Goal: Task Accomplishment & Management: Manage account settings

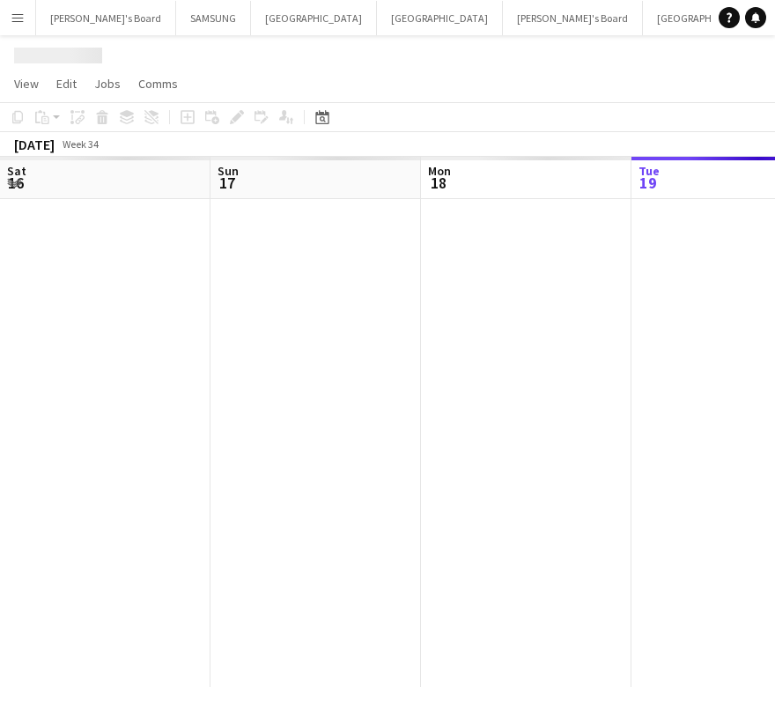
scroll to position [0, 421]
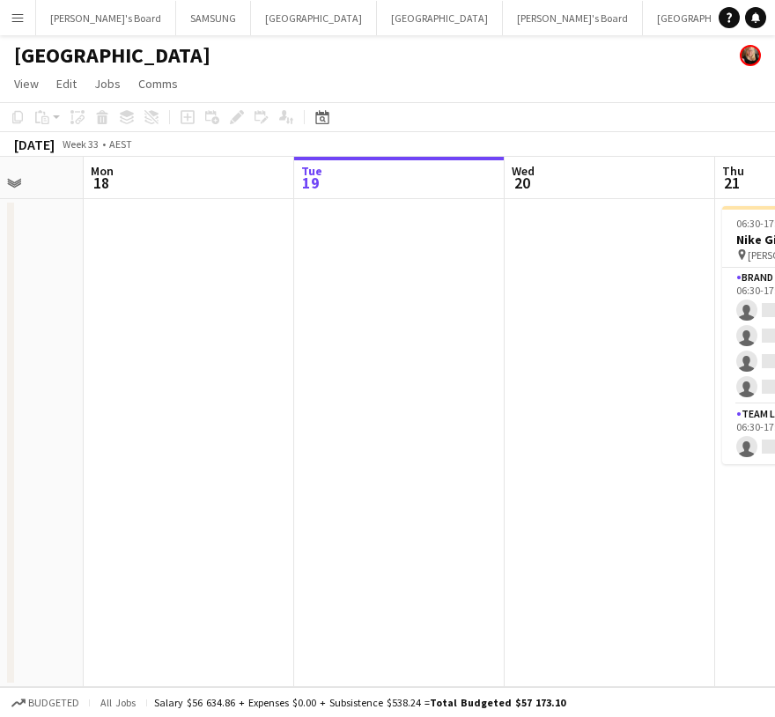
drag, startPoint x: 284, startPoint y: 368, endPoint x: 691, endPoint y: 386, distance: 407.3
click at [668, 386] on app-calendar-viewport "Sat 16 Sun 17 Mon 18 Tue 19 Wed 20 Thu 21 0/5 1 Job Fri 22 Sat 23 Sun 24 06:30-…" at bounding box center [387, 422] width 775 height 530
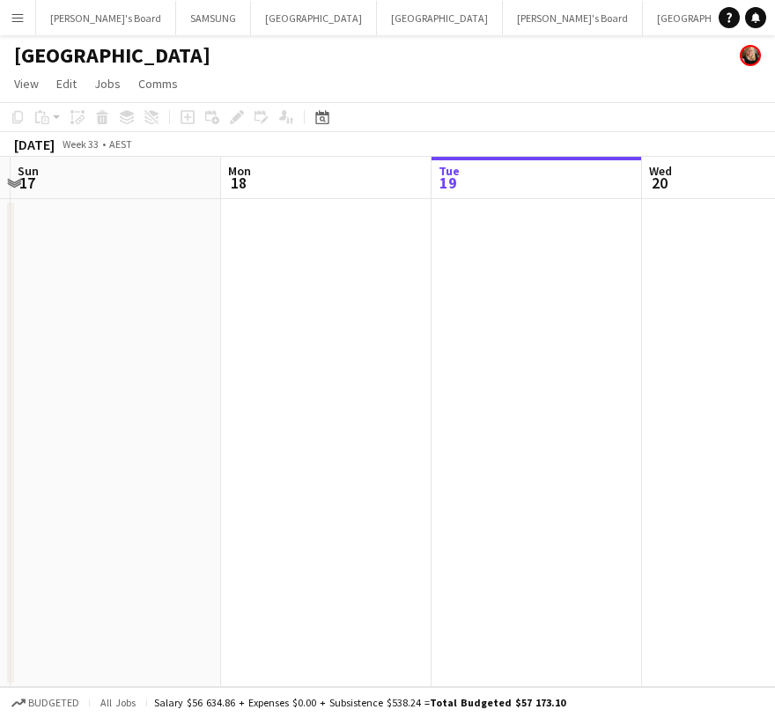
drag, startPoint x: 257, startPoint y: 386, endPoint x: 788, endPoint y: 412, distance: 531.8
click at [775, 412] on html "Menu Boards Boards Boards All jobs Status Workforce Workforce My Workforce Recr…" at bounding box center [387, 358] width 775 height 717
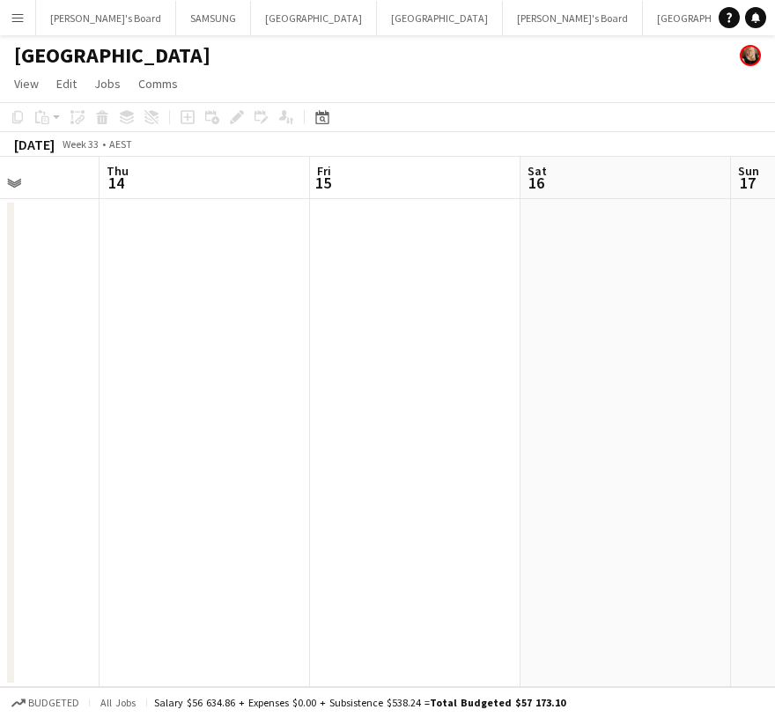
drag, startPoint x: 166, startPoint y: 432, endPoint x: 783, endPoint y: 455, distance: 617.9
click at [775, 455] on html "Menu Boards Boards Boards All jobs Status Workforce Workforce My Workforce Recr…" at bounding box center [387, 358] width 775 height 717
drag, startPoint x: 266, startPoint y: 453, endPoint x: 788, endPoint y: 462, distance: 522.4
click at [775, 462] on html "Menu Boards Boards Boards All jobs Status Workforce Workforce My Workforce Recr…" at bounding box center [387, 358] width 775 height 717
drag, startPoint x: 238, startPoint y: 453, endPoint x: 627, endPoint y: 516, distance: 394.5
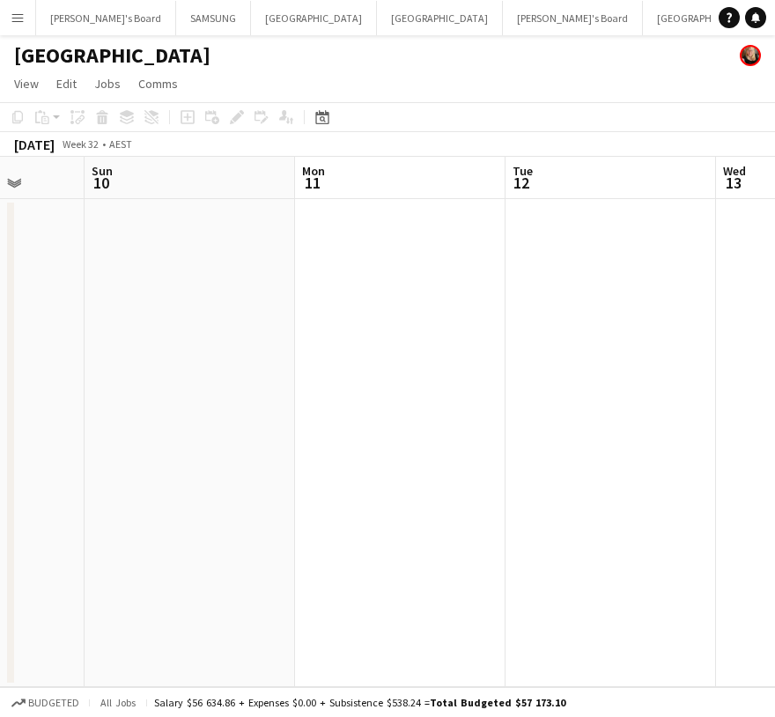
click at [633, 453] on app-calendar-viewport "Thu 7 Fri 8 Sat 9 Sun 10 Mon 11 Tue 12 Wed 13 Thu 14 Fri 15" at bounding box center [387, 422] width 775 height 530
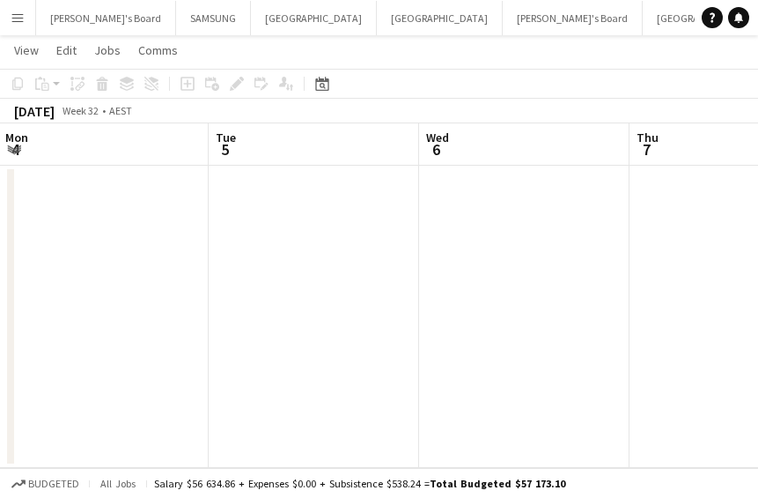
scroll to position [0, 512]
drag, startPoint x: 205, startPoint y: 244, endPoint x: 521, endPoint y: 270, distance: 317.3
click at [521, 270] on app-calendar-viewport "Sat 2 Sun 3 Mon 4 Tue 5 Wed 6 Thu 7 Fri 8 Sat 9 Sun 10" at bounding box center [379, 295] width 758 height 344
click at [270, 116] on div "[DATE] Week 32 • AEST" at bounding box center [379, 111] width 758 height 25
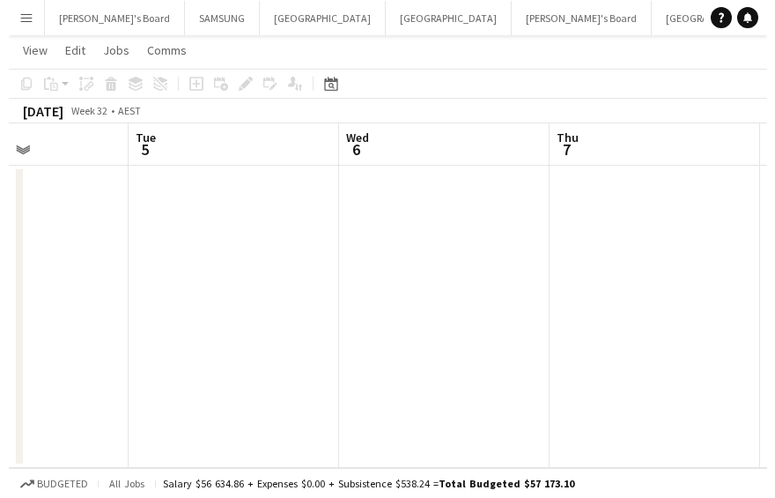
scroll to position [0, 0]
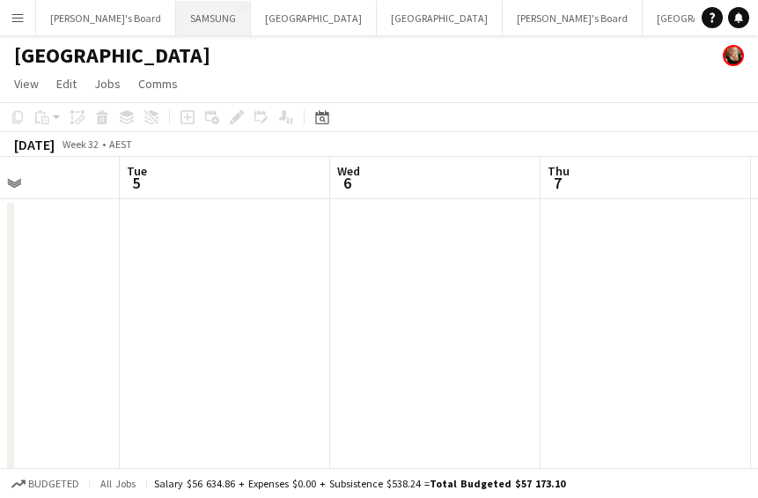
click at [176, 17] on button "SAMSUNG Close" at bounding box center [213, 18] width 75 height 34
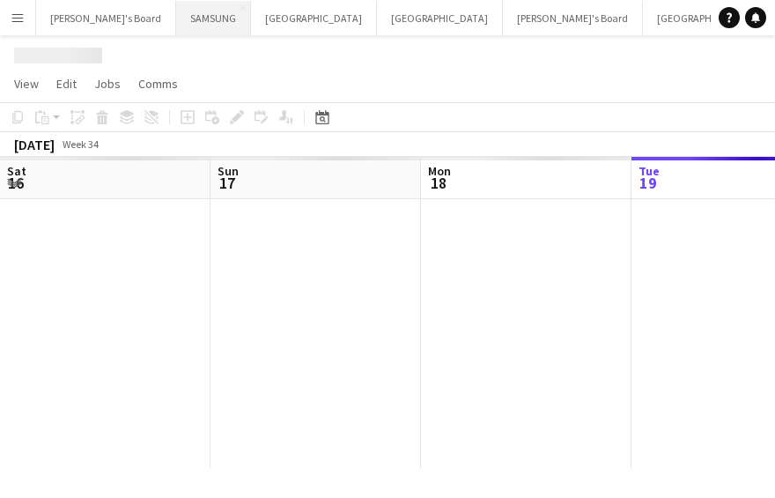
scroll to position [0, 421]
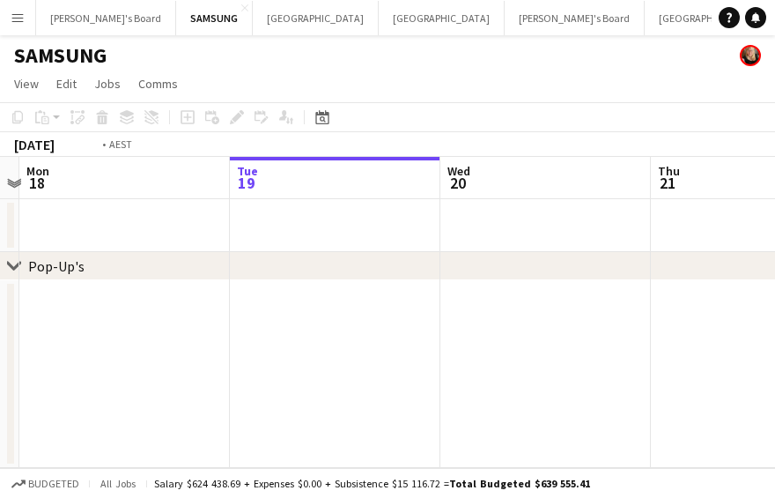
drag, startPoint x: 124, startPoint y: 334, endPoint x: 721, endPoint y: 368, distance: 597.3
click at [721, 368] on app-calendar-viewport "Sat 16 Sun 17 Mon 18 Tue 19 Wed 20 Thu 21 Fri 22 Sat 23 Sun 24" at bounding box center [387, 312] width 775 height 311
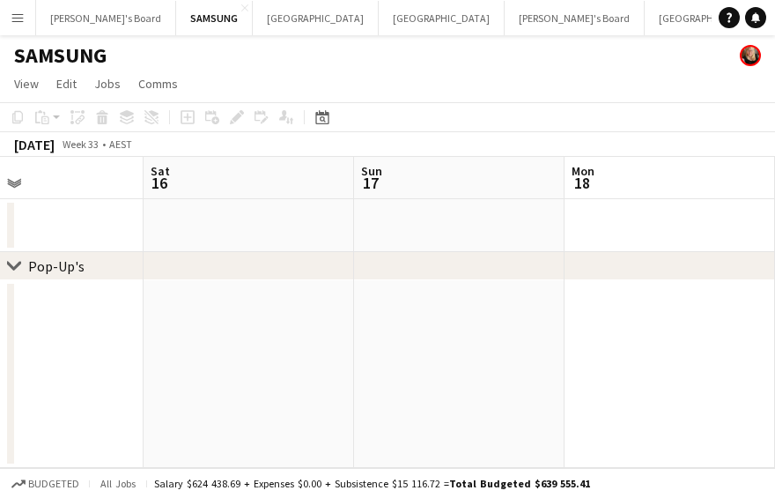
drag, startPoint x: 261, startPoint y: 358, endPoint x: 703, endPoint y: 383, distance: 442.9
click at [738, 382] on app-calendar-viewport "Wed 13 Thu 14 Fri 15 Sat 16 Sun 17 Mon 18 Tue 19 Wed 20 Thu 21" at bounding box center [387, 312] width 775 height 311
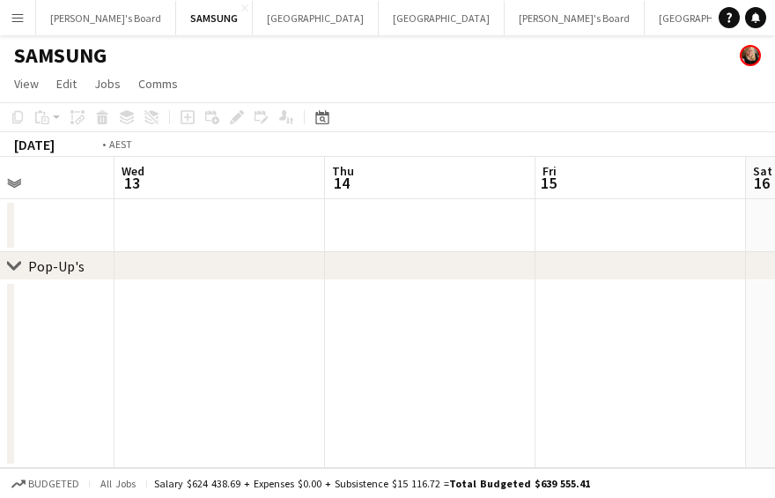
drag, startPoint x: 159, startPoint y: 349, endPoint x: 572, endPoint y: 372, distance: 412.9
click at [572, 372] on app-calendar-viewport "Sun 10 Mon 11 Tue 12 Wed 13 Thu 14 Fri 15 Sat 16 Sun 17 Mon 18" at bounding box center [387, 312] width 775 height 311
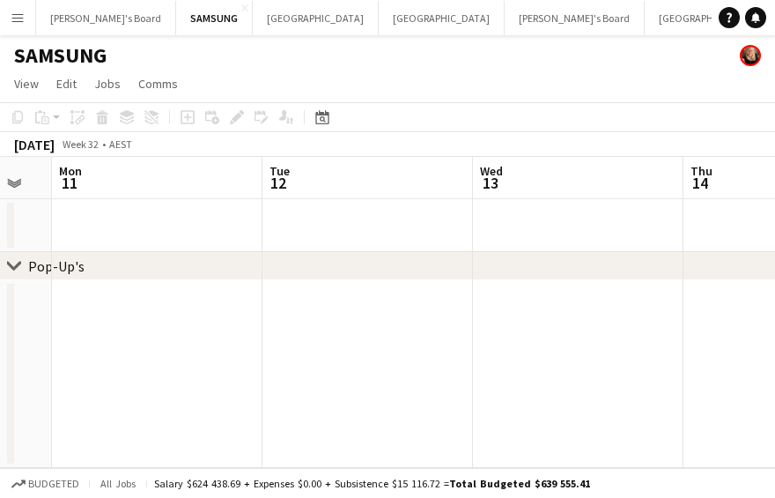
drag, startPoint x: 110, startPoint y: 366, endPoint x: 557, endPoint y: 387, distance: 447.1
click at [557, 387] on app-calendar-viewport "Sat 9 Sun 10 Mon 11 Tue 12 Wed 13 Thu 14 Fri 15 Sat 16 Sun 17" at bounding box center [387, 312] width 775 height 311
drag, startPoint x: 196, startPoint y: 375, endPoint x: 795, endPoint y: 413, distance: 600.2
click at [775, 413] on html "Menu Boards Boards Boards All jobs Status Workforce Workforce My Workforce Recr…" at bounding box center [387, 249] width 775 height 498
drag, startPoint x: 305, startPoint y: 388, endPoint x: 611, endPoint y: 393, distance: 306.6
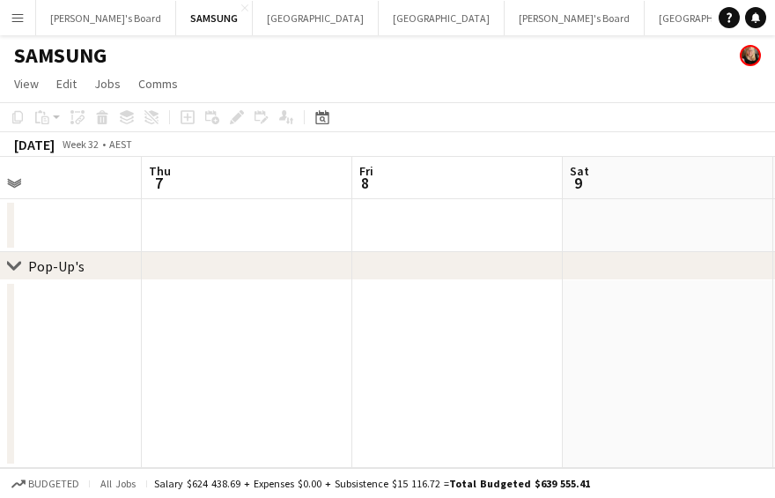
click at [611, 393] on app-calendar-viewport "Mon 4 Tue 5 Wed 6 Thu 7 Fri 8 Sat 9 Sun 10 Mon 11 Tue 12" at bounding box center [387, 312] width 775 height 311
drag, startPoint x: 301, startPoint y: 388, endPoint x: 351, endPoint y: 388, distance: 50.2
click at [351, 388] on app-calendar-viewport "Sun 3 Mon 4 Tue 5 Wed 6 Thu 7 Fri 8 Sat 9 Sun 10 Mon 11" at bounding box center [387, 312] width 775 height 311
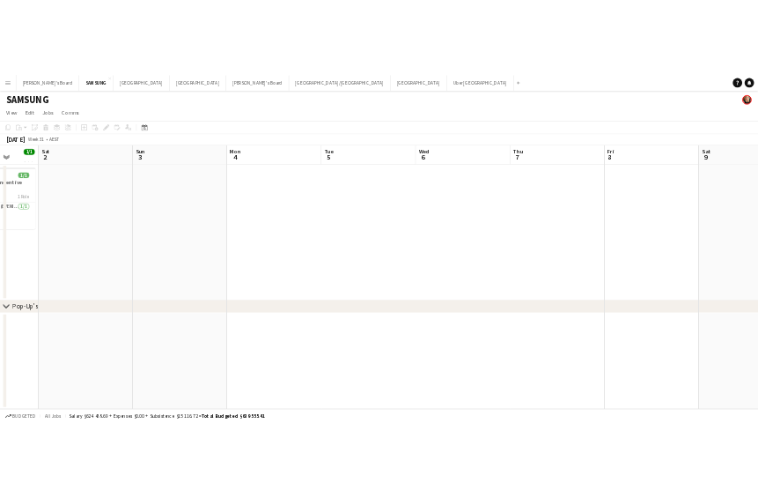
scroll to position [0, 575]
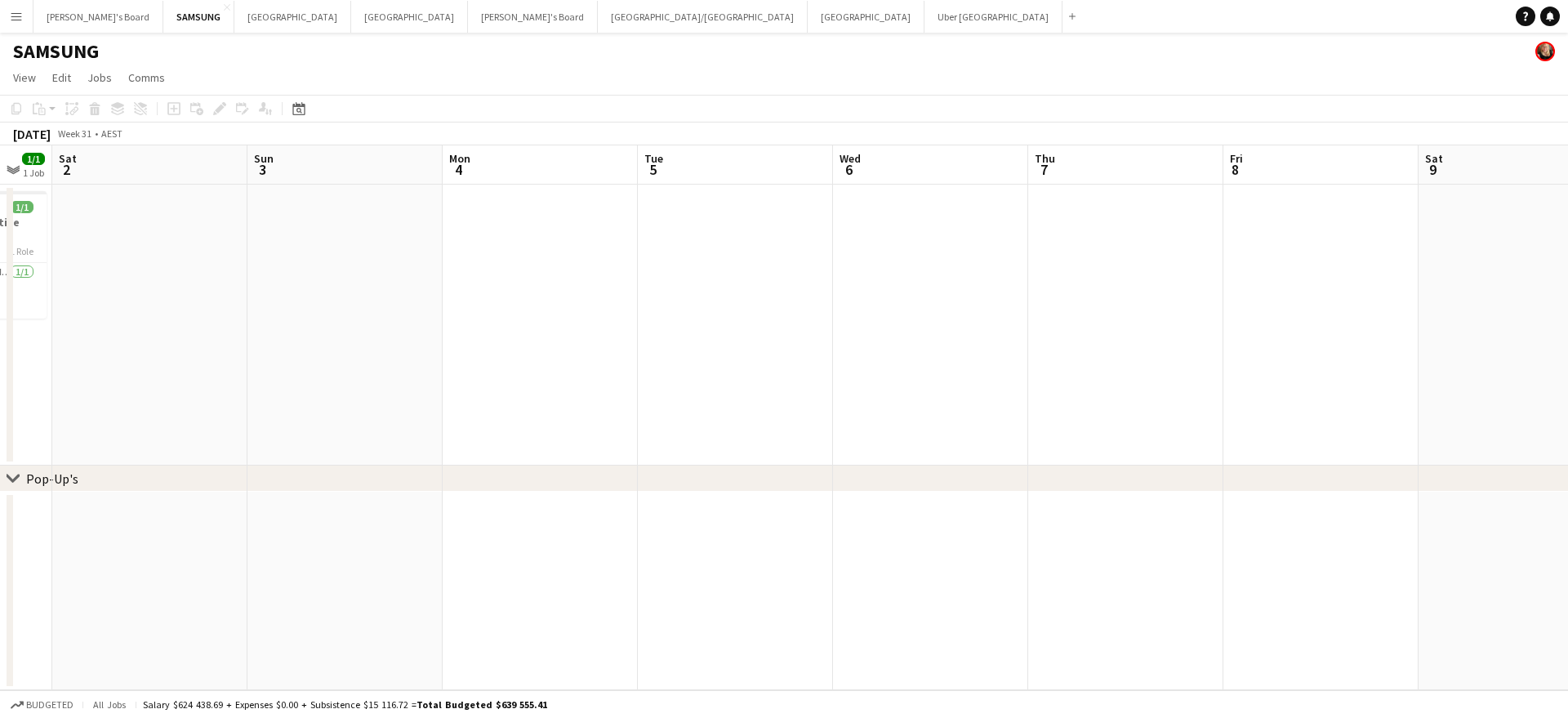
drag, startPoint x: 384, startPoint y: 367, endPoint x: 942, endPoint y: 406, distance: 559.4
click at [942, 406] on app-calendar-viewport "Wed 30 1/1 1 Job Thu 31 31/31 1 Job Fri 1 1/1 1 Job Sat 2 Sun 3 Mon 4 Tue 5 Wed…" at bounding box center [784, 418] width 1568 height 545
click at [10, 474] on icon "chevron-right" at bounding box center [13, 479] width 13 height 13
click at [10, 474] on icon at bounding box center [13, 479] width 6 height 12
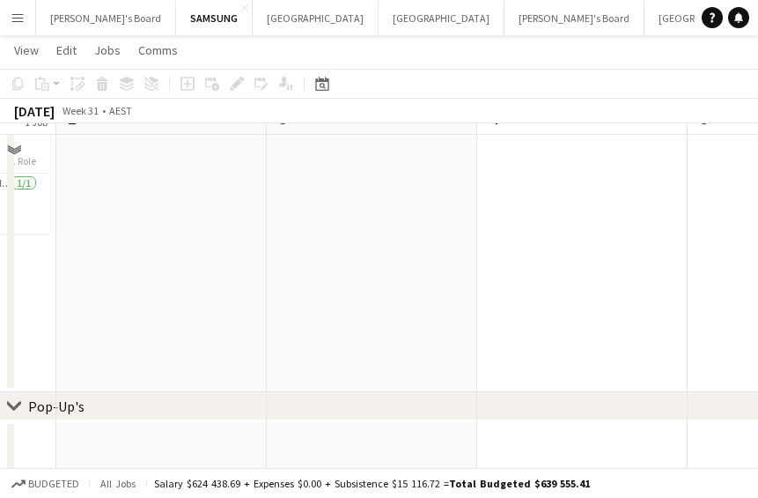
scroll to position [114, 0]
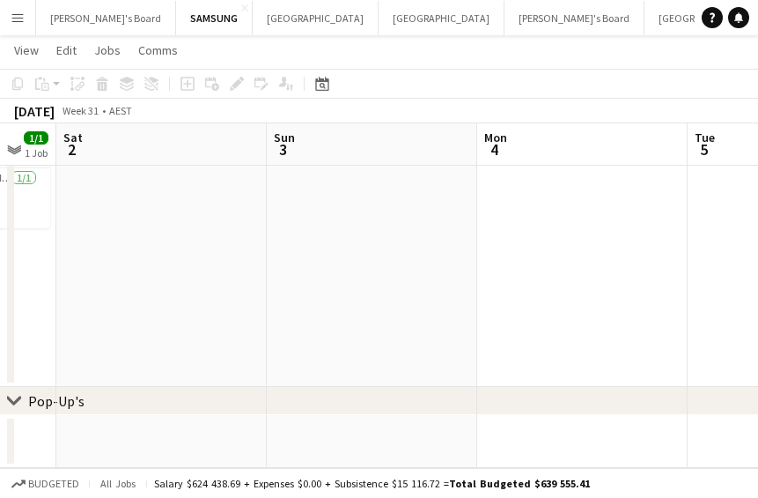
click at [152, 447] on app-date-cell at bounding box center [161, 441] width 211 height 53
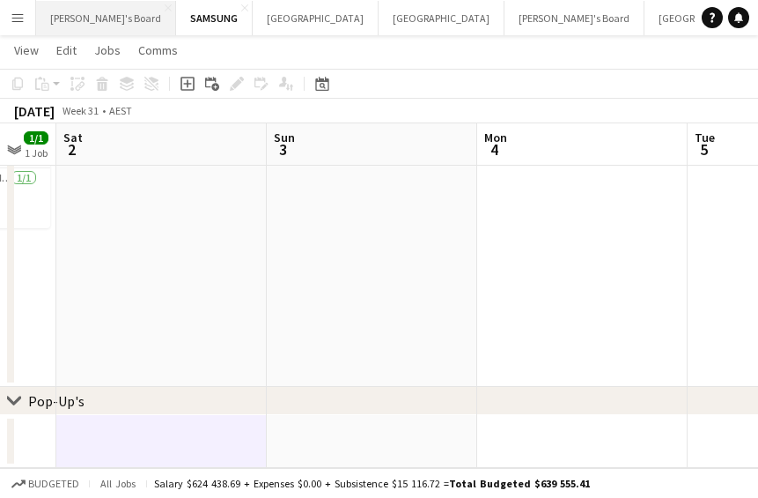
click at [84, 11] on button "[PERSON_NAME]'s Board Close" at bounding box center [106, 18] width 140 height 34
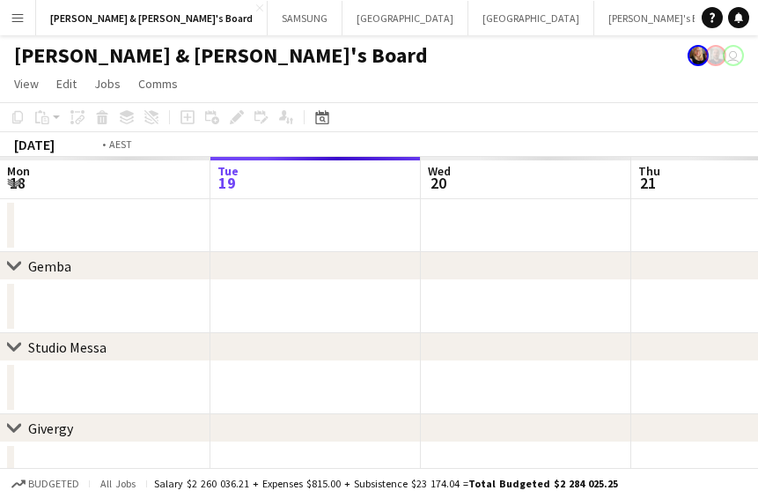
scroll to position [0, 403]
drag, startPoint x: 152, startPoint y: 325, endPoint x: 612, endPoint y: 346, distance: 461.2
click at [612, 346] on div "chevron-right [GEOGRAPHIC_DATA] chevron-right Studio Messa chevron-right Giverg…" at bounding box center [379, 447] width 758 height 581
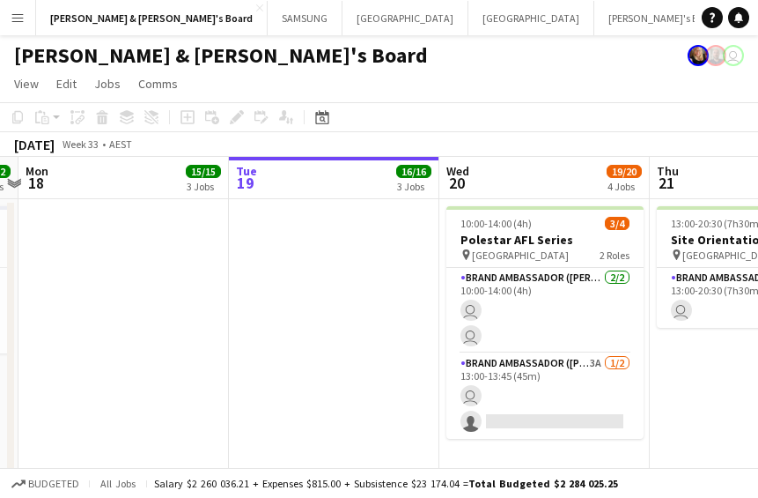
drag, startPoint x: 159, startPoint y: 301, endPoint x: 682, endPoint y: 324, distance: 522.8
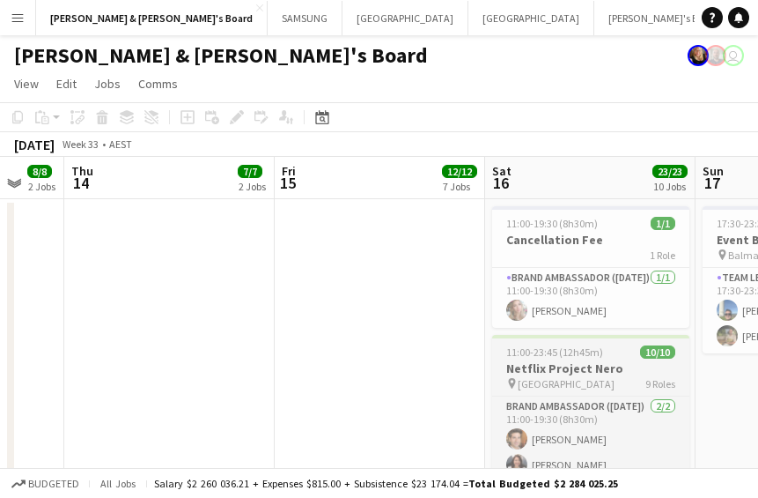
drag, startPoint x: 198, startPoint y: 326, endPoint x: 575, endPoint y: 335, distance: 377.1
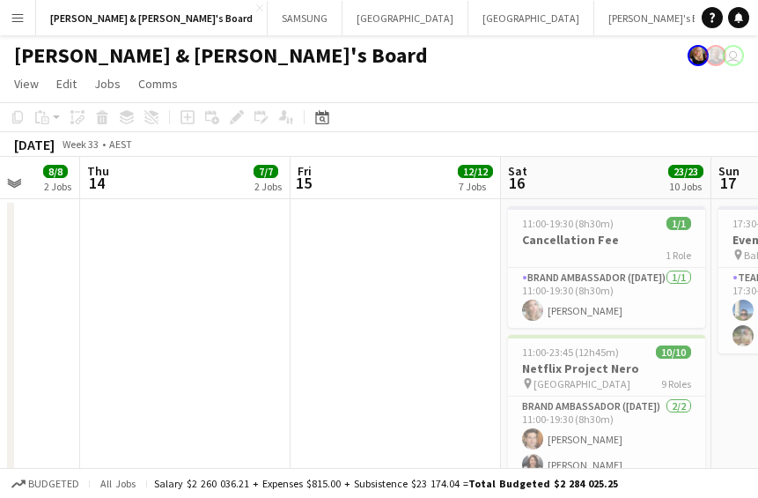
drag, startPoint x: 118, startPoint y: 339, endPoint x: 494, endPoint y: 347, distance: 376.2
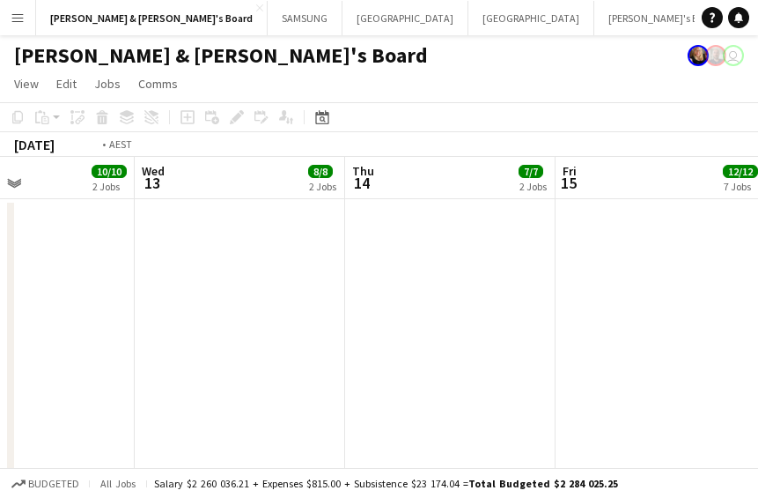
drag, startPoint x: 126, startPoint y: 344, endPoint x: 475, endPoint y: 359, distance: 349.2
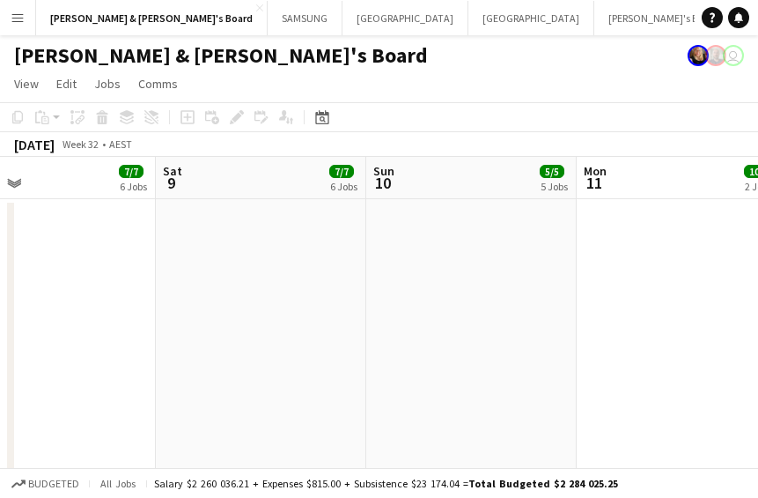
drag, startPoint x: 312, startPoint y: 353, endPoint x: 709, endPoint y: 362, distance: 397.4
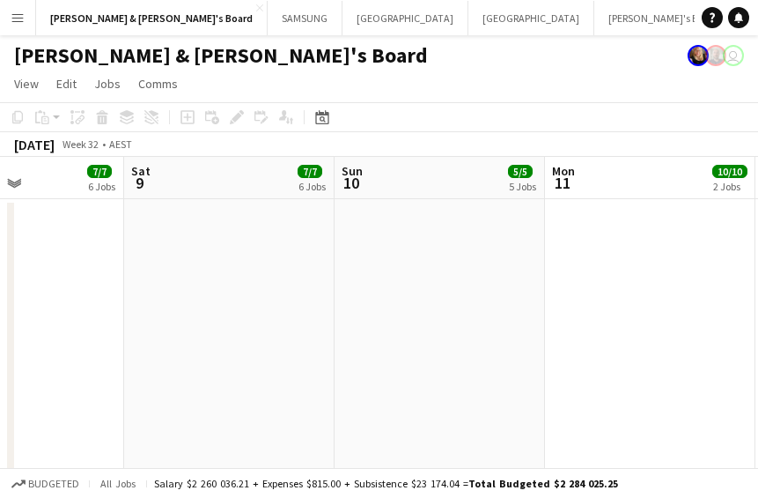
scroll to position [0, 722]
drag, startPoint x: 191, startPoint y: 356, endPoint x: 117, endPoint y: 326, distance: 79.8
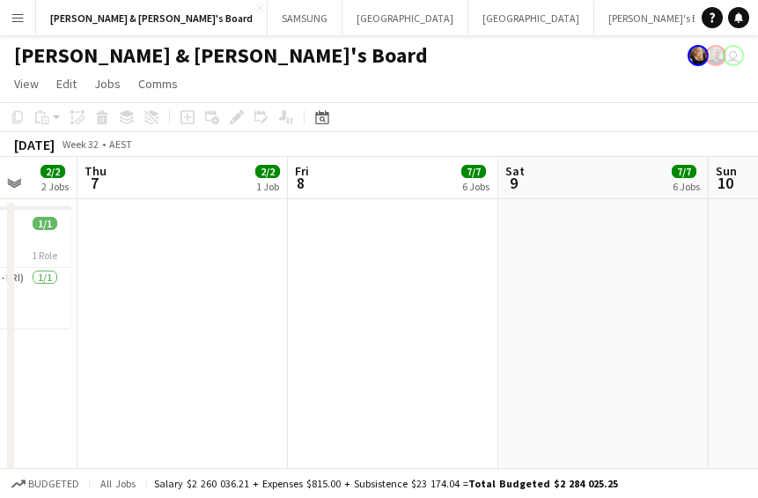
drag, startPoint x: 93, startPoint y: 343, endPoint x: 474, endPoint y: 367, distance: 381.3
drag, startPoint x: 152, startPoint y: 236, endPoint x: 579, endPoint y: 299, distance: 431.8
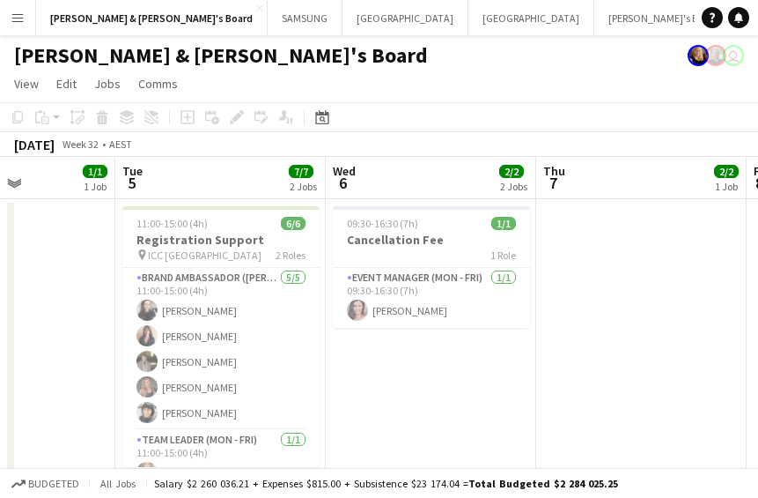
scroll to position [0, 512]
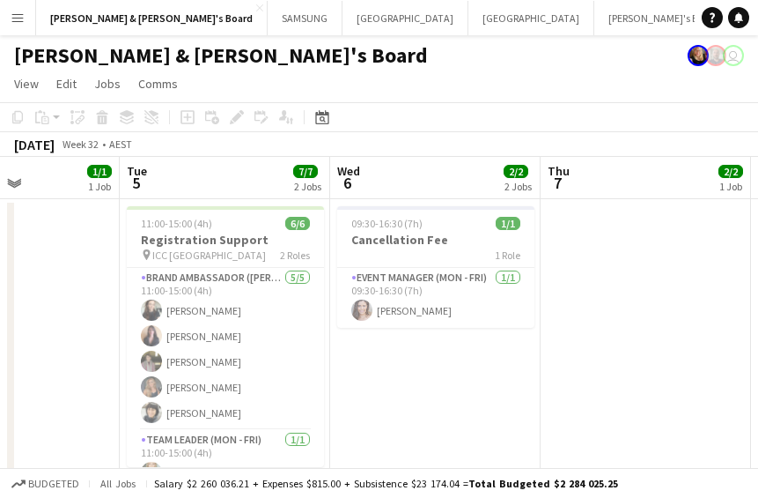
drag, startPoint x: 165, startPoint y: 307, endPoint x: 199, endPoint y: 307, distance: 34.4
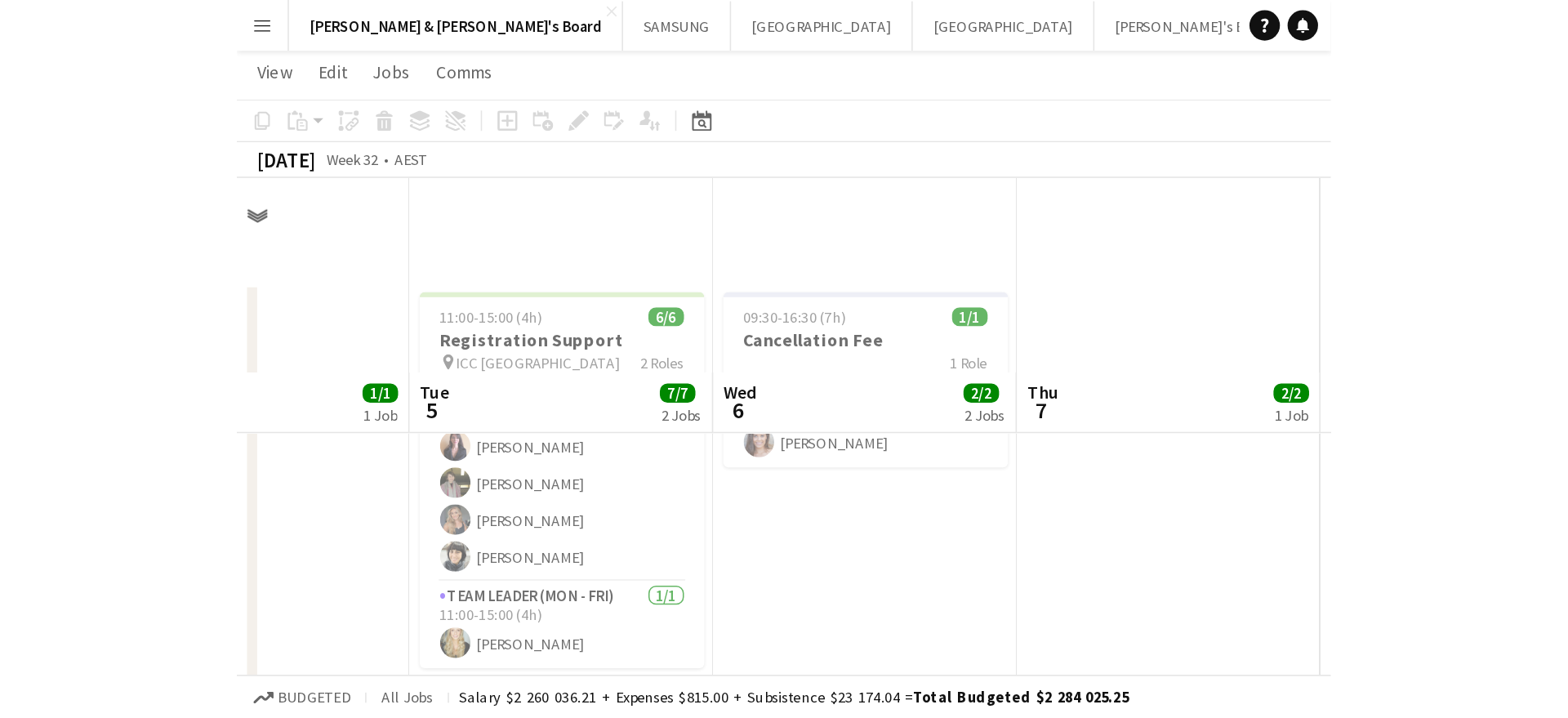
scroll to position [0, 0]
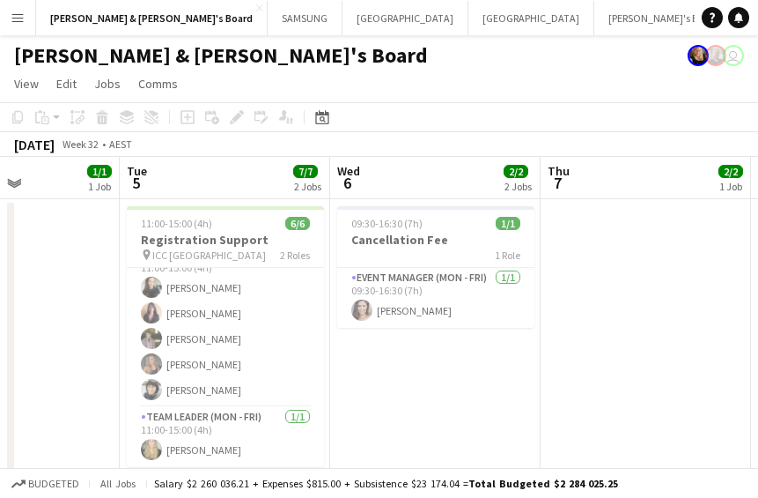
click at [29, 19] on button "Menu" at bounding box center [17, 17] width 35 height 35
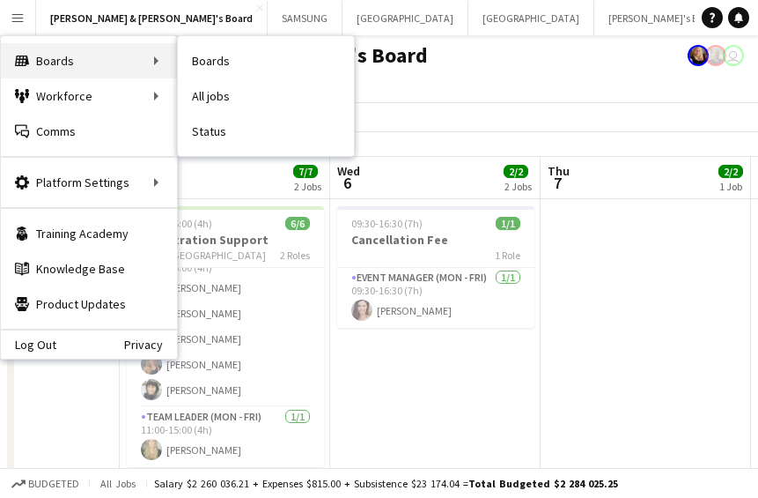
click at [93, 61] on div "Boards Boards" at bounding box center [89, 60] width 176 height 35
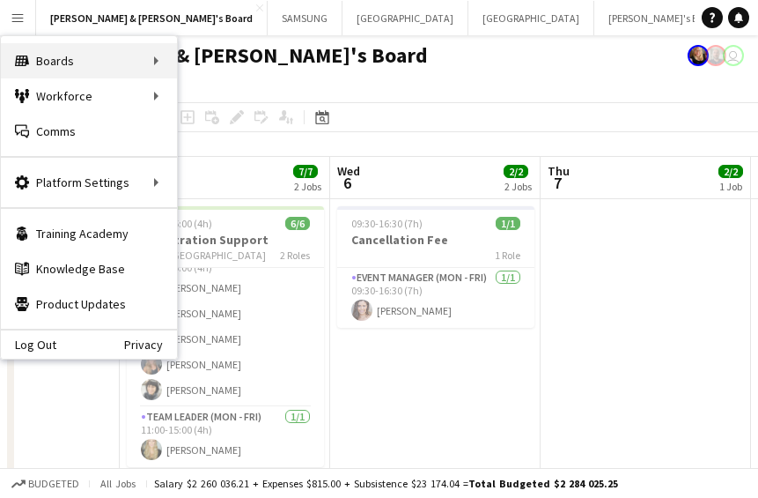
click at [121, 58] on div "Boards Boards" at bounding box center [89, 60] width 176 height 35
click at [167, 66] on div "Boards Boards" at bounding box center [89, 60] width 176 height 35
click at [49, 60] on div "Boards Boards" at bounding box center [89, 60] width 176 height 35
click at [157, 56] on div "Boards Boards" at bounding box center [89, 60] width 176 height 35
click at [99, 58] on div "Boards Boards" at bounding box center [89, 60] width 176 height 35
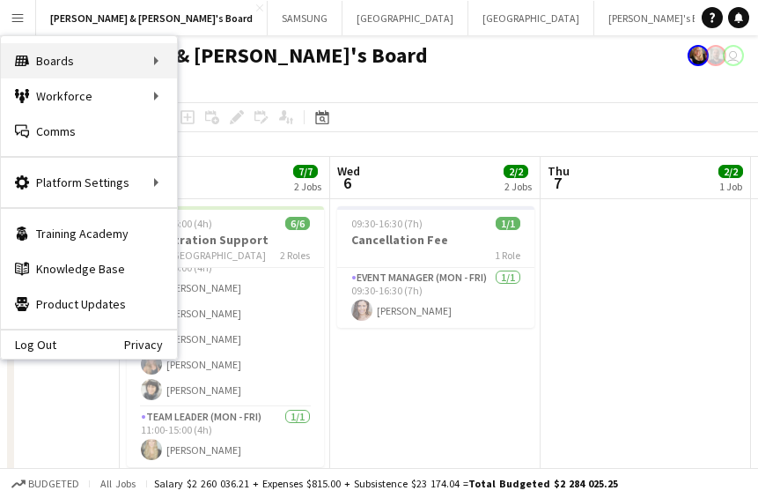
click at [99, 58] on div "Boards Boards" at bounding box center [89, 60] width 176 height 35
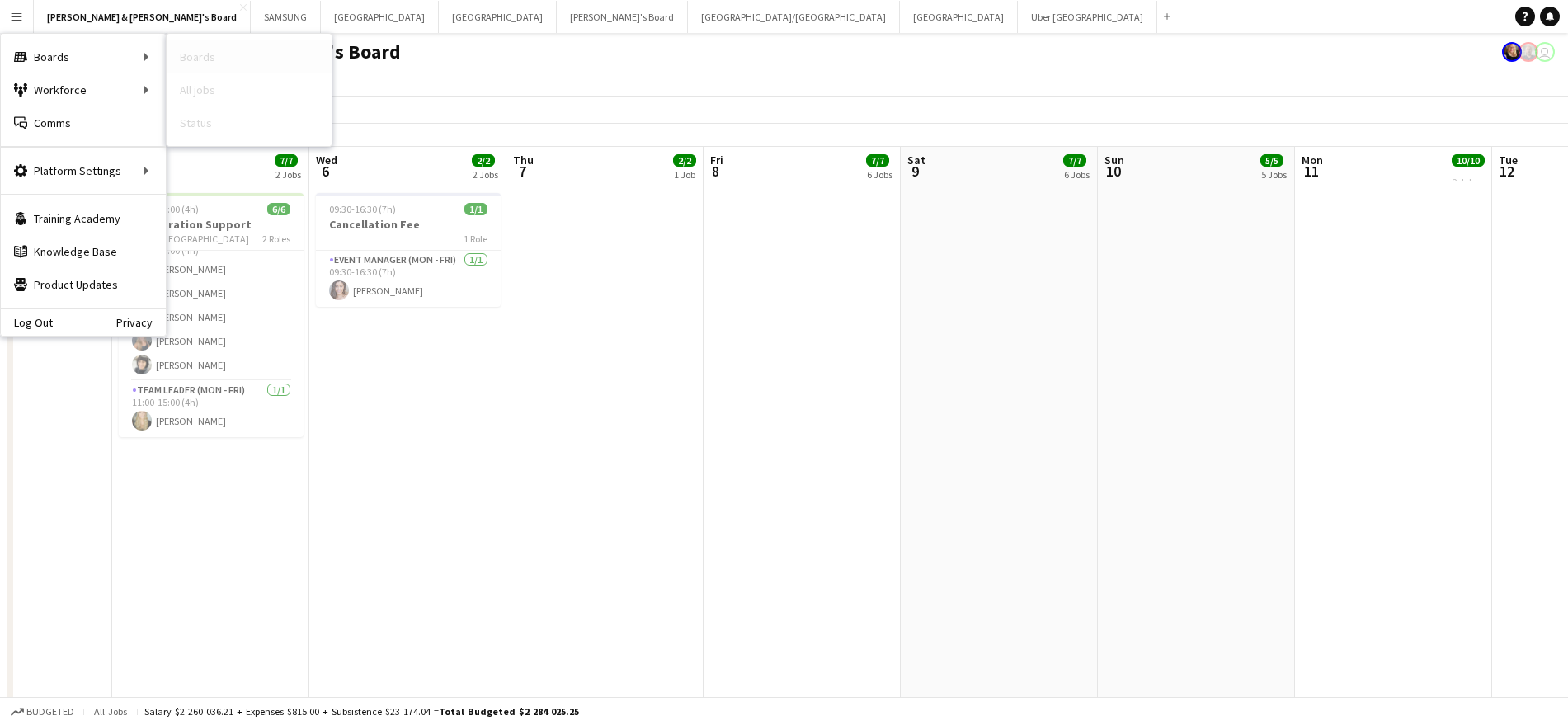
click at [210, 66] on link "Boards" at bounding box center [249, 56] width 165 height 33
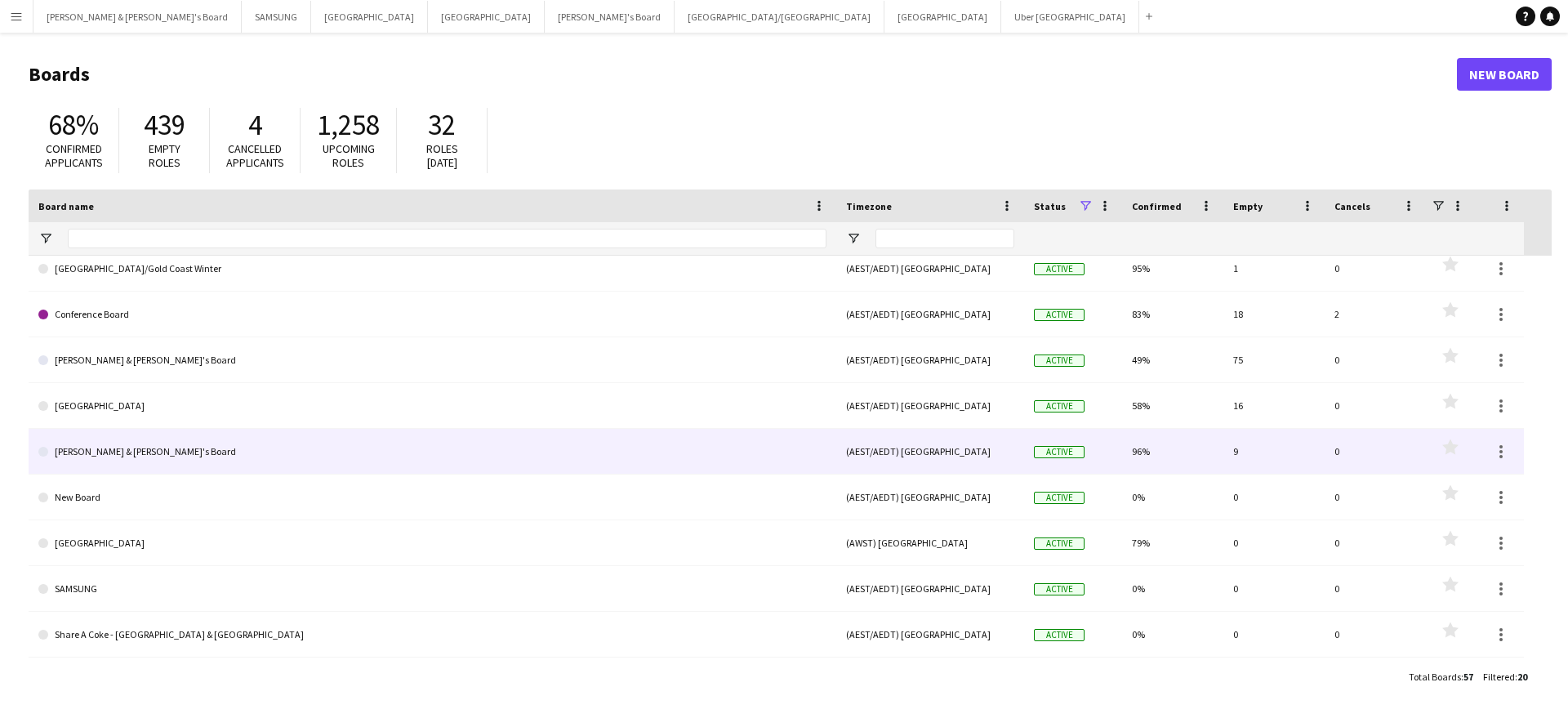
click at [140, 453] on link "[PERSON_NAME] & [PERSON_NAME]'s Board" at bounding box center [432, 451] width 788 height 45
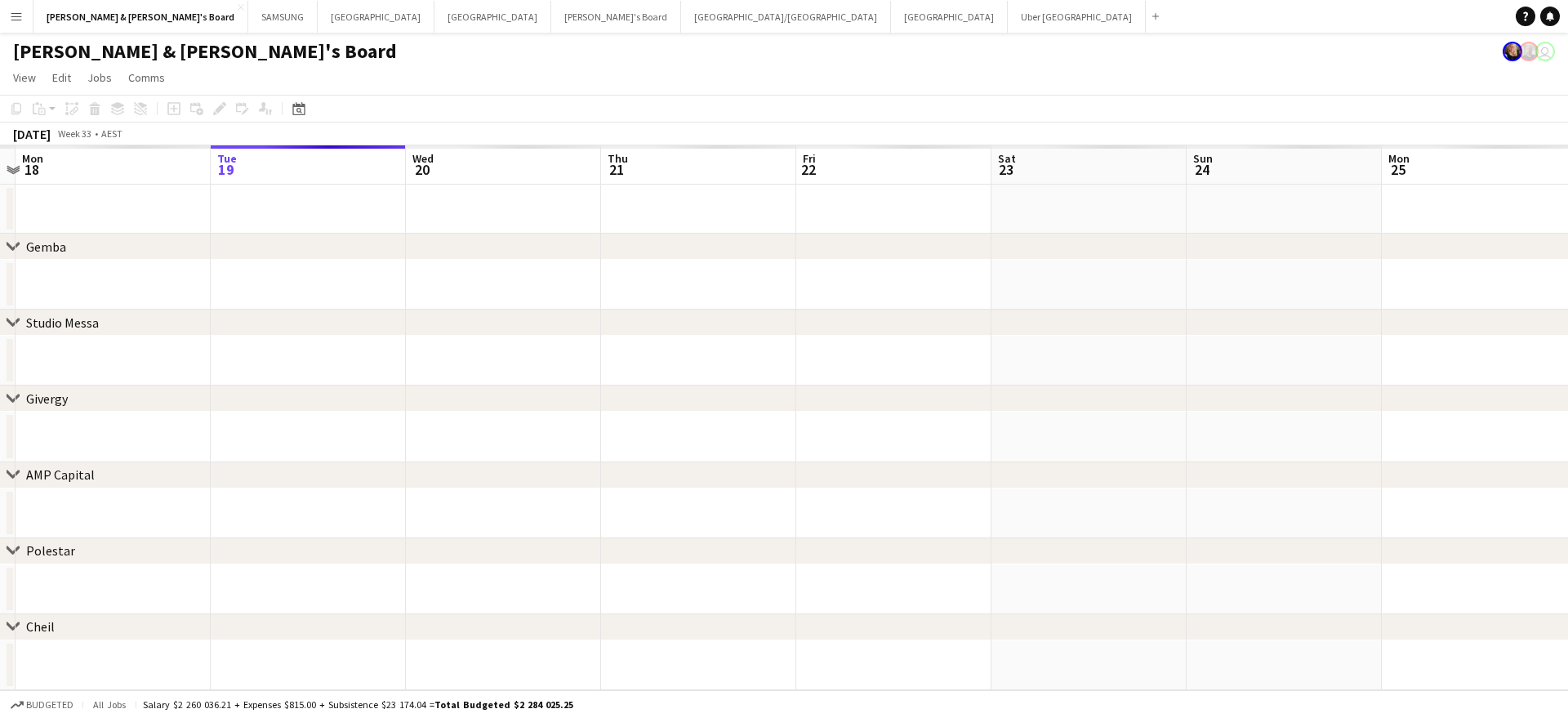
click at [835, 375] on app-calendar-viewport "Sat 16 Sun 17 Mon 18 Tue 19 Wed 20 Thu 21 Fri 22 Sat 23 Sun 24 Mon 25 Tue 26 We…" at bounding box center [784, 418] width 1568 height 545
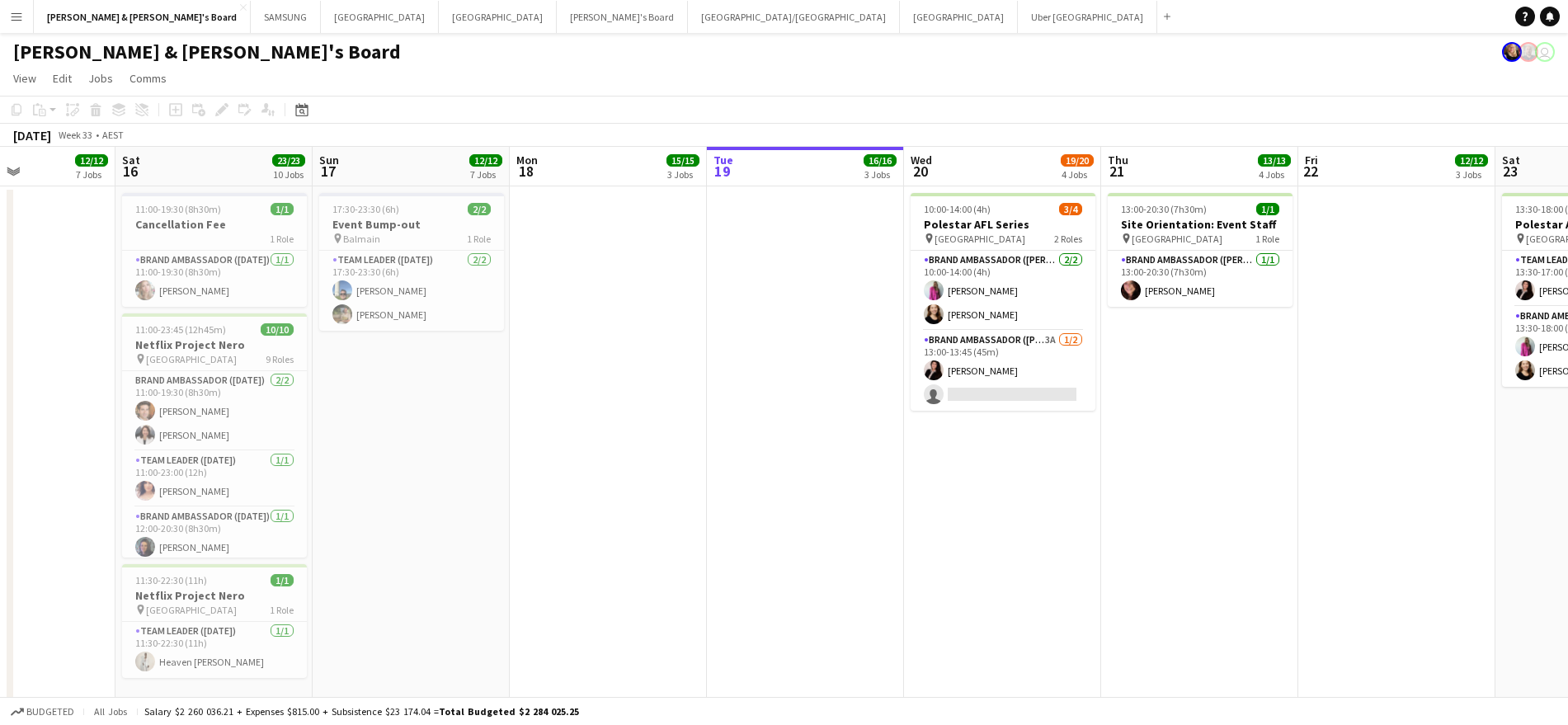
drag, startPoint x: 346, startPoint y: 406, endPoint x: 1009, endPoint y: 465, distance: 665.6
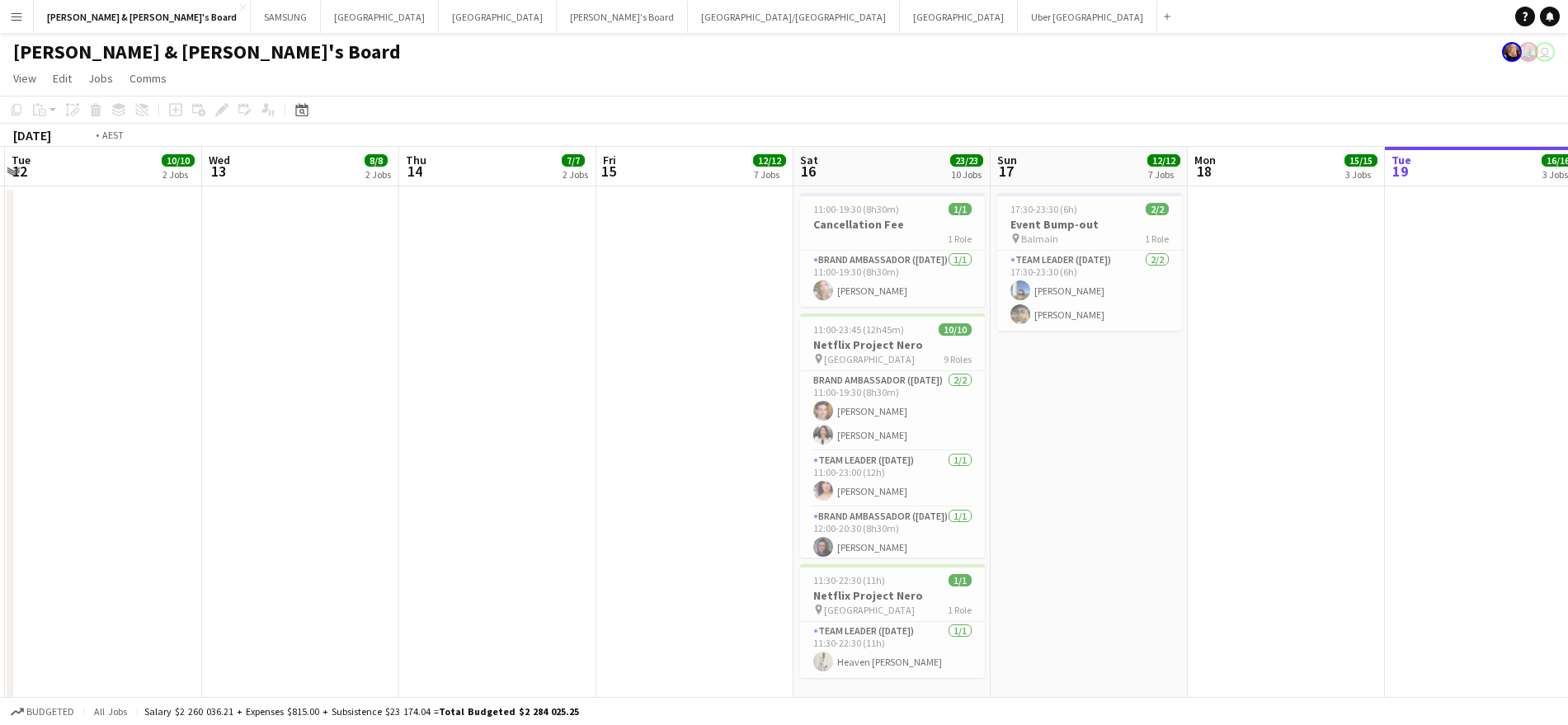
drag, startPoint x: 550, startPoint y: 424, endPoint x: 1068, endPoint y: 459, distance: 519.2
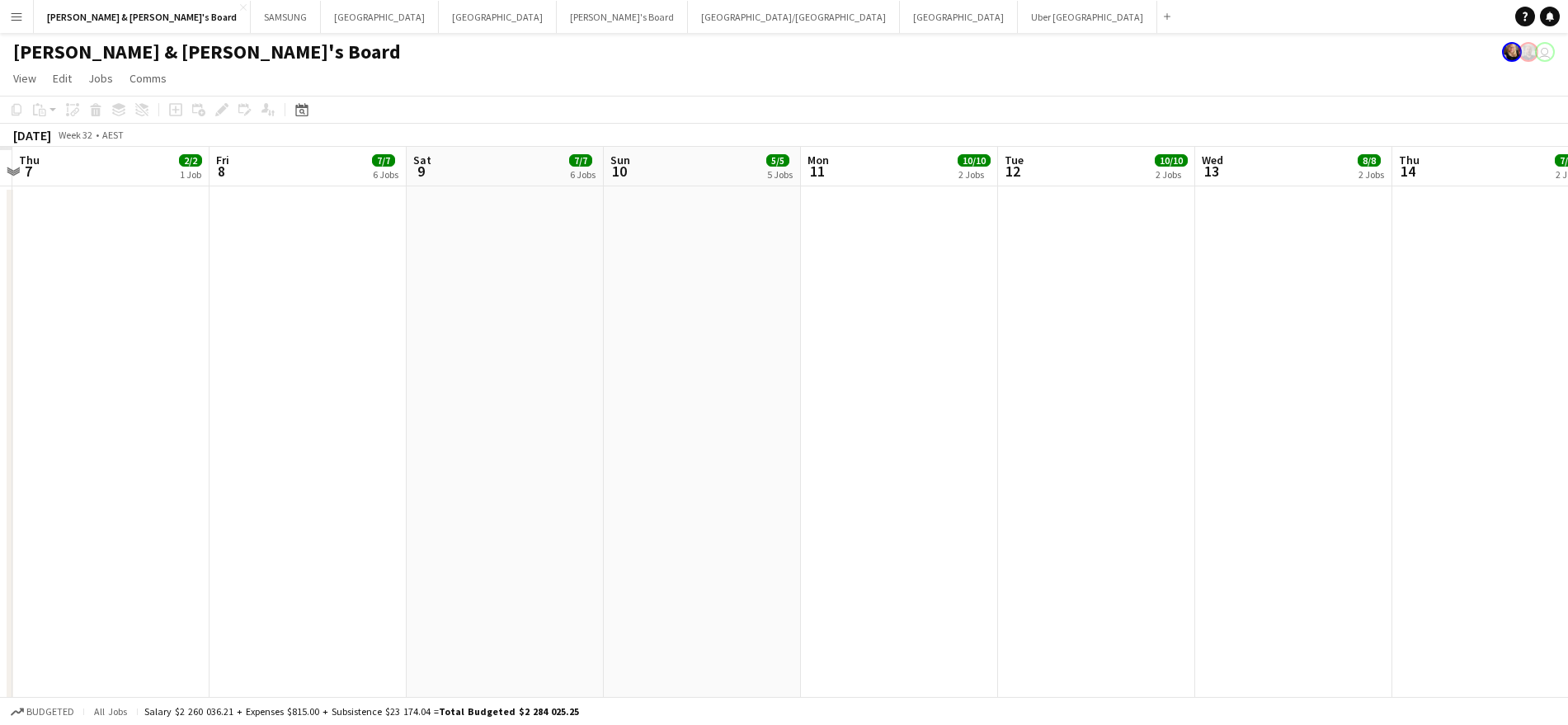
drag, startPoint x: 488, startPoint y: 407, endPoint x: 959, endPoint y: 439, distance: 472.1
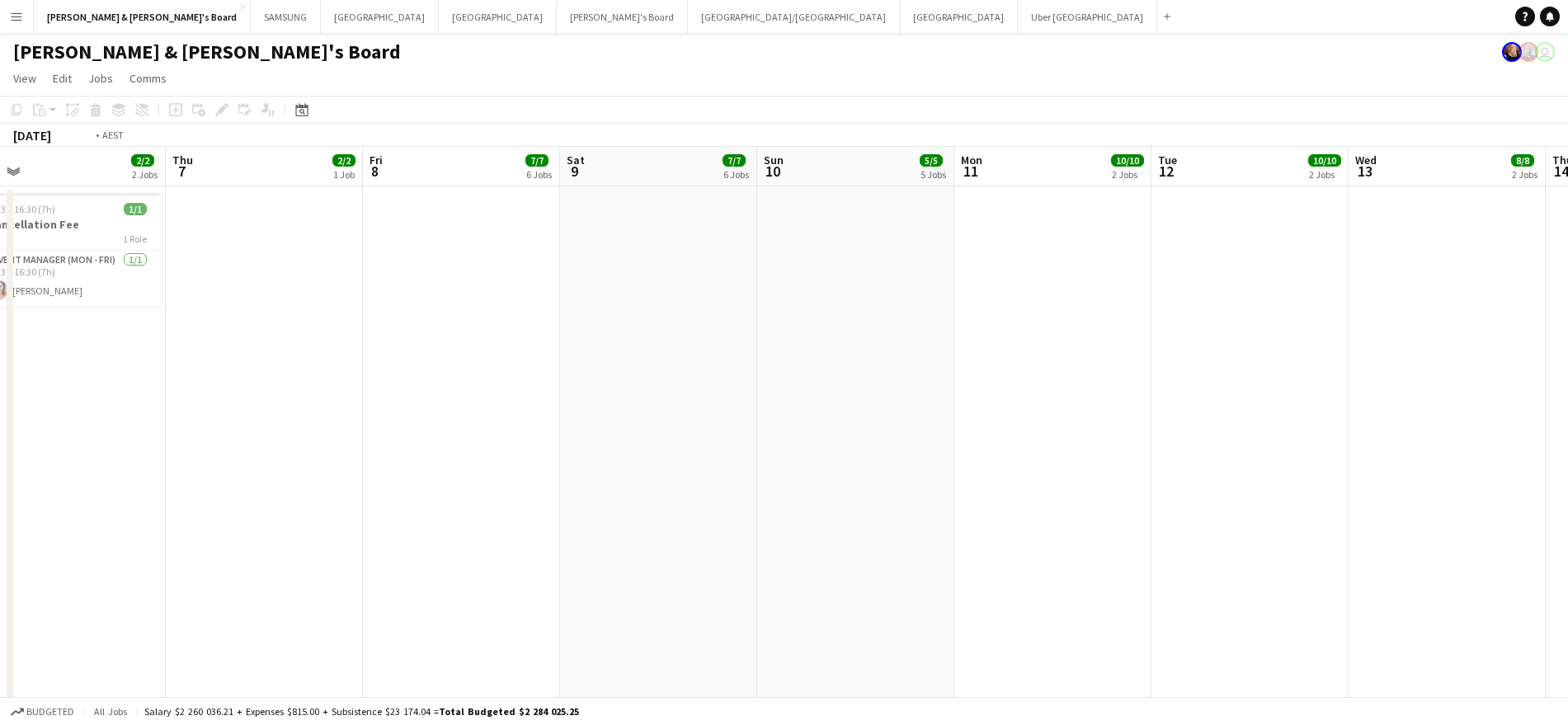
drag, startPoint x: 331, startPoint y: 404, endPoint x: 855, endPoint y: 451, distance: 526.1
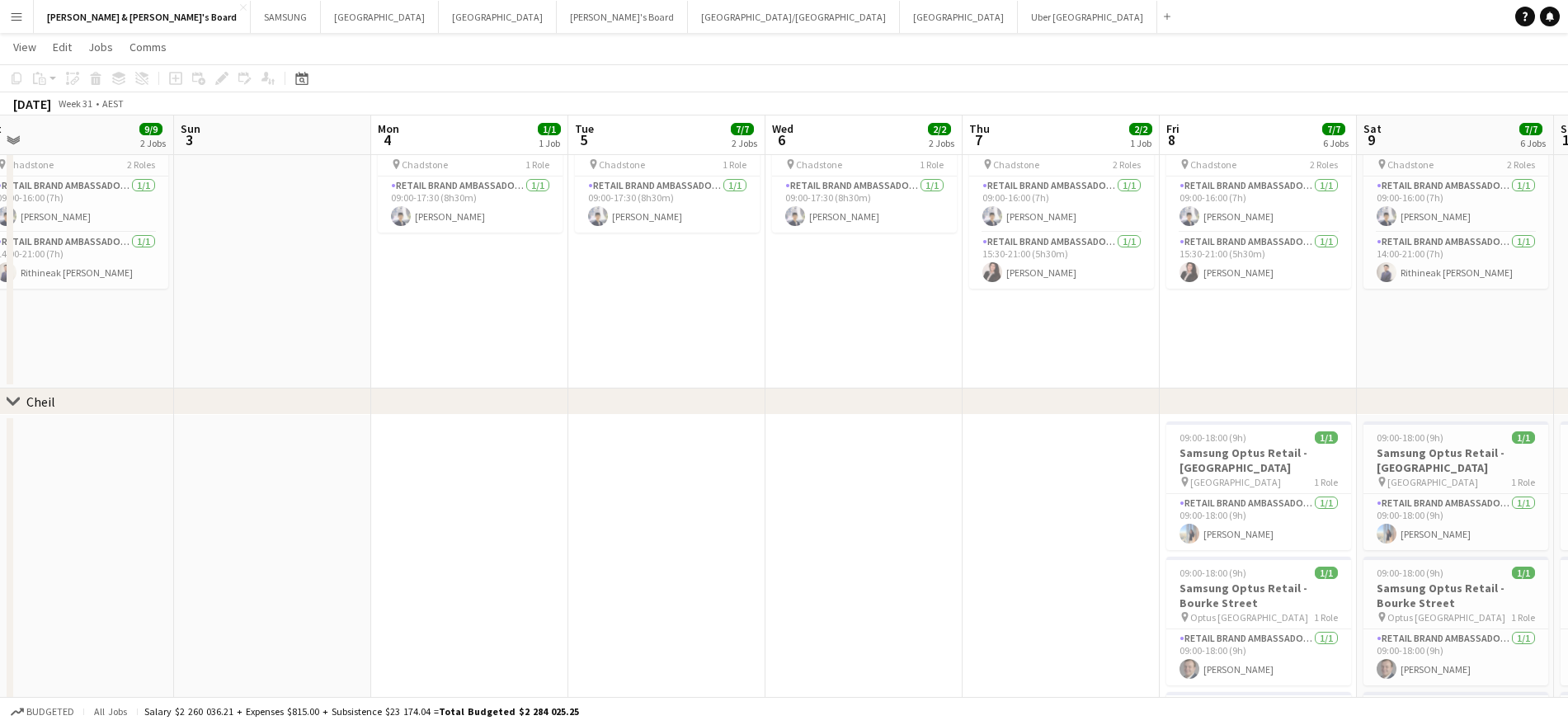
drag, startPoint x: 810, startPoint y: 531, endPoint x: 1108, endPoint y: 540, distance: 298.1
click at [1108, 540] on app-calendar-viewport "Thu 31 11/11 4 Jobs Fri 1 15/15 4 Jobs Sat 2 9/9 2 Jobs Sun 3 Mon 4 1/1 1 Job T…" at bounding box center [784, 250] width 1568 height 2262
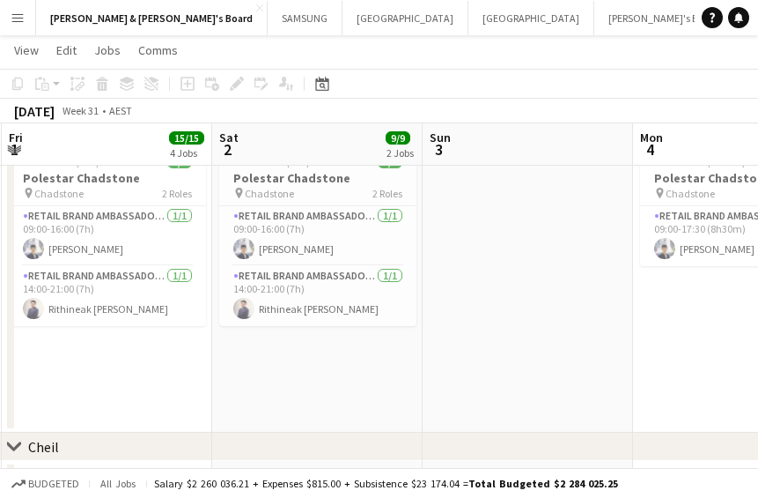
click at [521, 237] on app-date-cell at bounding box center [528, 284] width 211 height 295
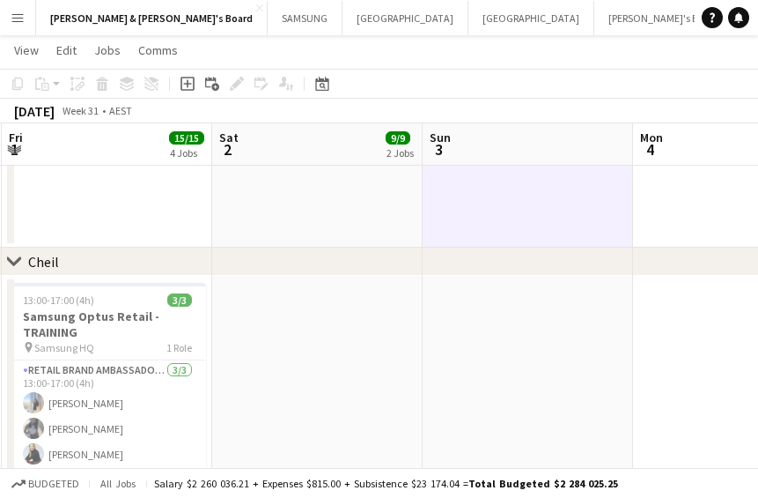
scroll to position [1211, 0]
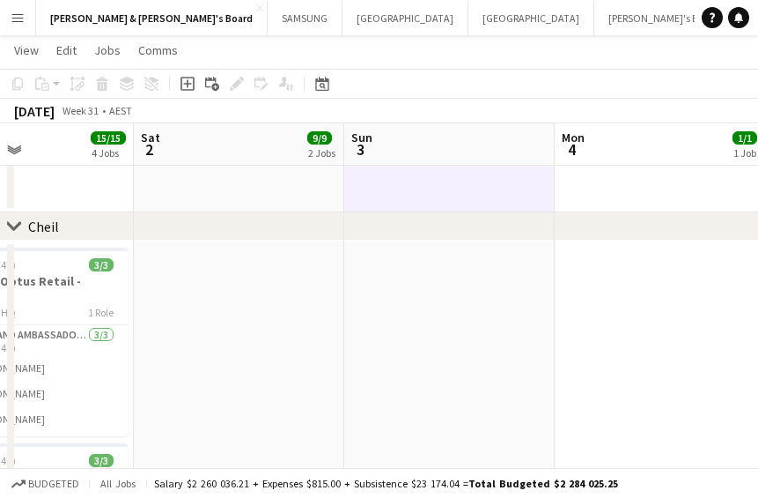
drag, startPoint x: 555, startPoint y: 307, endPoint x: 327, endPoint y: 306, distance: 228.1
click at [331, 306] on app-calendar-viewport "Wed 30 1/1 1 Job Thu 31 11/11 4 Jobs Fri 1 15/15 4 Jobs Sat 2 9/9 2 Jobs Sun 3 …" at bounding box center [379, 65] width 758 height 2415
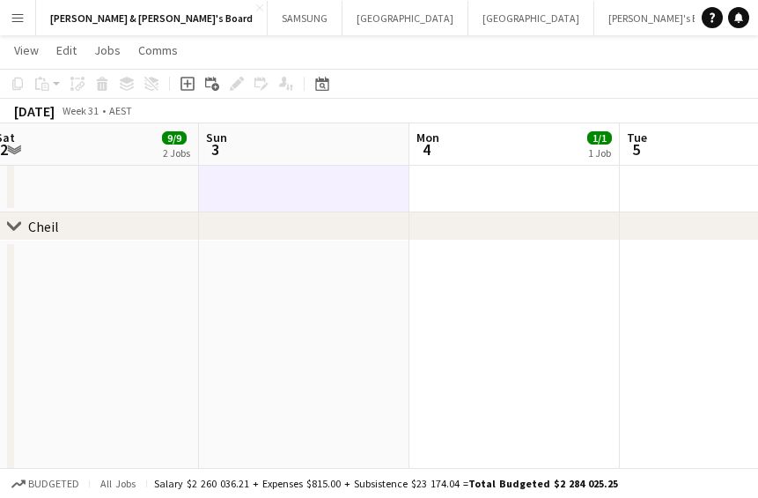
drag, startPoint x: 516, startPoint y: 301, endPoint x: 196, endPoint y: 292, distance: 320.8
click at [196, 292] on app-calendar-viewport "Wed 30 1/1 1 Job Thu 31 11/11 4 Jobs Fri 1 15/15 4 Jobs Sat 2 9/9 2 Jobs Sun 3 …" at bounding box center [379, 65] width 758 height 2415
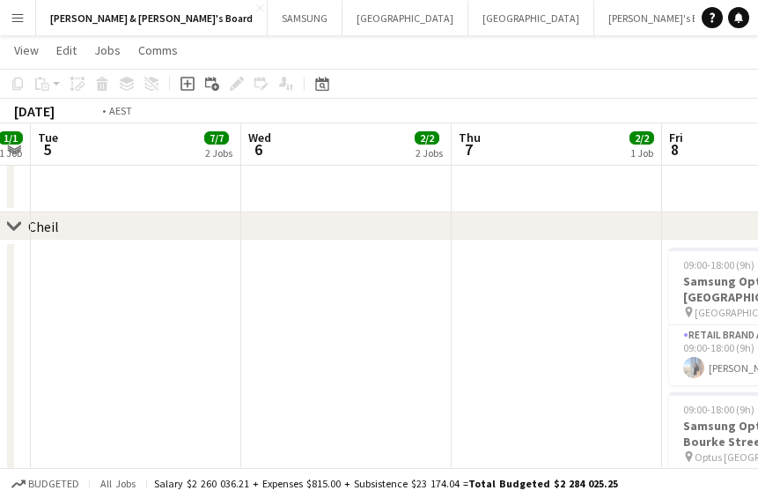
drag, startPoint x: 476, startPoint y: 306, endPoint x: 179, endPoint y: 302, distance: 296.9
click at [184, 303] on app-calendar-viewport "Fri 1 15/15 4 Jobs Sat 2 9/9 2 Jobs Sun 3 Mon 4 1/1 1 Job Tue 5 7/7 2 Jobs Wed …" at bounding box center [379, 65] width 758 height 2415
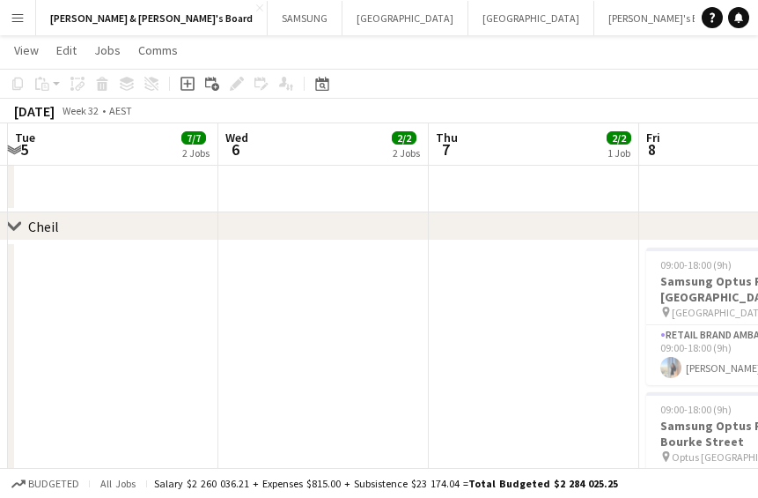
drag, startPoint x: 338, startPoint y: 307, endPoint x: 232, endPoint y: 302, distance: 106.7
click at [245, 303] on app-calendar-viewport "Sat 2 9/9 2 Jobs Sun 3 Mon 4 1/1 1 Job Tue 5 7/7 2 Jobs Wed 6 2/2 2 Jobs Thu 7 …" at bounding box center [379, 65] width 758 height 2415
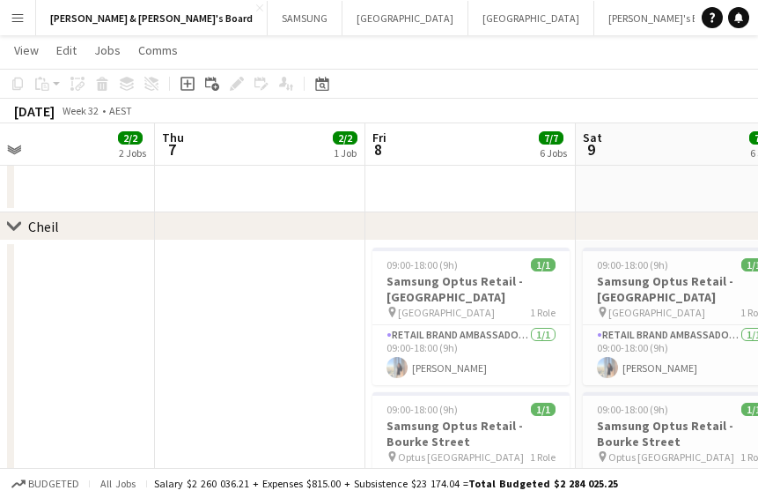
drag, startPoint x: 543, startPoint y: 223, endPoint x: 199, endPoint y: 236, distance: 344.7
click at [199, 236] on div "chevron-right Cheil" at bounding box center [379, 226] width 758 height 28
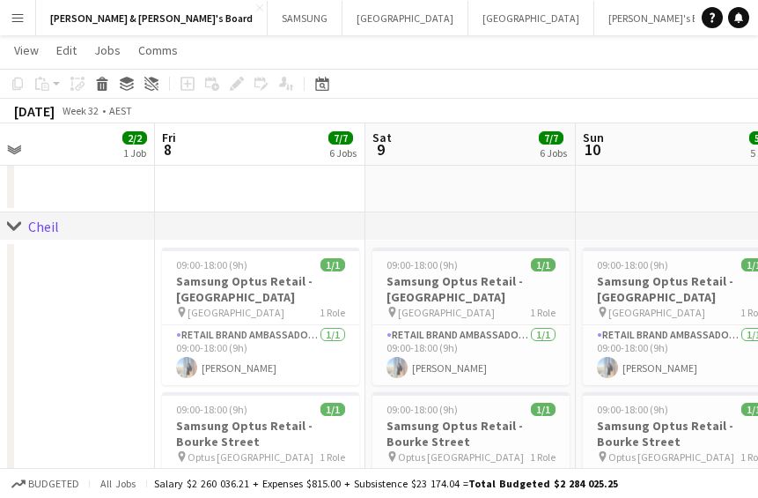
drag, startPoint x: 257, startPoint y: 289, endPoint x: -262, endPoint y: 285, distance: 519.7
click at [0, 285] on html "Menu Boards Boards Boards All jobs Status Workforce Workforce My Workforce Recr…" at bounding box center [379, 46] width 758 height 2514
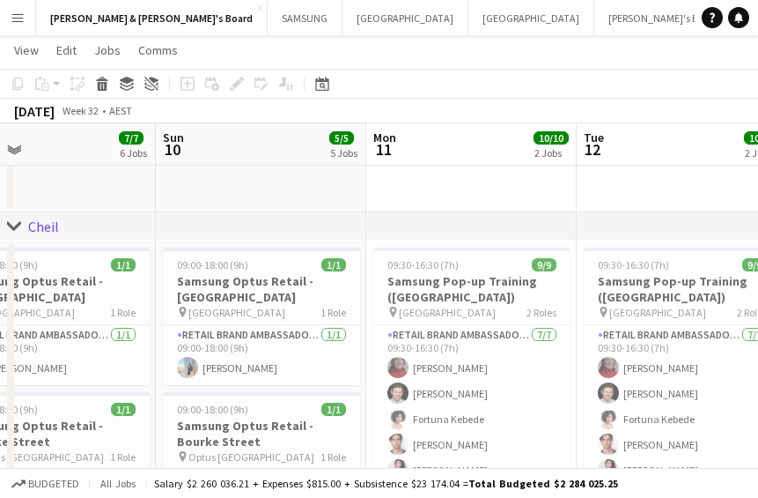
drag, startPoint x: 555, startPoint y: 313, endPoint x: 33, endPoint y: 313, distance: 522.3
click at [33, 313] on app-calendar-viewport "Wed 6 2/2 2 Jobs Thu 7 2/2 1 Job Fri 8 7/7 6 Jobs Sat 9 7/7 6 Jobs Sun 10 5/5 5…" at bounding box center [379, 65] width 758 height 2415
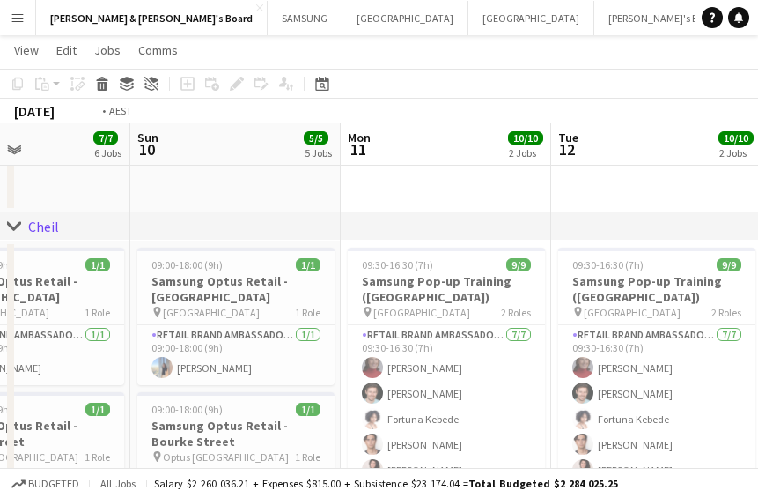
drag, startPoint x: 470, startPoint y: 325, endPoint x: -12, endPoint y: 323, distance: 482.7
click at [0, 323] on html "Menu Boards Boards Boards All jobs Status Workforce Workforce My Workforce Recr…" at bounding box center [379, 46] width 758 height 2514
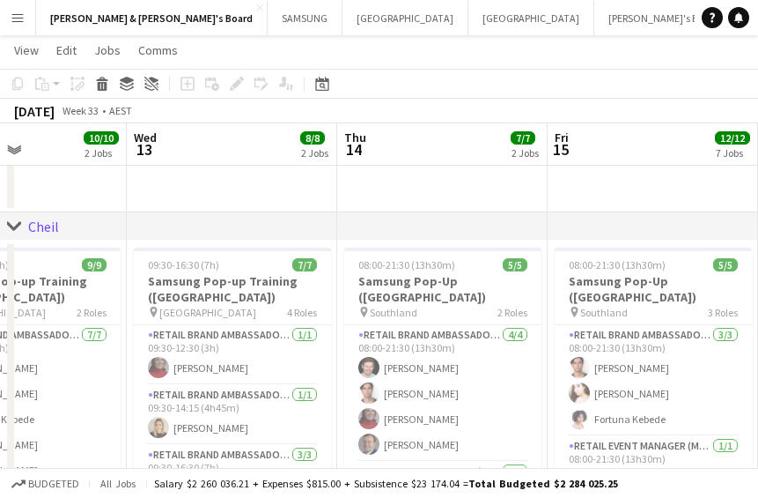
drag, startPoint x: 536, startPoint y: 330, endPoint x: -124, endPoint y: 327, distance: 660.6
click at [0, 327] on html "Menu Boards Boards Boards All jobs Status Workforce Workforce My Workforce Recr…" at bounding box center [379, 46] width 758 height 2514
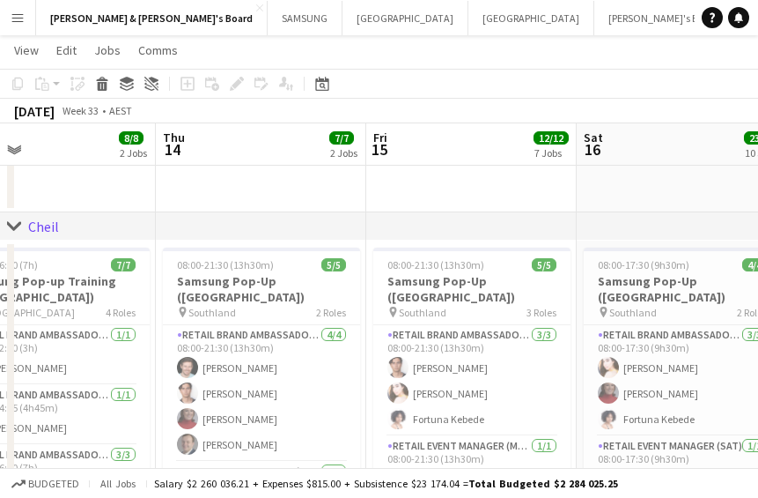
drag, startPoint x: 484, startPoint y: 323, endPoint x: -34, endPoint y: 319, distance: 518.0
click at [0, 319] on html "Menu Boards Boards Boards All jobs Status Workforce Workforce My Workforce Recr…" at bounding box center [379, 46] width 758 height 2514
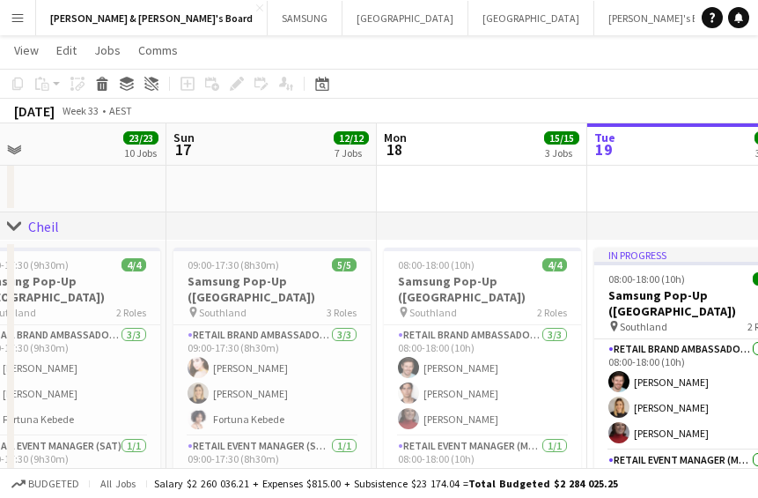
drag, startPoint x: 381, startPoint y: 320, endPoint x: 4, endPoint y: 305, distance: 378.2
click at [4, 305] on app-calendar-viewport "Wed 13 8/8 2 Jobs Thu 14 7/7 2 Jobs Fri 15 12/12 7 Jobs Sat 16 23/23 10 Jobs Su…" at bounding box center [379, 65] width 758 height 2415
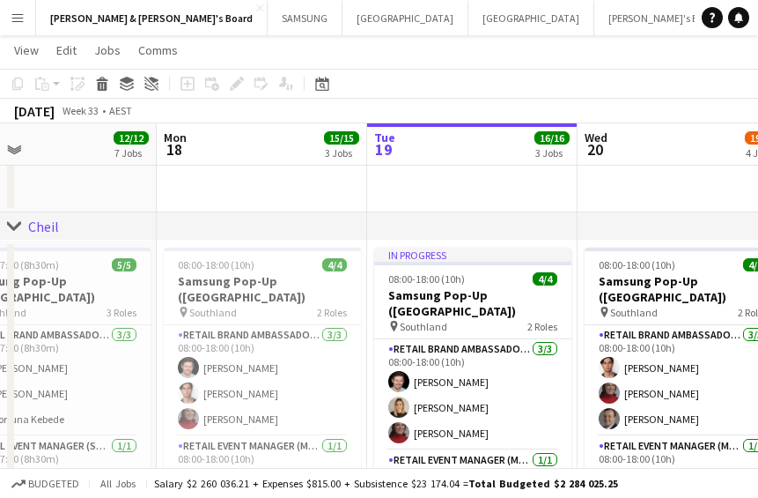
drag, startPoint x: 334, startPoint y: 316, endPoint x: 267, endPoint y: 318, distance: 67.0
click at [267, 318] on app-calendar-viewport "Thu 14 7/7 2 Jobs Fri 15 12/12 7 Jobs Sat 16 23/23 10 Jobs Sun 17 12/12 7 Jobs …" at bounding box center [379, 65] width 758 height 2415
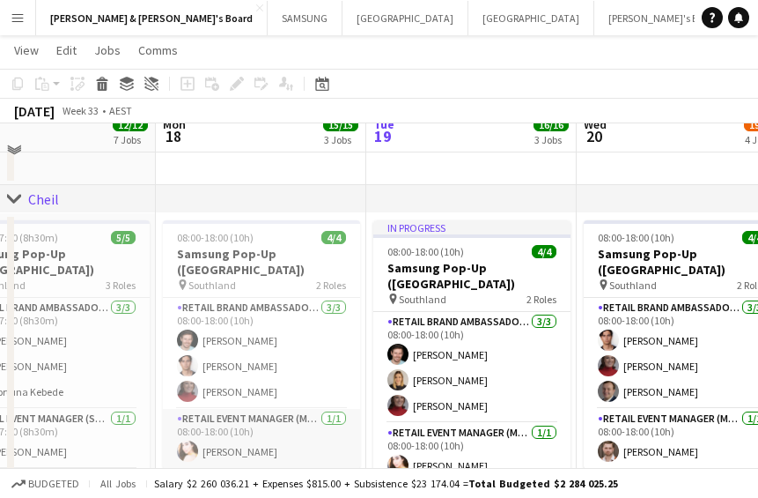
scroll to position [1211, 0]
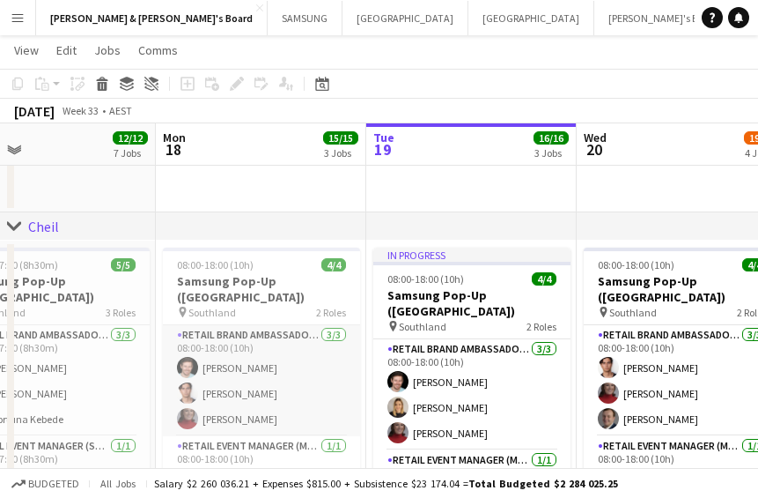
click at [232, 361] on app-card-role "RETAIL Brand Ambassador (Mon - Fri) [DATE] 08:00-18:00 (10h) [PERSON_NAME] [PER…" at bounding box center [261, 380] width 197 height 111
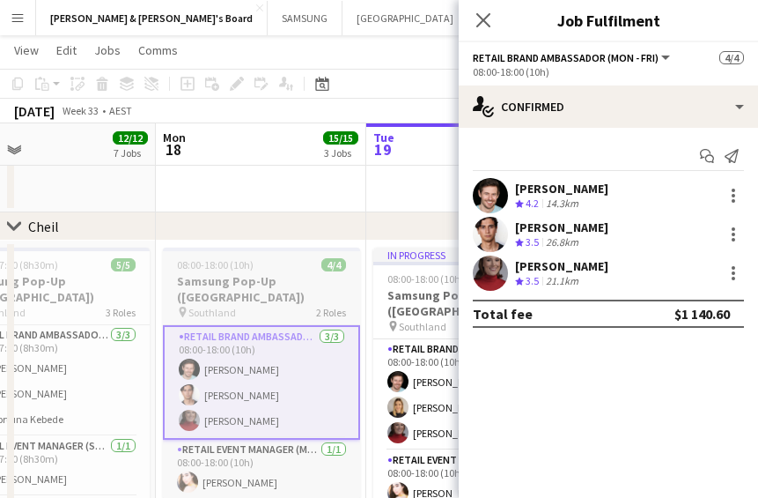
click at [225, 285] on h3 "Samsung Pop-Up ([GEOGRAPHIC_DATA])" at bounding box center [261, 289] width 197 height 32
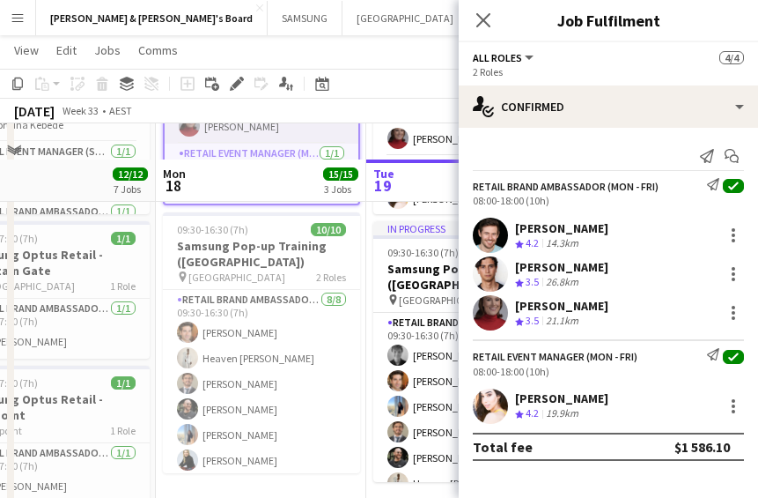
scroll to position [1541, 0]
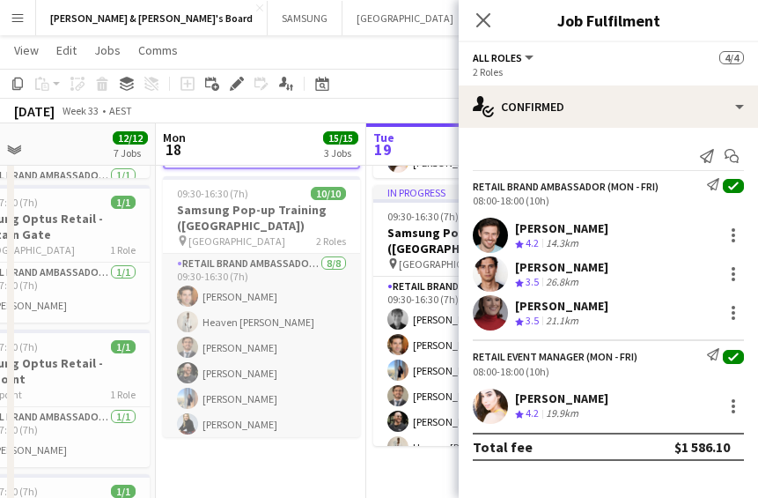
click at [238, 298] on app-card-role "RETAIL Brand Ambassador (Mon - Fri) [DATE] 09:30-16:30 (7h) [PERSON_NAME] Heave…" at bounding box center [261, 373] width 197 height 239
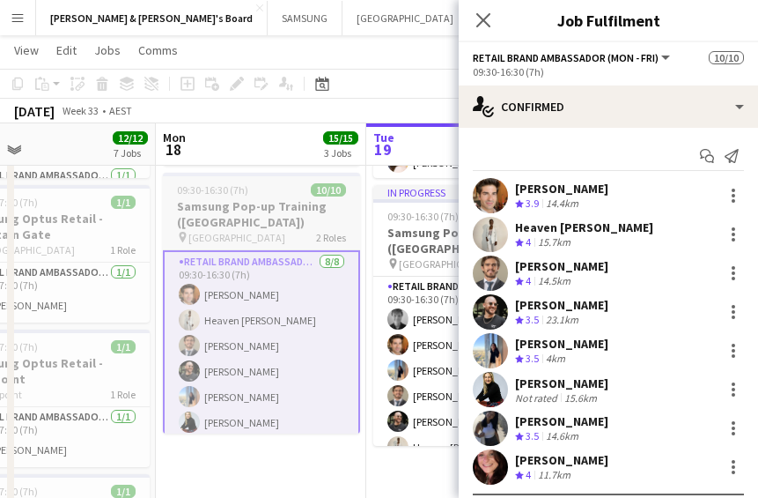
click at [220, 227] on h3 "Samsung Pop-up Training ([GEOGRAPHIC_DATA])" at bounding box center [261, 214] width 197 height 32
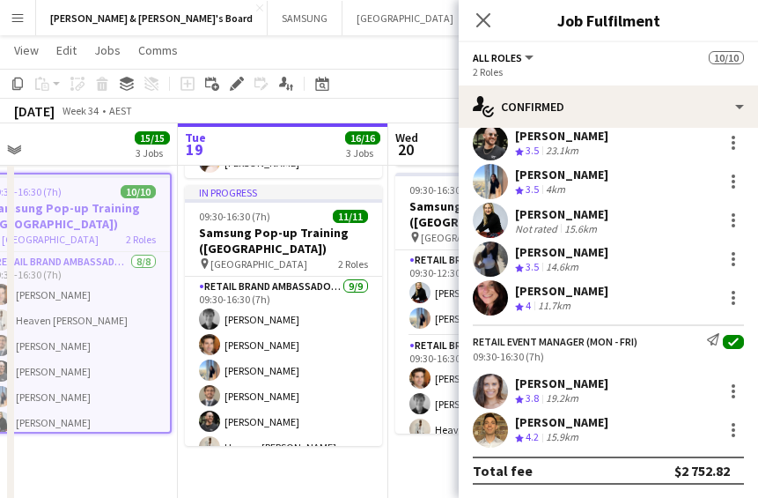
scroll to position [0, 691]
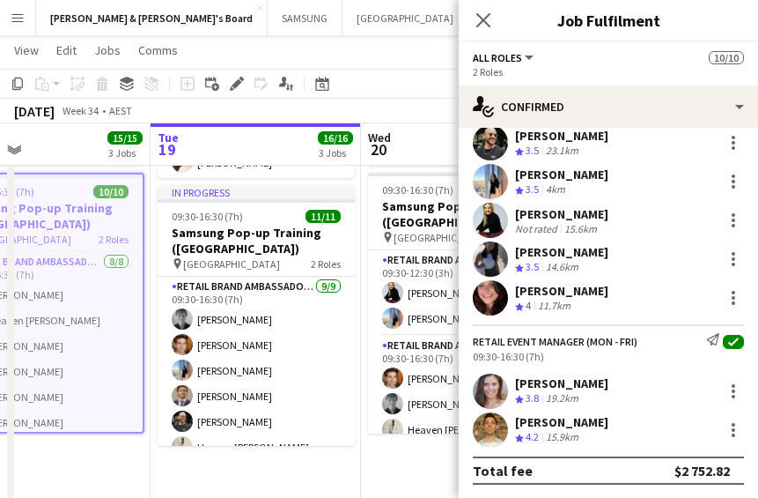
drag, startPoint x: 318, startPoint y: 343, endPoint x: 102, endPoint y: 347, distance: 215.9
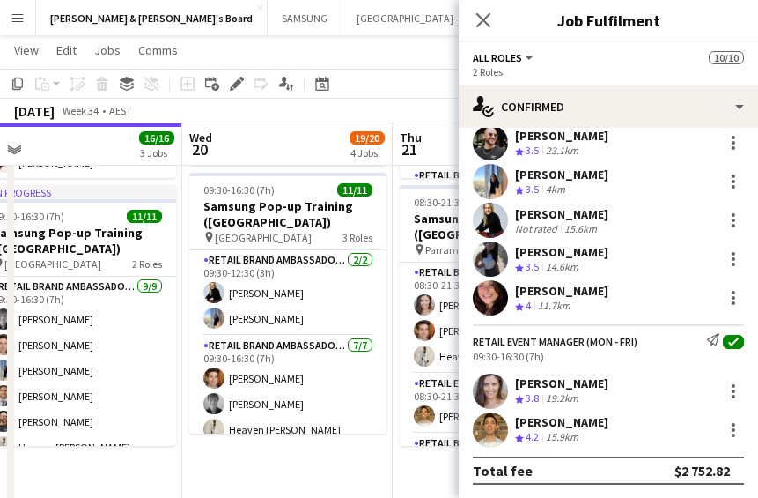
scroll to position [0, 679]
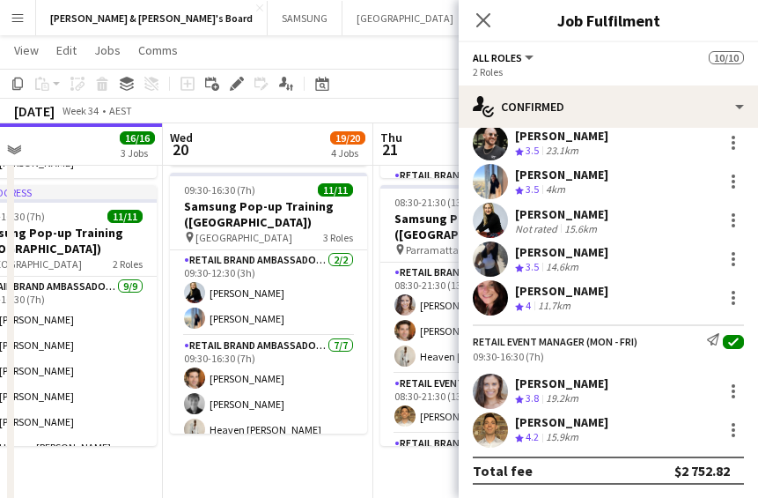
drag, startPoint x: 299, startPoint y: 333, endPoint x: 101, endPoint y: 337, distance: 198.2
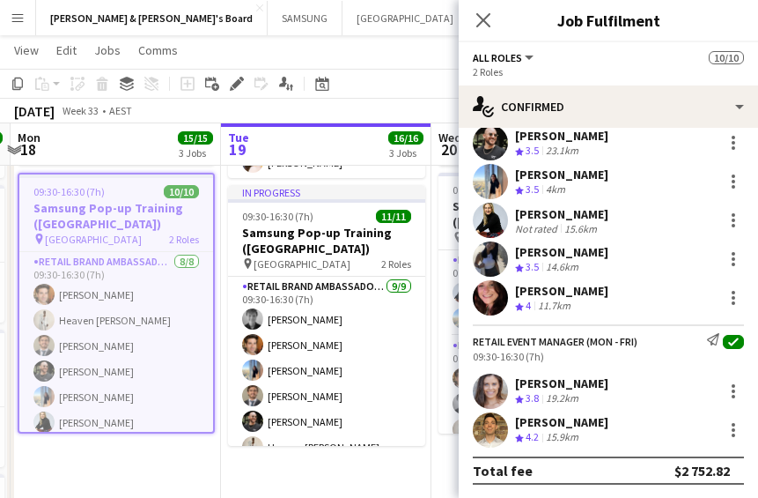
scroll to position [0, 367]
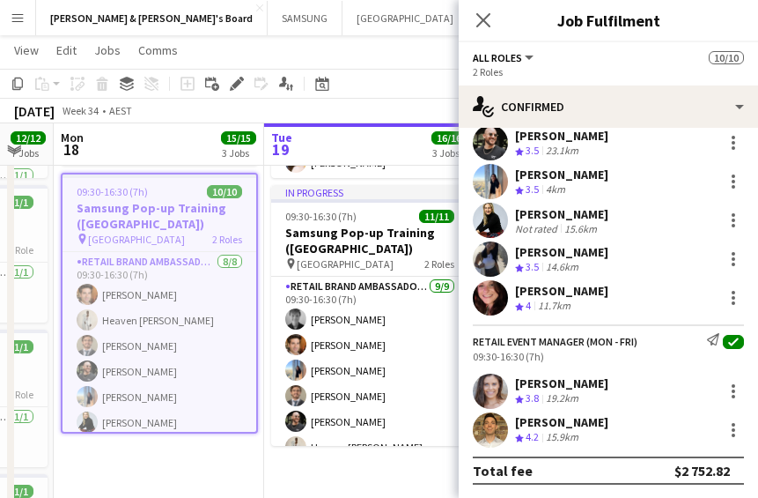
drag, startPoint x: 81, startPoint y: 251, endPoint x: 393, endPoint y: 285, distance: 313.7
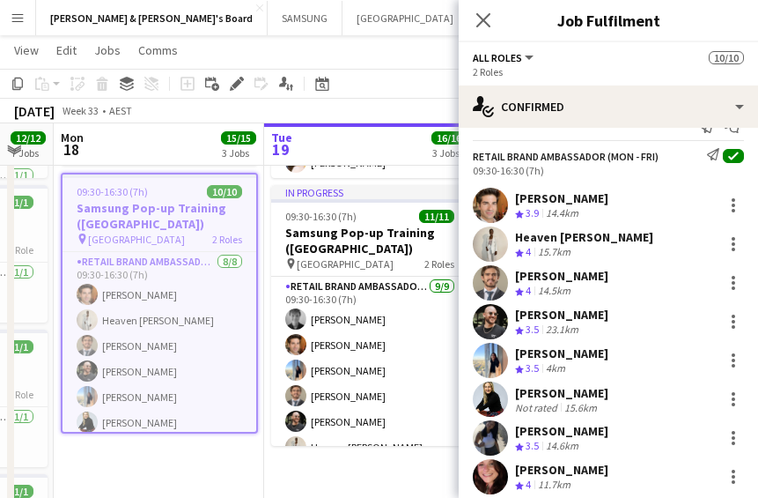
scroll to position [0, 0]
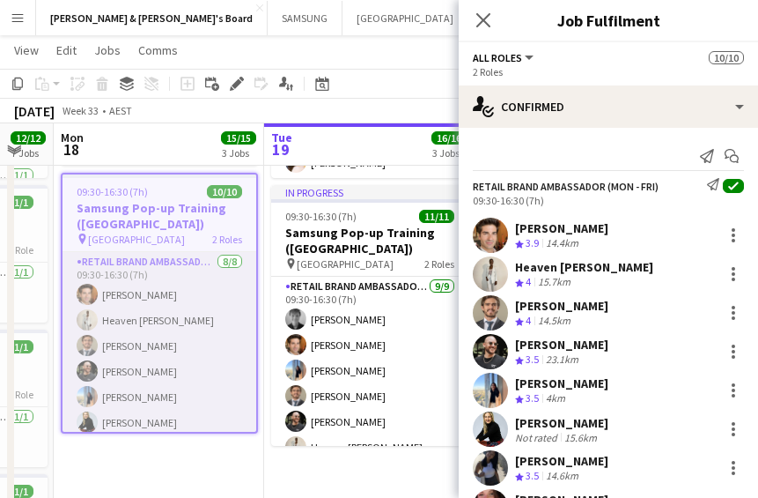
click at [160, 314] on app-card-role "RETAIL Brand Ambassador (Mon - Fri) [DATE] 09:30-16:30 (7h) [PERSON_NAME] Heave…" at bounding box center [160, 371] width 194 height 239
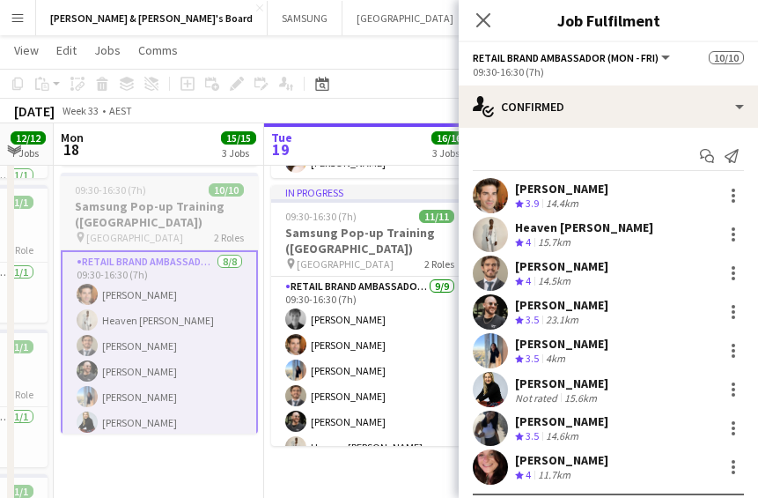
click at [152, 198] on h3 "Samsung Pop-up Training ([GEOGRAPHIC_DATA])" at bounding box center [159, 214] width 197 height 32
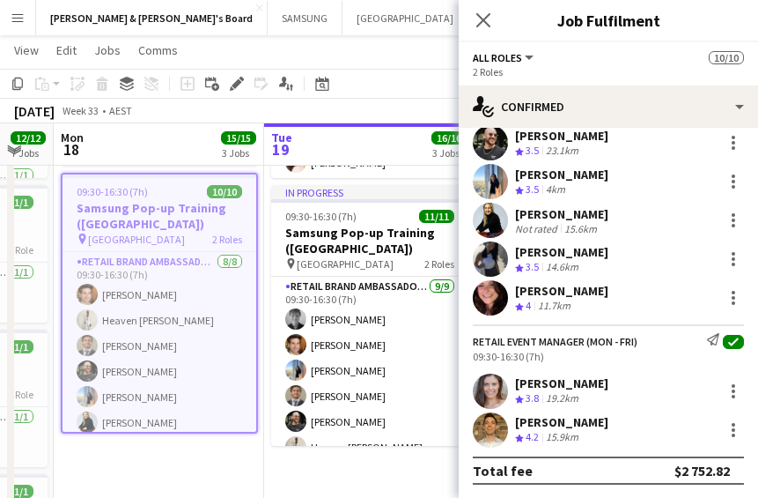
scroll to position [100, 0]
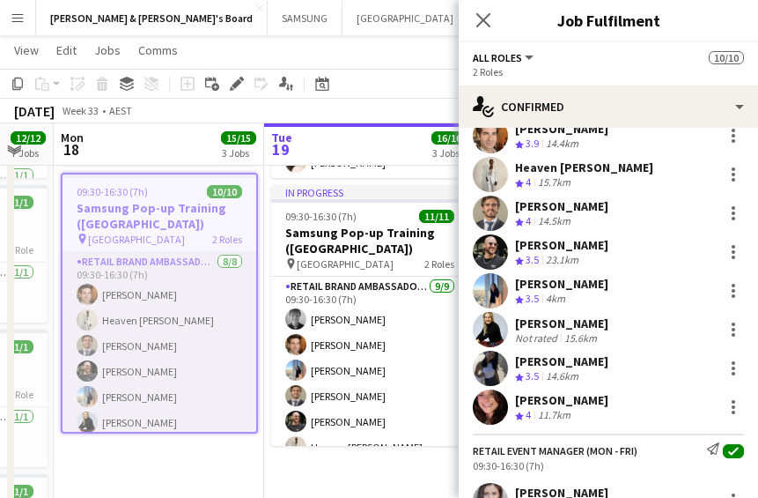
click at [153, 295] on app-card-role "RETAIL Brand Ambassador (Mon - Fri) [DATE] 09:30-16:30 (7h) [PERSON_NAME] Heave…" at bounding box center [160, 371] width 194 height 239
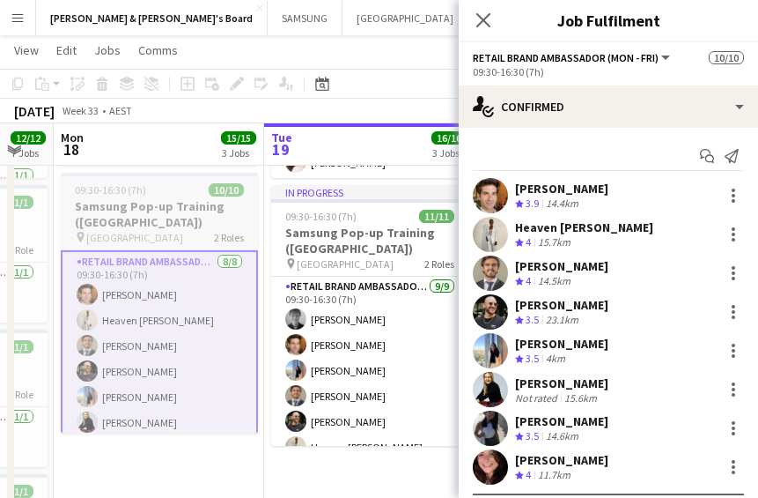
click at [145, 222] on h3 "Samsung Pop-up Training ([GEOGRAPHIC_DATA])" at bounding box center [159, 214] width 197 height 32
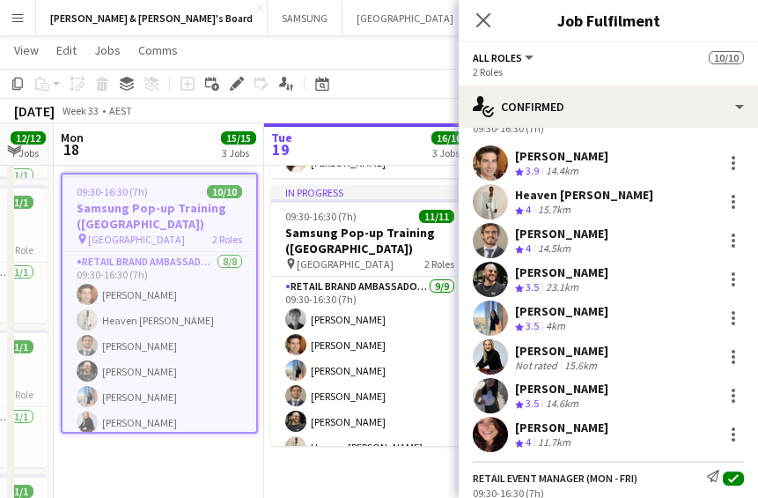
scroll to position [110, 0]
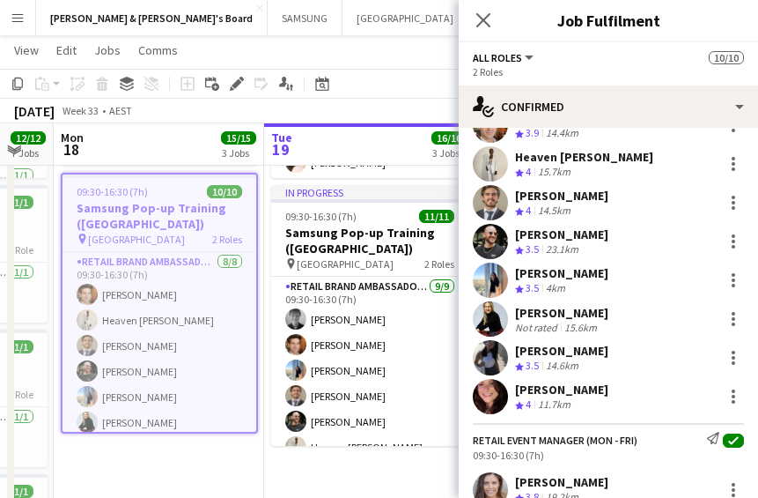
click at [564, 401] on div "11.7km" at bounding box center [555, 404] width 40 height 15
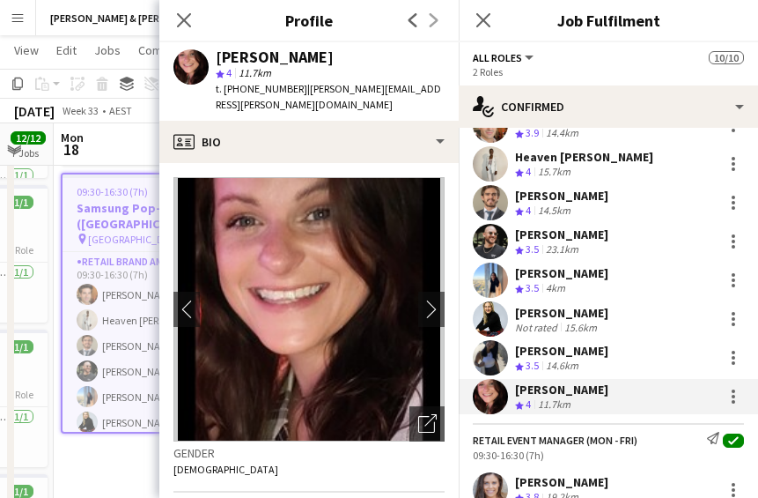
click at [219, 60] on div "[PERSON_NAME]" at bounding box center [275, 57] width 118 height 16
drag, startPoint x: 217, startPoint y: 59, endPoint x: 300, endPoint y: 63, distance: 83.8
click at [300, 63] on div "[PERSON_NAME]" at bounding box center [275, 57] width 118 height 16
copy div "[PERSON_NAME]"
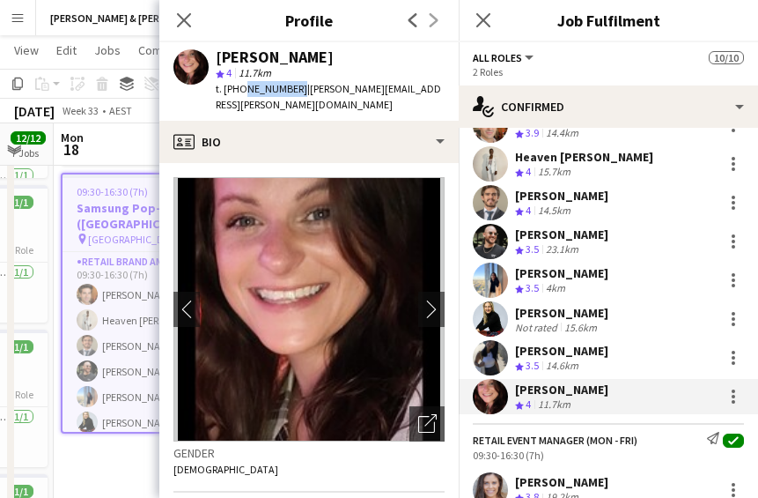
drag, startPoint x: 240, startPoint y: 88, endPoint x: 292, endPoint y: 90, distance: 51.1
click at [292, 90] on span "t. [PHONE_NUMBER]" at bounding box center [262, 88] width 92 height 13
copy span "0430154687"
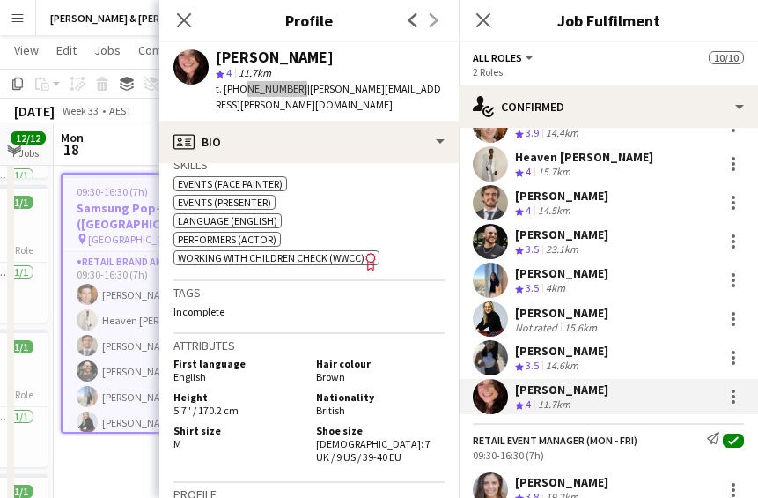
scroll to position [881, 0]
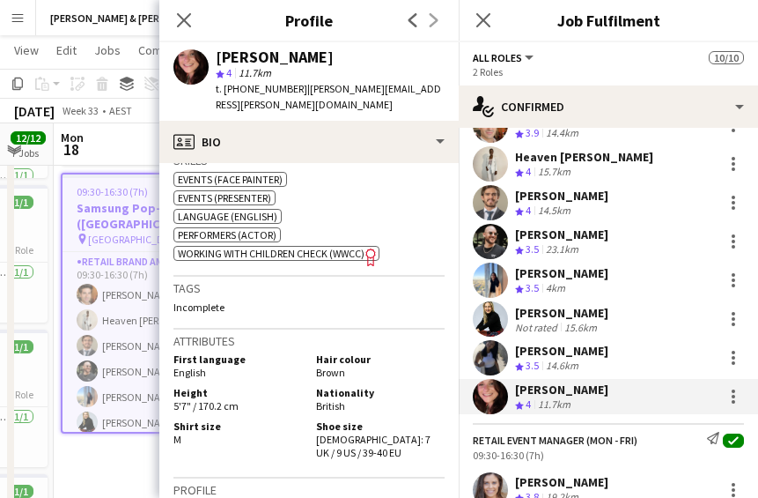
click at [175, 437] on span "M" at bounding box center [178, 438] width 8 height 13
copy span "M"
drag, startPoint x: 344, startPoint y: 434, endPoint x: 359, endPoint y: 446, distance: 18.2
click at [359, 446] on div "Shoe size [DEMOGRAPHIC_DATA]: 7 UK / 9 US / 39-40 EU" at bounding box center [377, 439] width 136 height 40
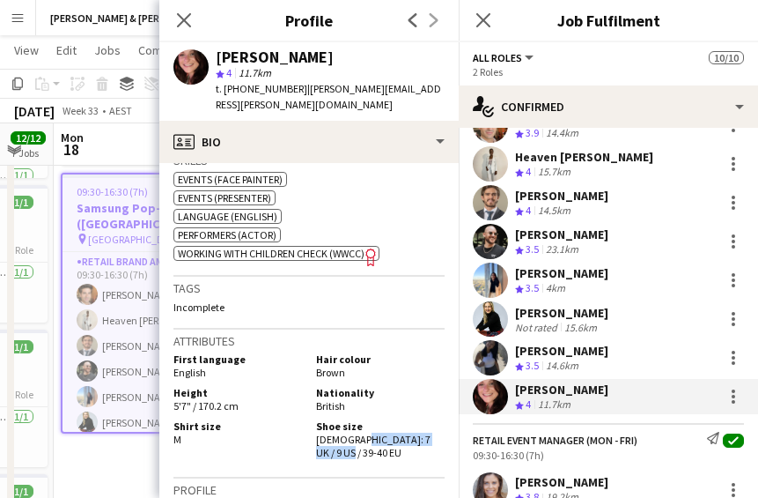
copy span "7 UK / 9 US / 39-40 EU"
drag, startPoint x: 516, startPoint y: 351, endPoint x: 580, endPoint y: 351, distance: 64.3
click at [580, 351] on div "[PERSON_NAME]" at bounding box center [561, 351] width 93 height 16
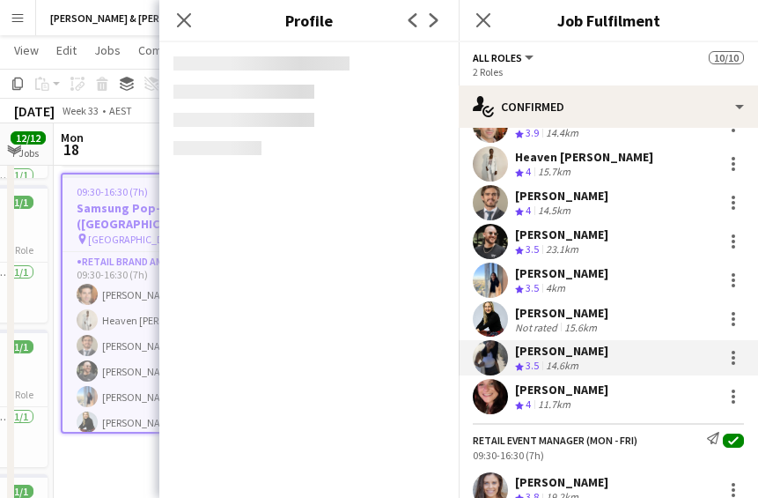
click at [525, 360] on div "Crew rating 3.5" at bounding box center [528, 366] width 27 height 15
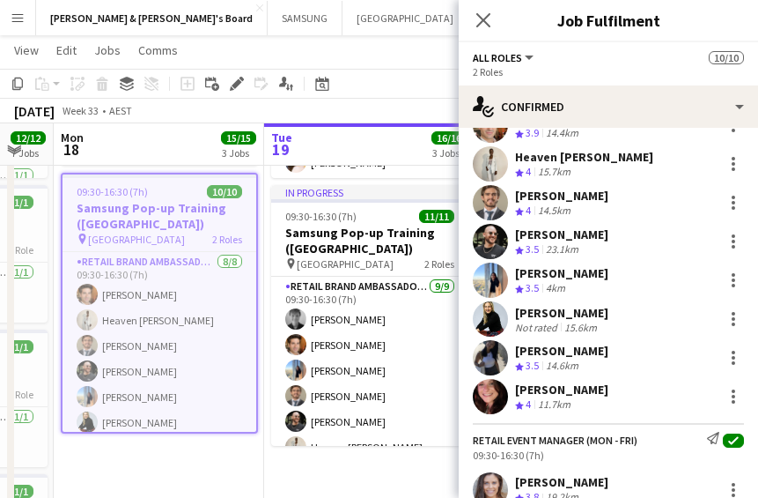
click at [526, 361] on span "3.5" at bounding box center [532, 365] width 13 height 13
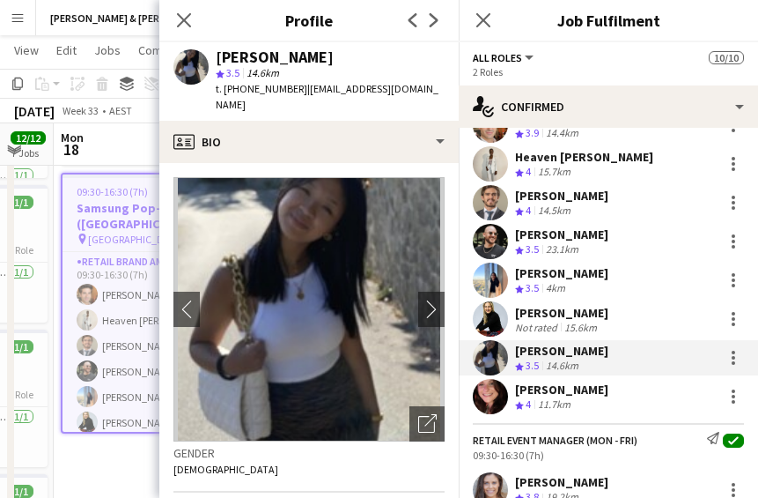
click at [237, 63] on div "[PERSON_NAME]" at bounding box center [275, 57] width 118 height 16
click at [236, 62] on div "[PERSON_NAME]" at bounding box center [275, 57] width 118 height 16
copy div "[PERSON_NAME]"
drag, startPoint x: 240, startPoint y: 86, endPoint x: 291, endPoint y: 92, distance: 50.6
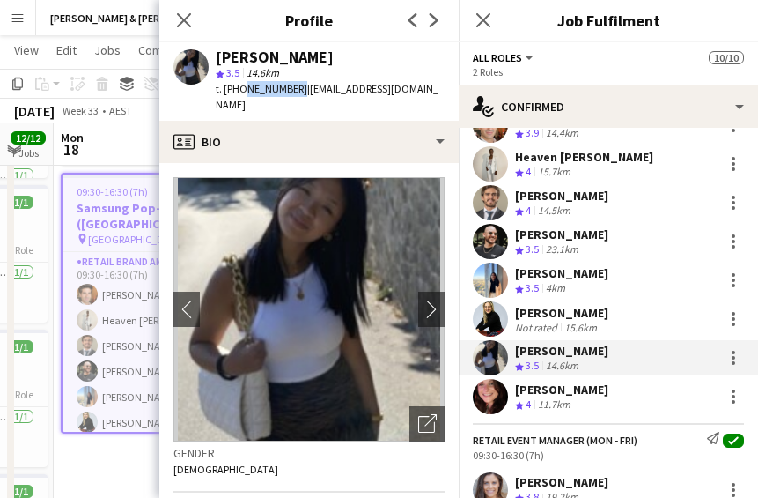
click at [291, 92] on span "t. [PHONE_NUMBER]" at bounding box center [262, 88] width 92 height 13
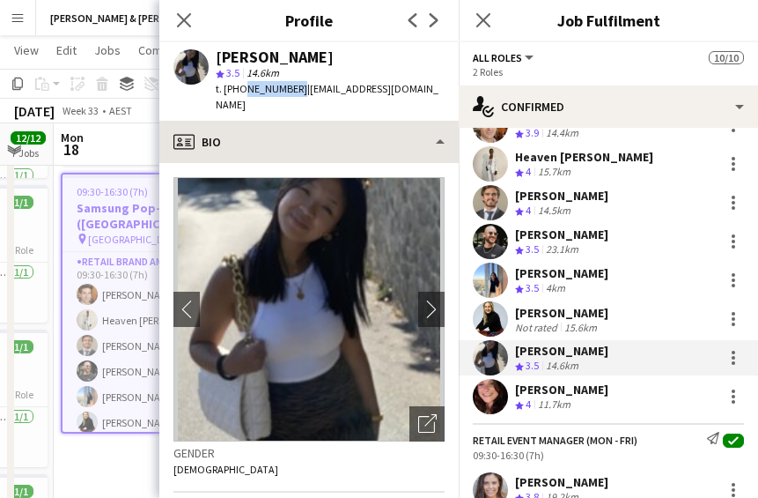
copy span "0476183694"
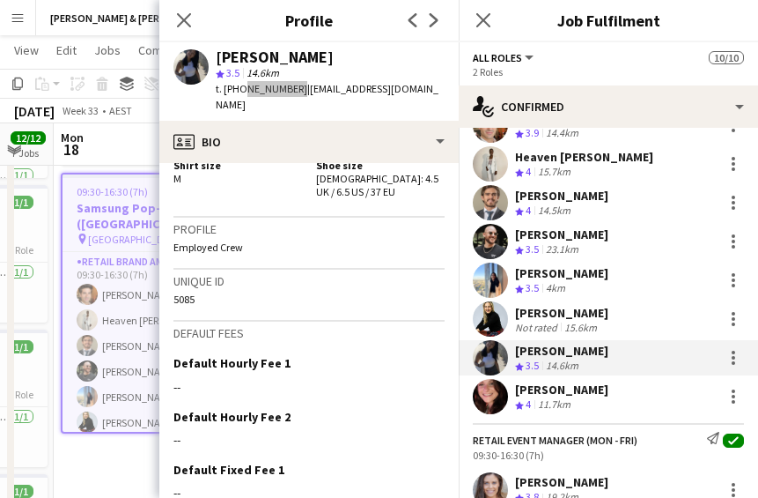
scroll to position [1321, 0]
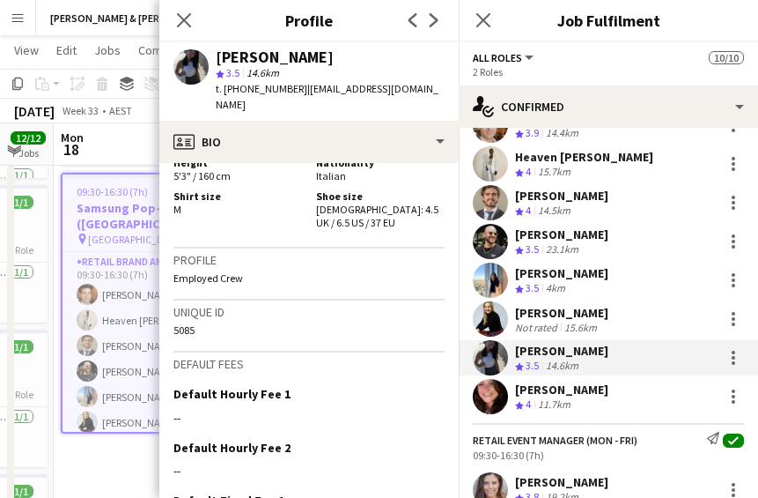
click at [181, 229] on div "Shirt size M" at bounding box center [242, 209] width 136 height 40
click at [178, 216] on span "M" at bounding box center [178, 209] width 8 height 13
click at [174, 216] on span "M" at bounding box center [178, 209] width 8 height 13
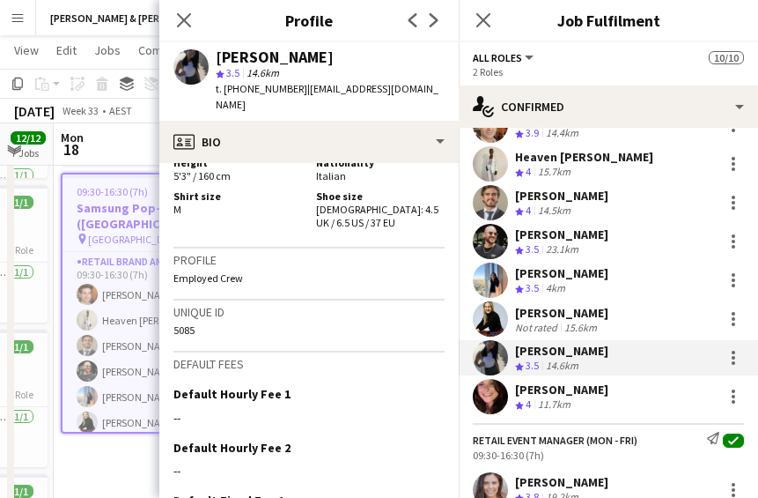
copy span "M"
drag, startPoint x: 348, startPoint y: 233, endPoint x: 360, endPoint y: 248, distance: 19.4
click at [360, 229] on div "Shoe size [DEMOGRAPHIC_DATA]: 4.5 UK / 6.5 US / 37 EU" at bounding box center [377, 209] width 136 height 40
copy span "4.5 UK / 6.5 US / 37 EU"
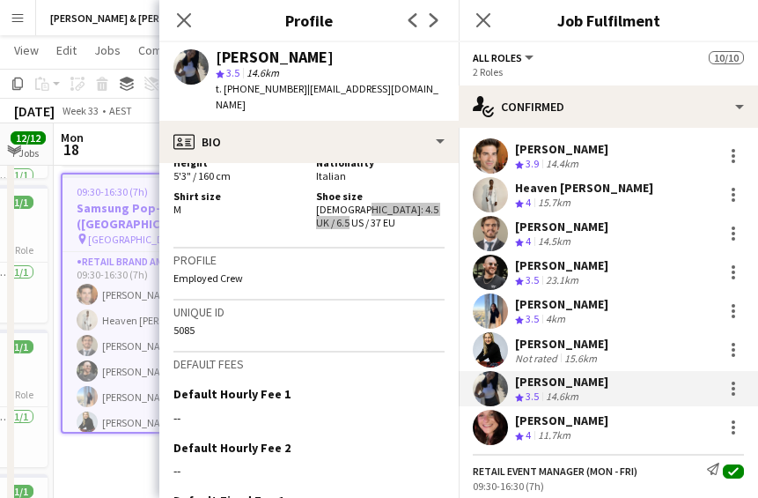
scroll to position [110, 0]
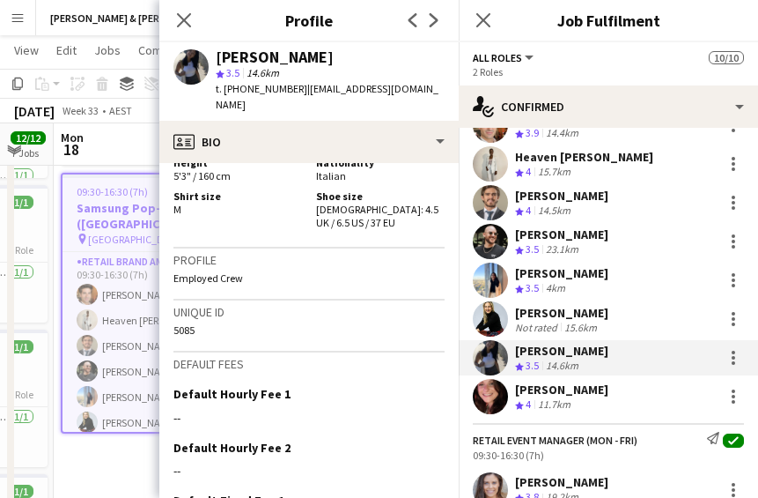
click at [543, 318] on div "[PERSON_NAME]" at bounding box center [561, 313] width 93 height 16
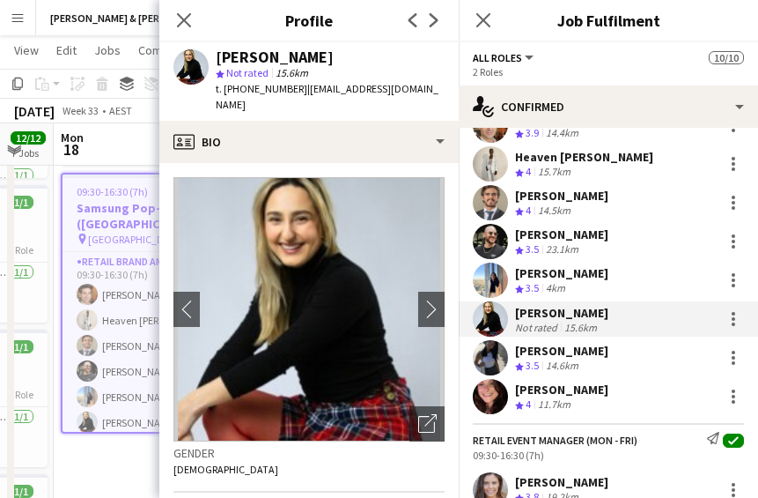
click at [247, 63] on div "[PERSON_NAME]" at bounding box center [275, 57] width 118 height 16
copy div "[PERSON_NAME]"
drag, startPoint x: 241, startPoint y: 87, endPoint x: 286, endPoint y: 95, distance: 45.6
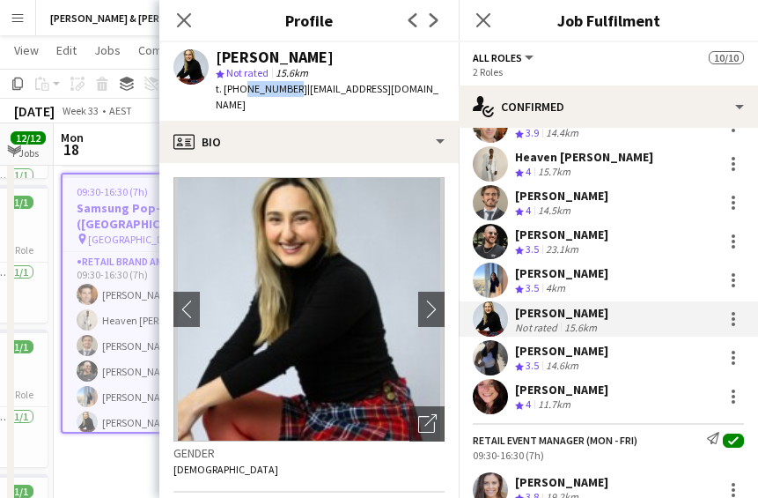
click at [286, 95] on div "t. [PHONE_NUMBER] | [EMAIL_ADDRESS][DOMAIN_NAME]" at bounding box center [330, 97] width 229 height 32
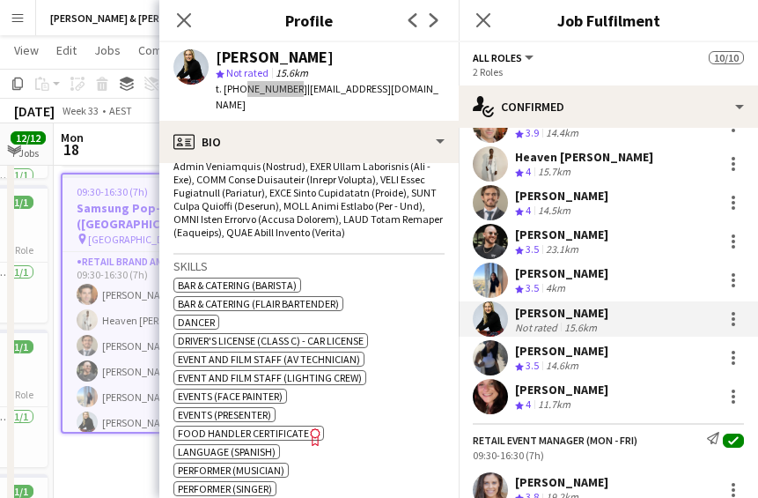
scroll to position [1211, 0]
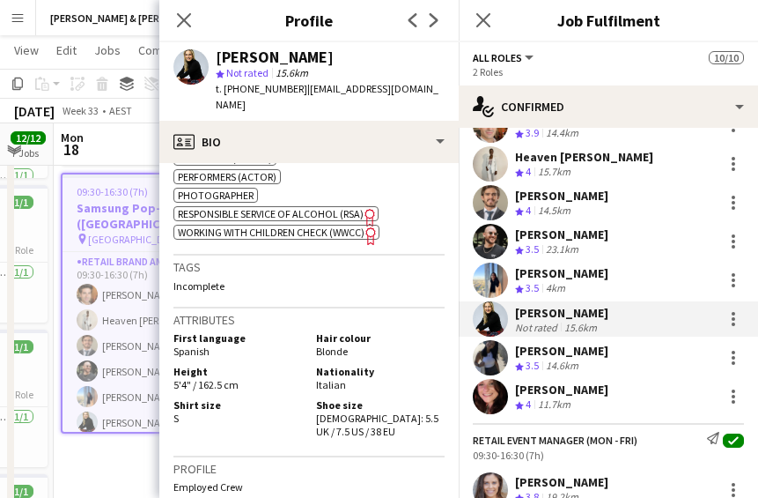
click at [175, 425] on span "S" at bounding box center [176, 417] width 5 height 13
drag, startPoint x: 345, startPoint y: 444, endPoint x: 368, endPoint y: 449, distance: 23.5
click at [368, 438] on div "Shoe size [DEMOGRAPHIC_DATA]: 5.5 UK / 7.5 US / 38 EU" at bounding box center [377, 418] width 136 height 40
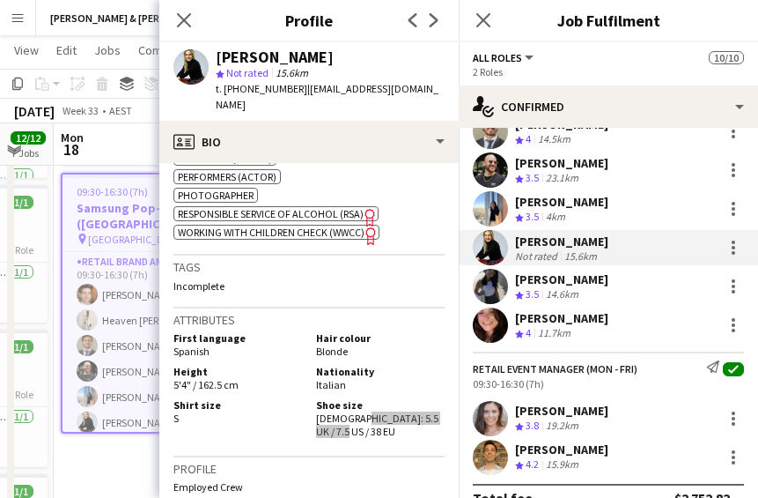
scroll to position [209, 0]
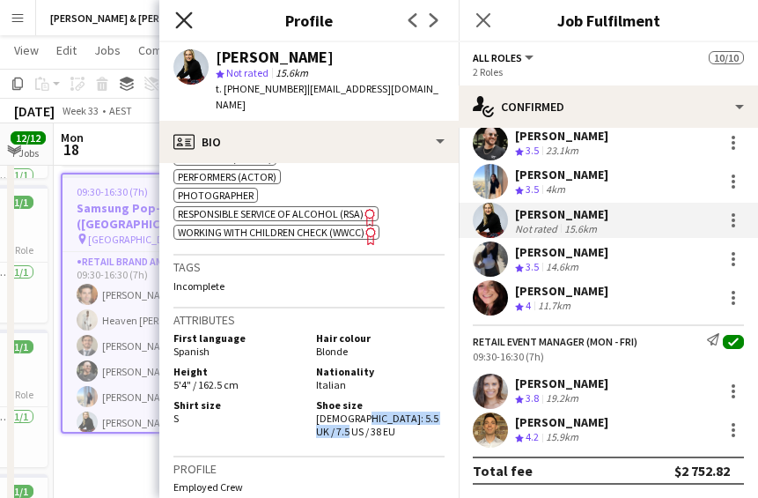
click at [176, 14] on icon "Close pop-in" at bounding box center [183, 19] width 17 height 17
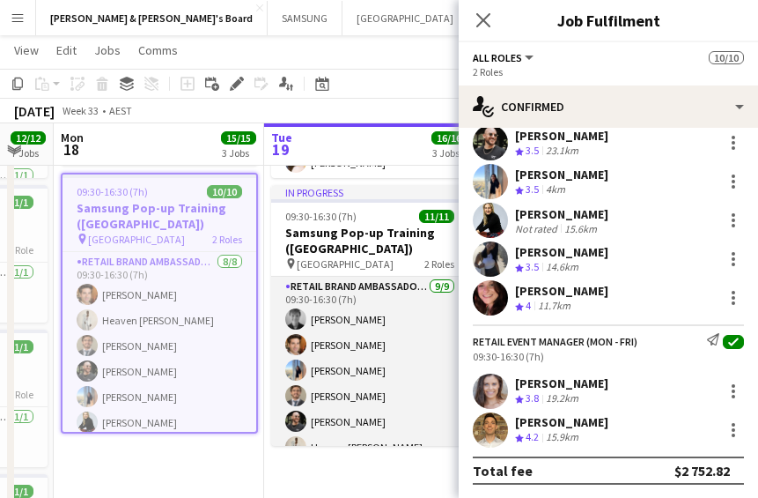
click at [351, 312] on app-card-role "RETAIL Brand Ambassador (Mon - Fri) [DATE] 09:30-16:30 (7h) [PERSON_NAME] [PERS…" at bounding box center [369, 409] width 197 height 264
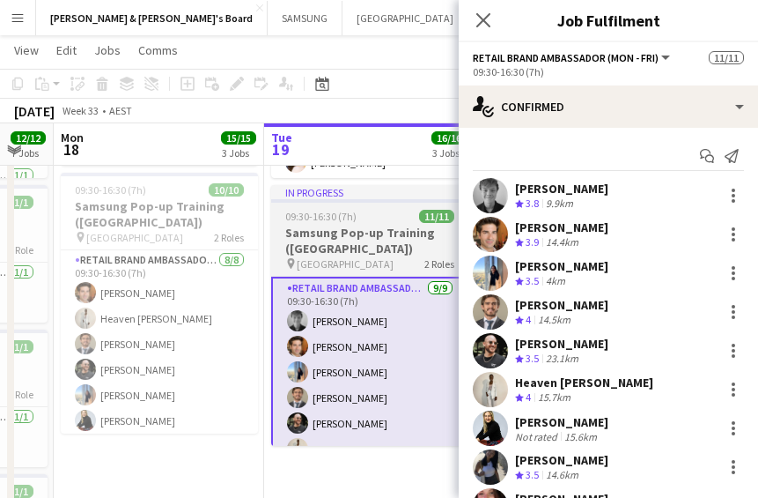
click at [339, 239] on h3 "Samsung Pop-up Training ([GEOGRAPHIC_DATA])" at bounding box center [369, 241] width 197 height 32
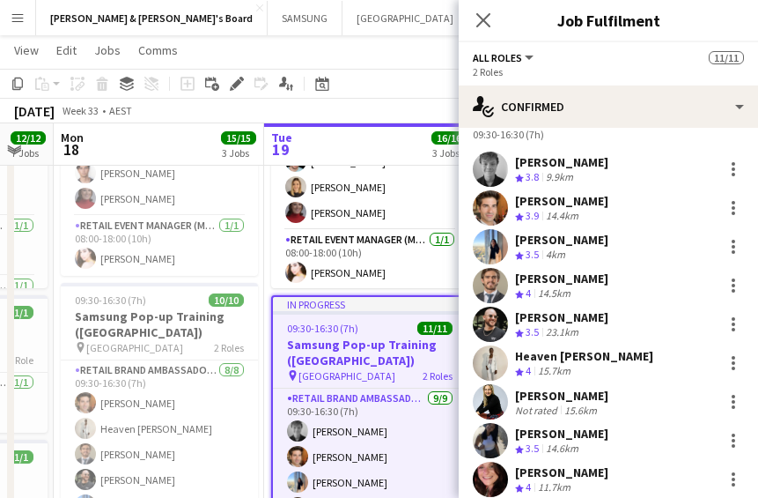
scroll to position [0, 0]
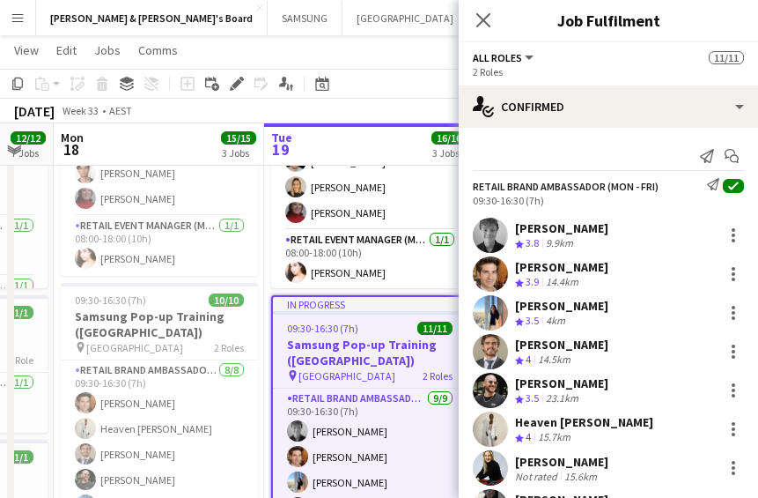
click at [546, 237] on div "9.9km" at bounding box center [560, 243] width 34 height 15
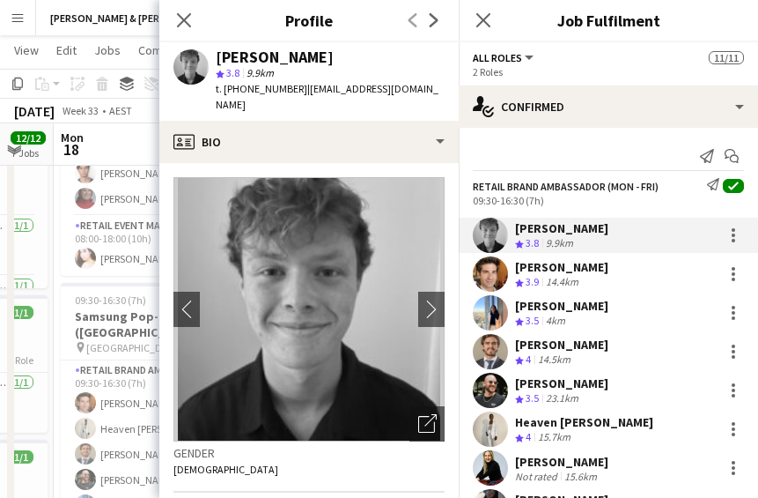
click at [240, 50] on div "[PERSON_NAME]" at bounding box center [275, 57] width 118 height 16
drag, startPoint x: 240, startPoint y: 84, endPoint x: 288, endPoint y: 92, distance: 48.2
click at [288, 92] on span "t. [PHONE_NUMBER]" at bounding box center [262, 88] width 92 height 13
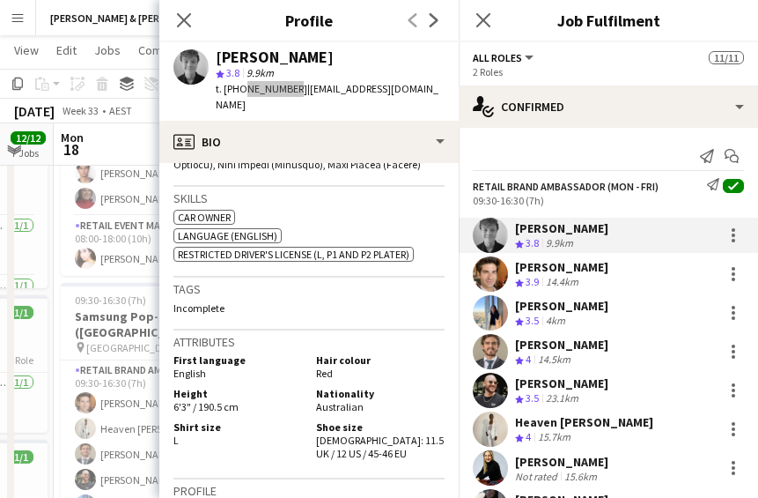
scroll to position [881, 0]
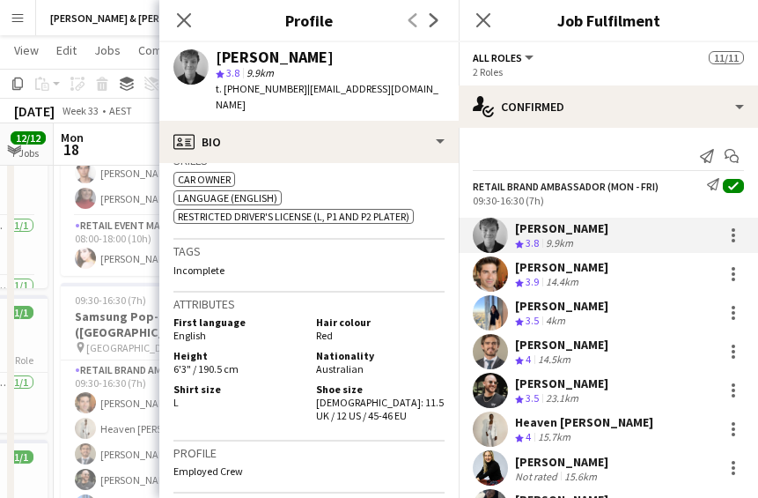
click at [176, 397] on span "L" at bounding box center [176, 402] width 5 height 13
click at [175, 399] on span "L" at bounding box center [176, 402] width 5 height 13
click at [334, 304] on h3 "Attributes" at bounding box center [309, 304] width 271 height 16
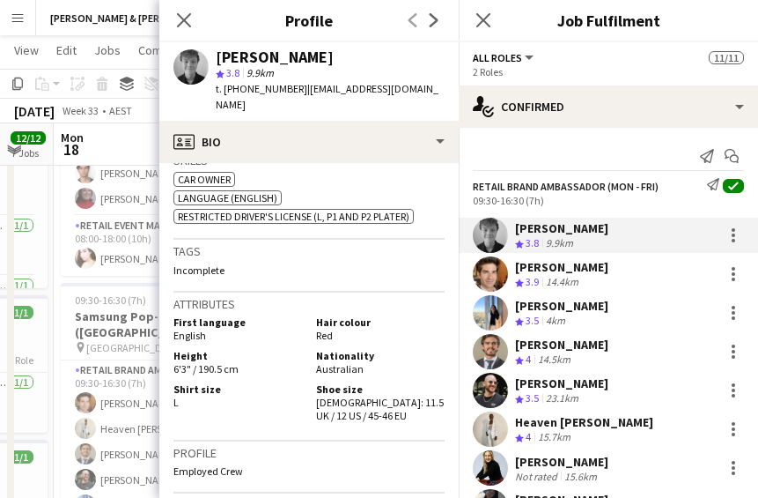
click at [175, 397] on span "L" at bounding box center [176, 402] width 5 height 13
click at [175, 396] on span "L" at bounding box center [176, 402] width 5 height 13
drag, startPoint x: 336, startPoint y: 398, endPoint x: 347, endPoint y: 410, distance: 16.2
click at [347, 410] on div "Shoe size [DEMOGRAPHIC_DATA]: 11.5 UK / 12 US / 45-46 EU" at bounding box center [377, 402] width 136 height 40
click at [192, 24] on icon "Close pop-in" at bounding box center [183, 19] width 17 height 17
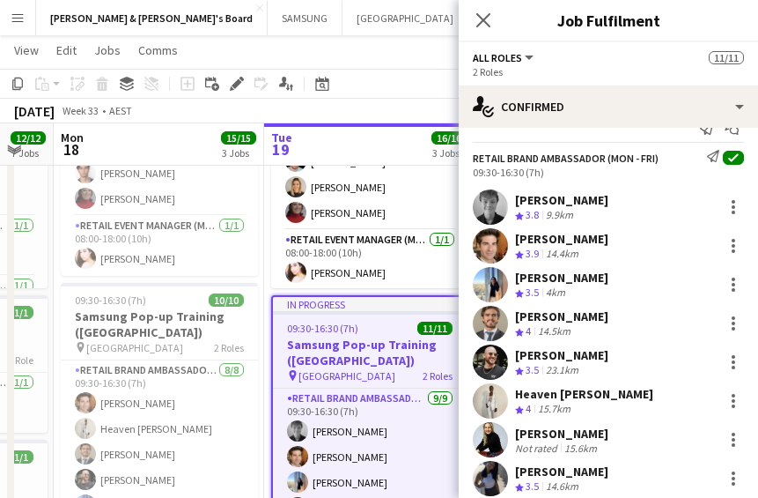
scroll to position [138, 0]
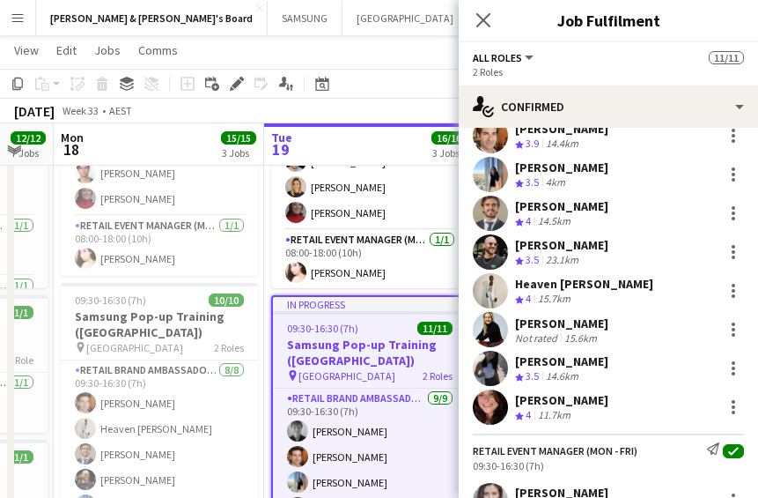
click at [356, 335] on app-job-card "In progress 09:30-16:30 (7h) 11/11 Samsung Pop-up Training ([GEOGRAPHIC_DATA]) …" at bounding box center [369, 425] width 197 height 261
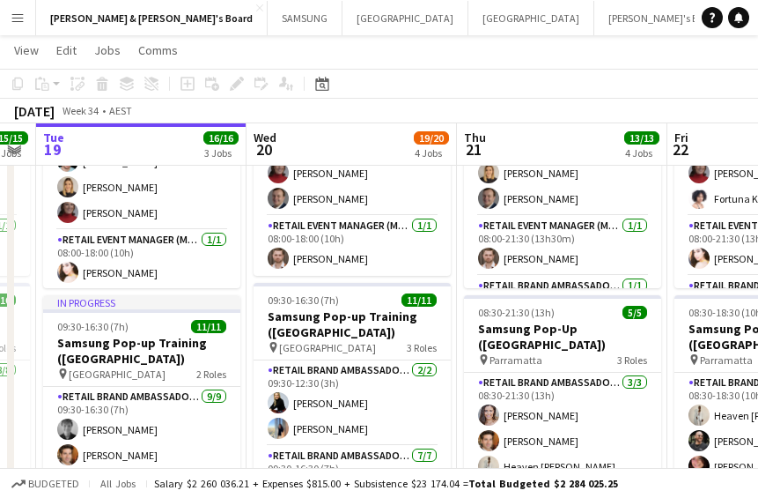
scroll to position [0, 596]
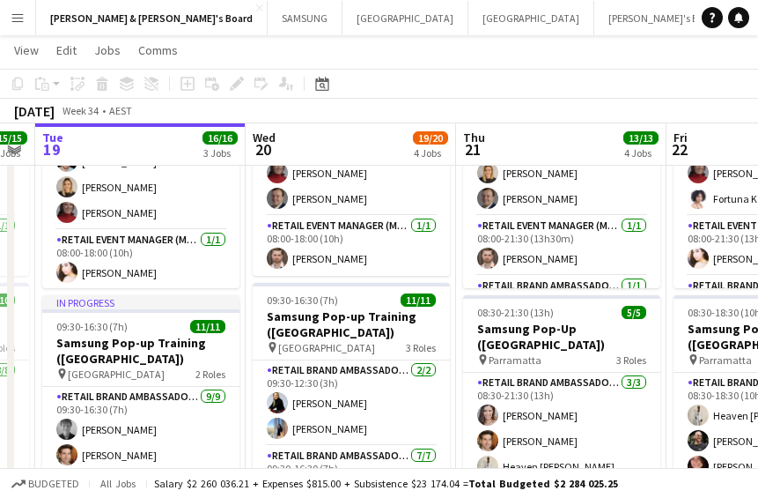
drag, startPoint x: 392, startPoint y: 418, endPoint x: 174, endPoint y: 420, distance: 217.6
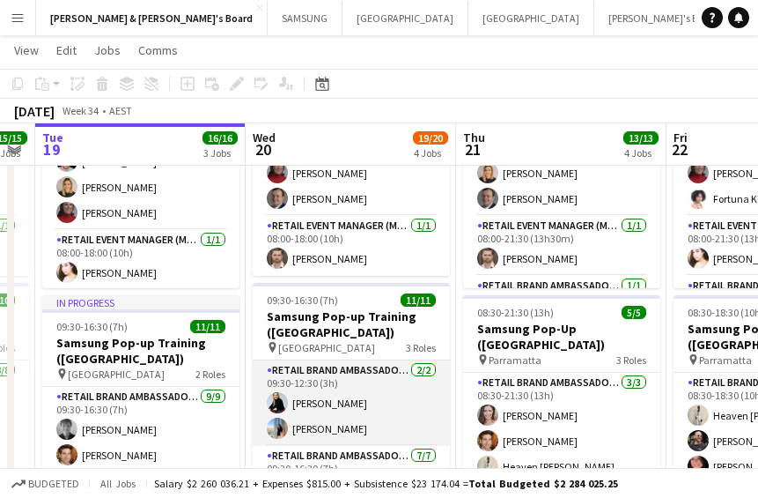
click at [323, 400] on app-card-role "RETAIL Brand Ambassador (Mon - Fri) [DATE] 09:30-12:30 (3h) [PERSON_NAME] [PERS…" at bounding box center [351, 402] width 197 height 85
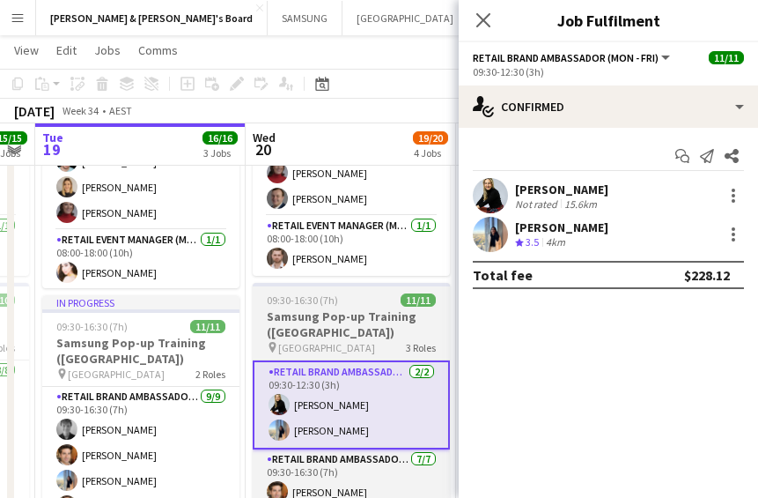
click at [324, 314] on h3 "Samsung Pop-up Training ([GEOGRAPHIC_DATA])" at bounding box center [351, 324] width 197 height 32
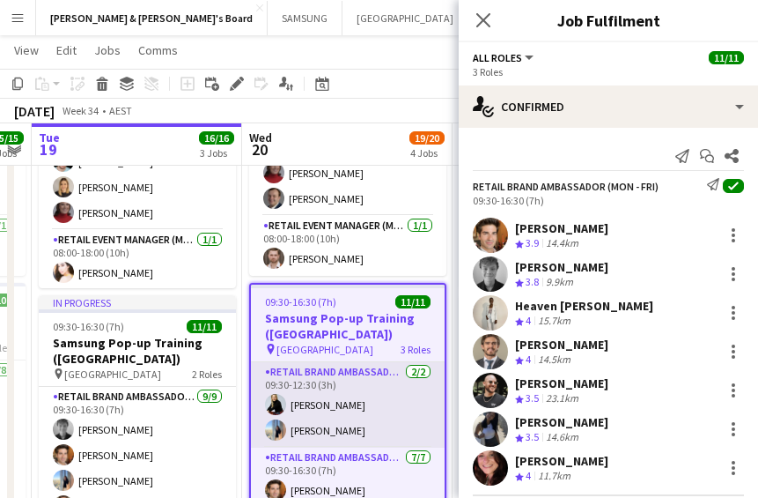
click at [332, 424] on app-card-role "RETAIL Brand Ambassador (Mon - Fri) [DATE] 09:30-12:30 (3h) [PERSON_NAME] [PERS…" at bounding box center [348, 404] width 194 height 85
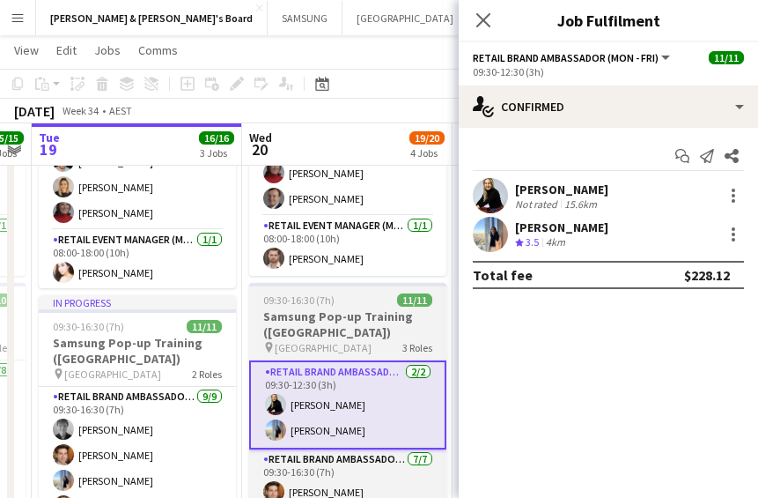
click at [317, 328] on h3 "Samsung Pop-up Training ([GEOGRAPHIC_DATA])" at bounding box center [347, 324] width 197 height 32
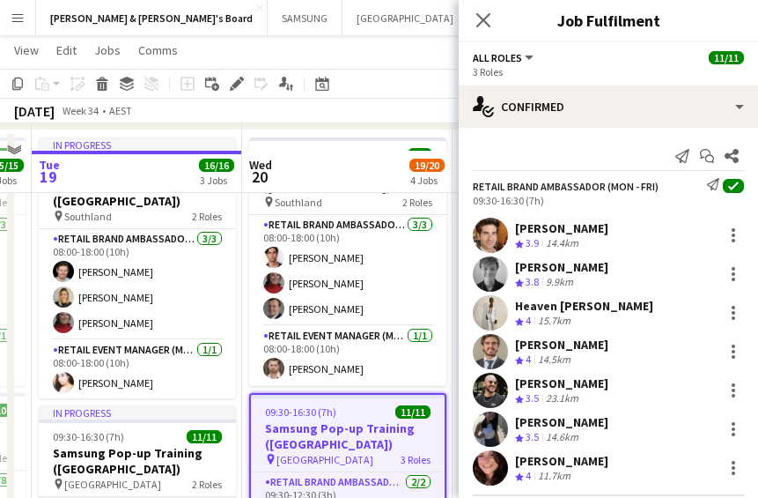
scroll to position [1541, 0]
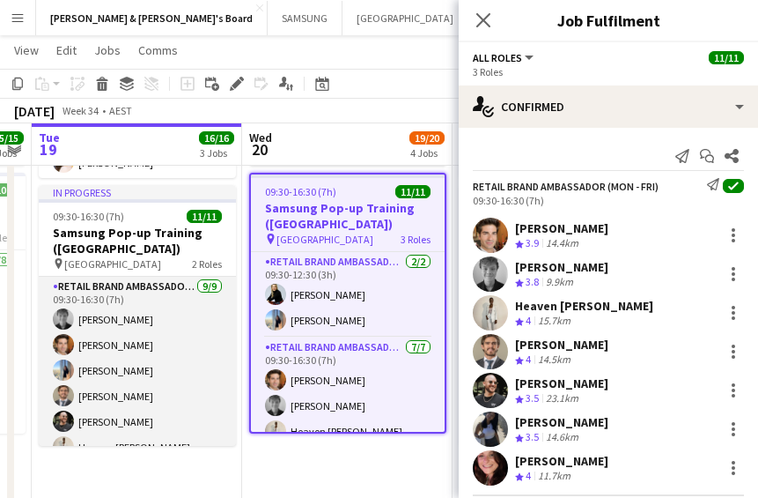
click at [90, 334] on app-card-role "RETAIL Brand Ambassador (Mon - Fri) [DATE] 09:30-16:30 (7h) [PERSON_NAME] [PERS…" at bounding box center [137, 409] width 197 height 264
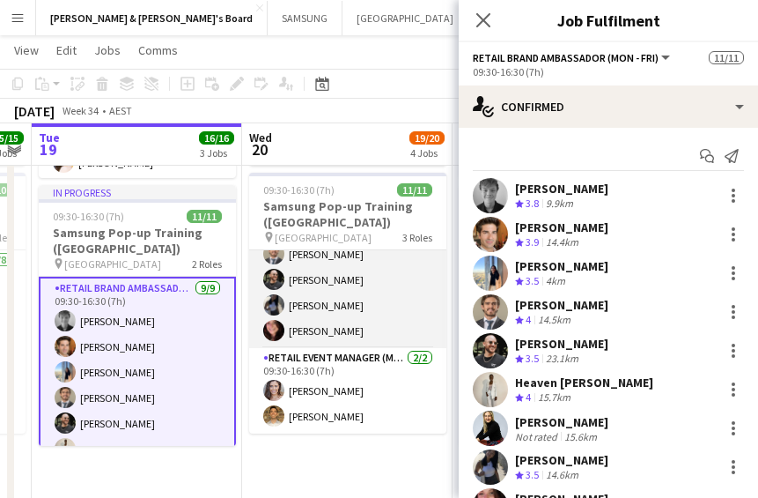
click at [303, 310] on app-card-role "RETAIL Brand Ambassador (Mon - Fri) [DATE] 09:30-16:30 (7h) [PERSON_NAME] [PERS…" at bounding box center [347, 241] width 197 height 213
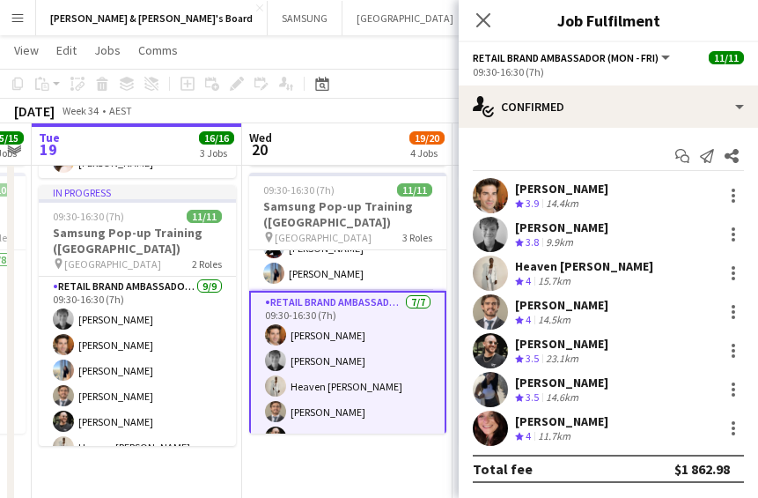
scroll to position [0, 0]
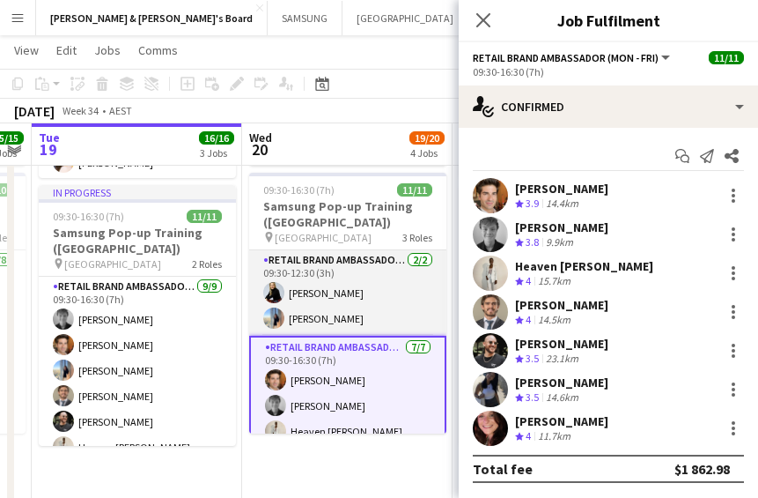
click at [307, 301] on app-card-role "RETAIL Brand Ambassador (Mon - Fri) [DATE] 09:30-12:30 (3h) [PERSON_NAME] [PERS…" at bounding box center [347, 292] width 197 height 85
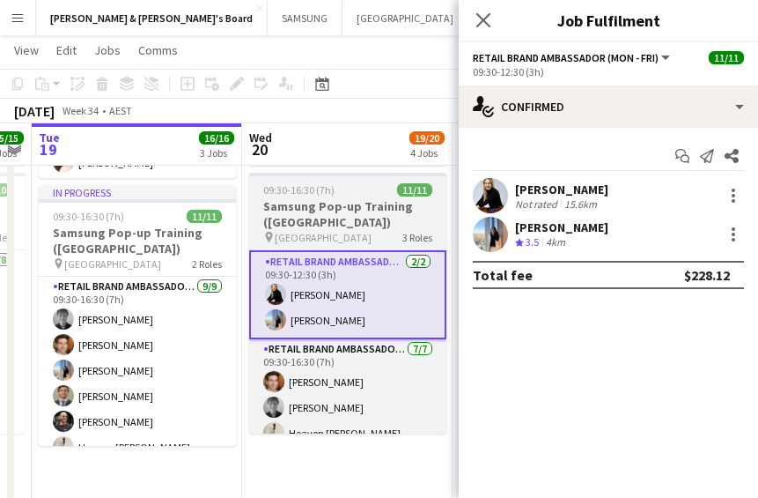
click at [298, 214] on h3 "Samsung Pop-up Training ([GEOGRAPHIC_DATA])" at bounding box center [347, 214] width 197 height 32
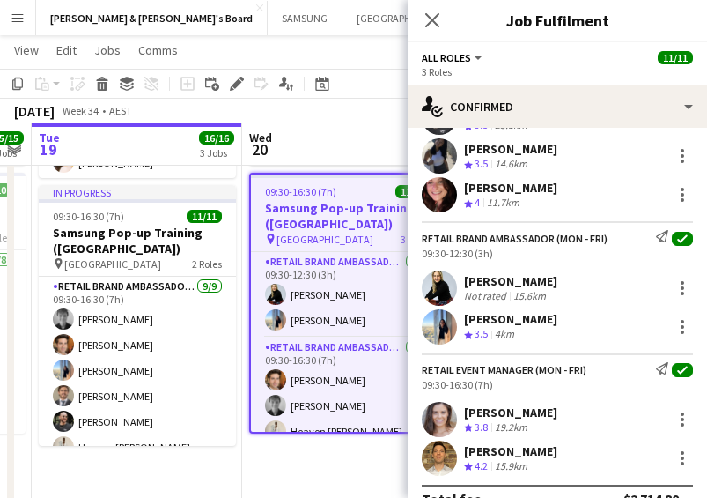
scroll to position [302, 0]
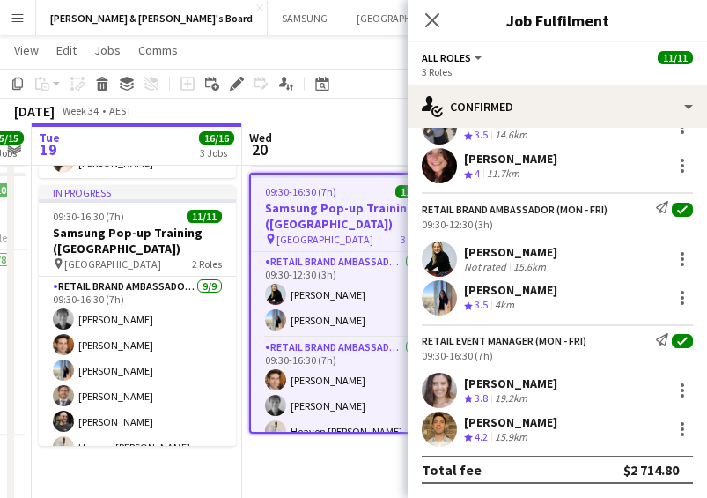
click at [526, 245] on div "[PERSON_NAME]" at bounding box center [510, 252] width 93 height 16
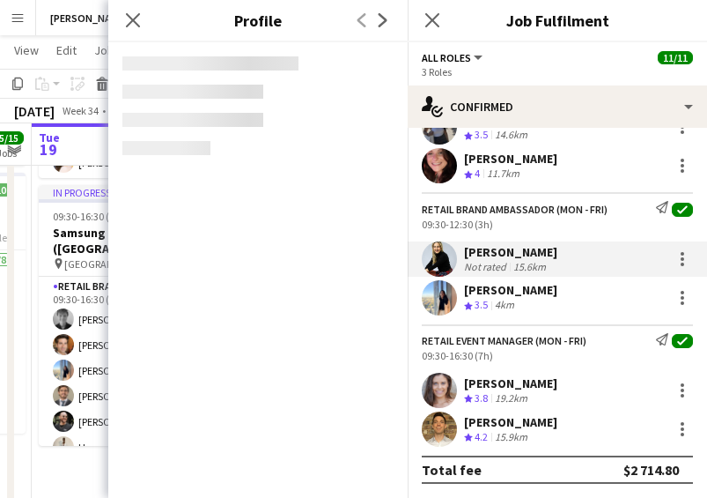
click at [526, 245] on div "[PERSON_NAME]" at bounding box center [510, 252] width 93 height 16
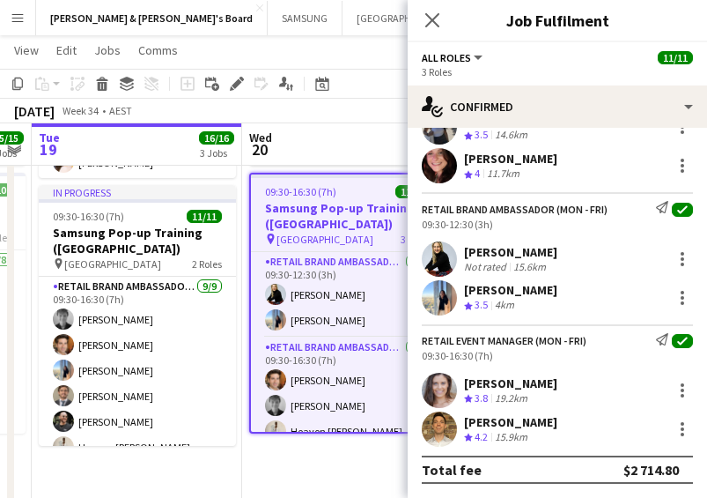
scroll to position [82, 0]
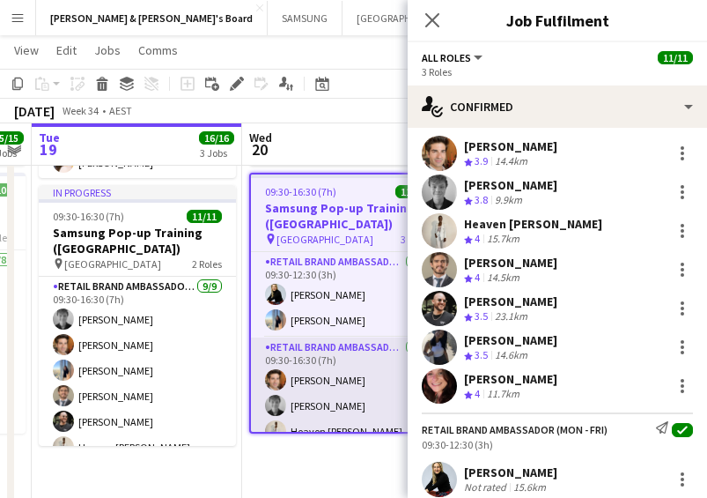
click at [311, 411] on app-card-role "RETAIL Brand Ambassador (Mon - Fri) [DATE] 09:30-16:30 (7h) [PERSON_NAME] [PERS…" at bounding box center [348, 443] width 194 height 213
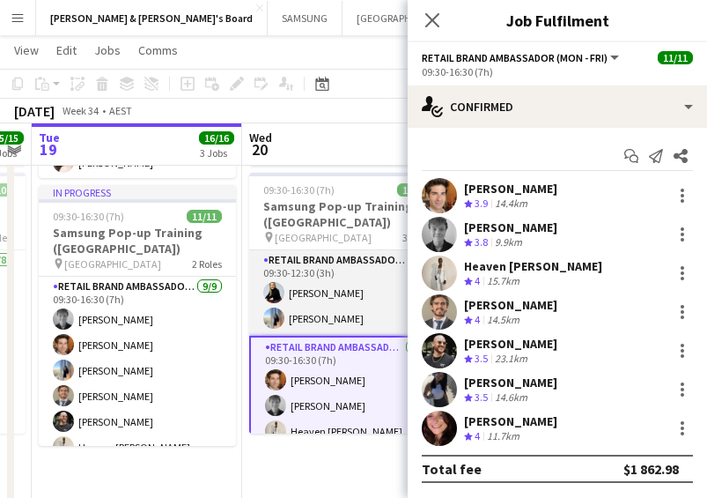
click at [340, 270] on app-card-role "RETAIL Brand Ambassador (Mon - Fri) [DATE] 09:30-12:30 (3h) [PERSON_NAME] [PERS…" at bounding box center [347, 292] width 197 height 85
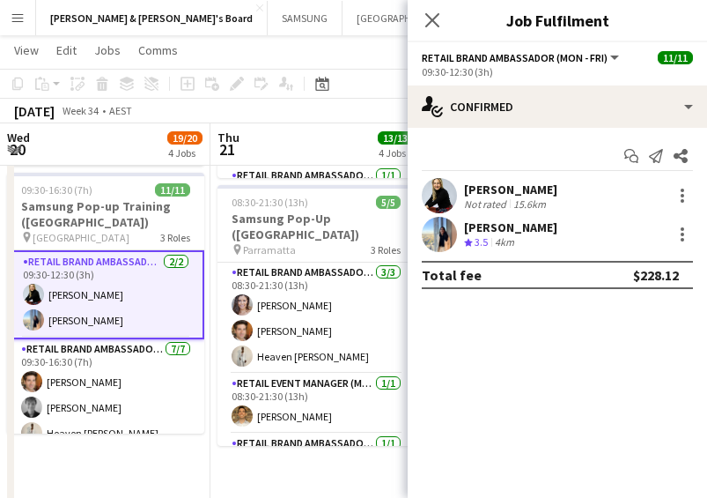
scroll to position [0, 519]
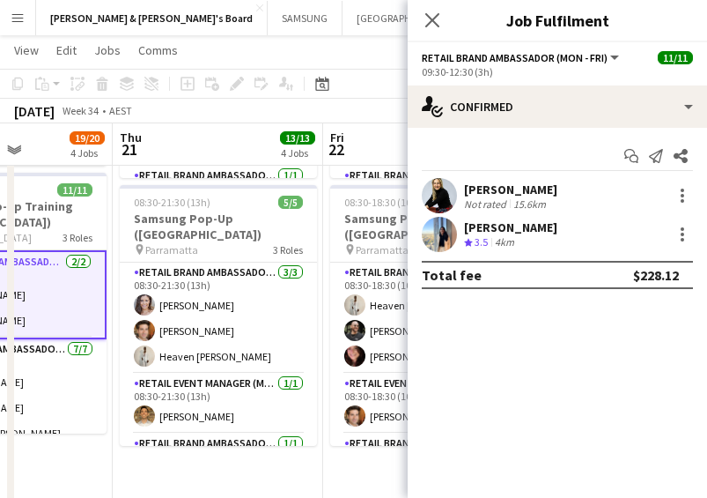
drag, startPoint x: 346, startPoint y: 277, endPoint x: -28, endPoint y: 295, distance: 374.8
click at [68, 469] on app-date-cell "08:00-18:00 (10h) 4/4 Samsung Pop-Up ([GEOGRAPHIC_DATA]) pin Southland 2 Roles …" at bounding box center [7, 426] width 211 height 1032
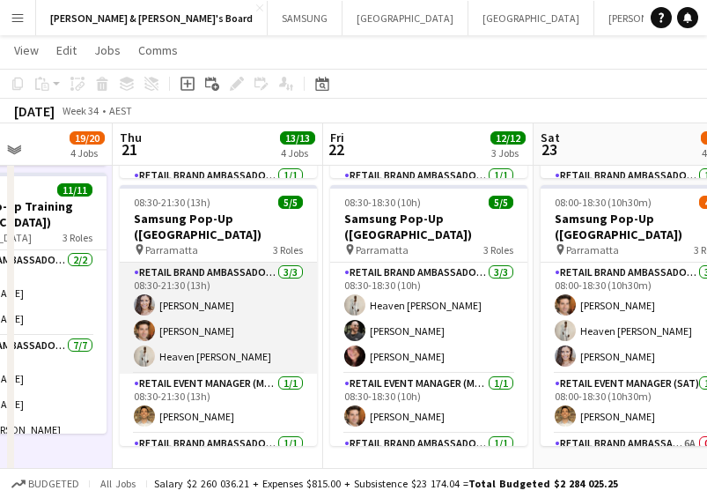
click at [226, 319] on app-card-role "RETAIL Brand Ambassador (Mon - Fri) [DATE] 08:30-21:30 (13h) [PERSON_NAME] [PER…" at bounding box center [218, 317] width 197 height 111
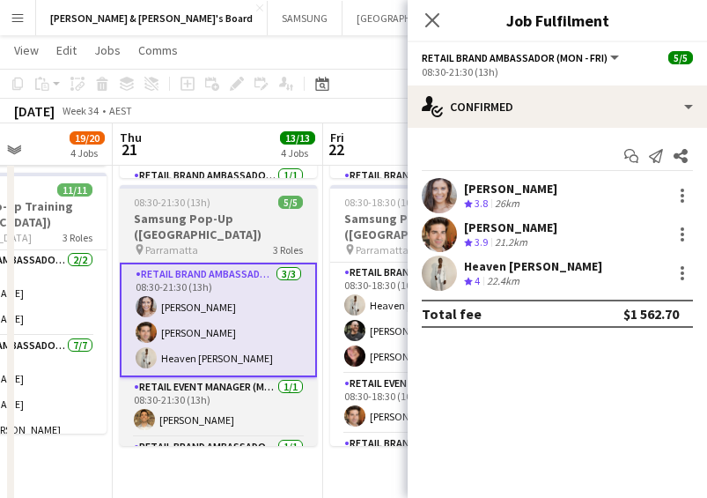
click at [184, 214] on h3 "Samsung Pop-Up ([GEOGRAPHIC_DATA])" at bounding box center [218, 227] width 197 height 32
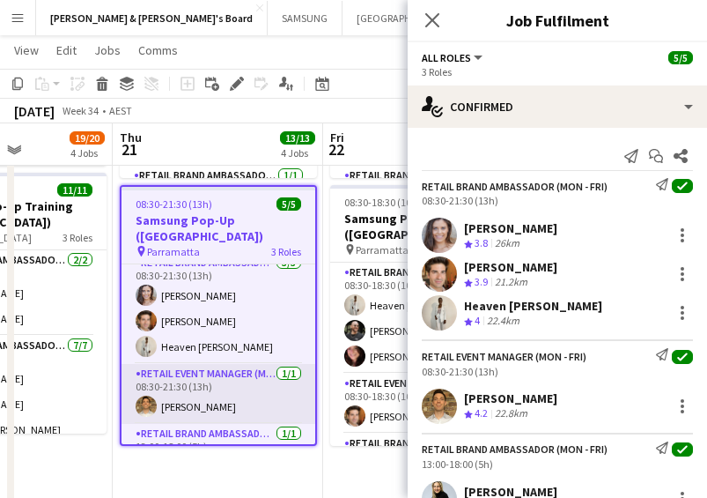
scroll to position [0, 0]
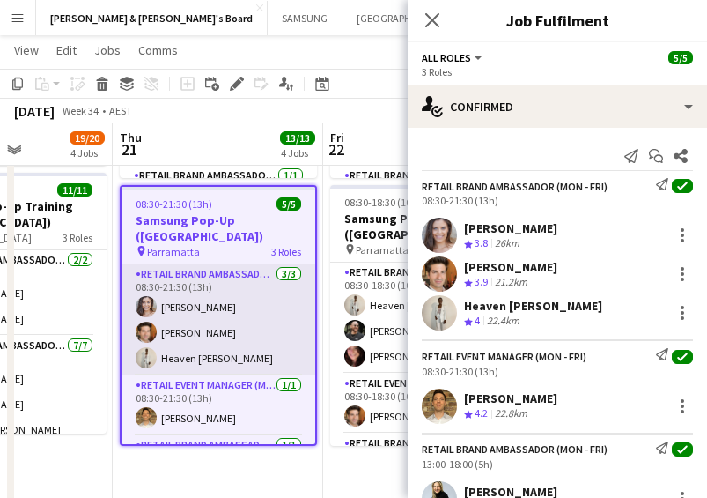
click at [190, 306] on app-card-role "RETAIL Brand Ambassador (Mon - Fri) [DATE] 08:30-21:30 (13h) [PERSON_NAME] [PER…" at bounding box center [219, 319] width 194 height 111
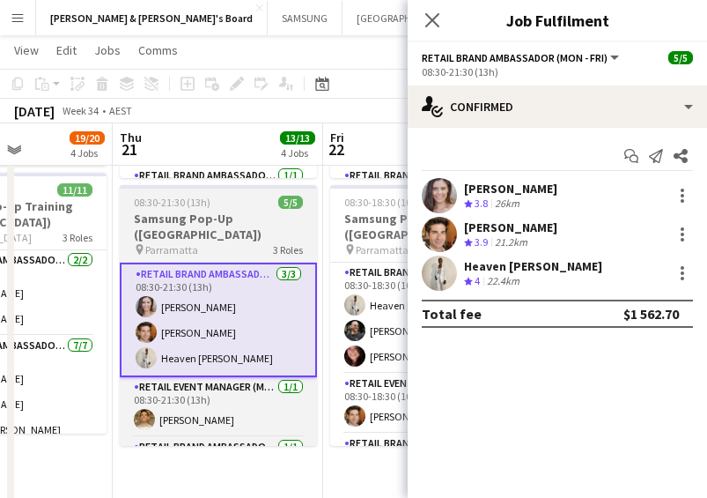
click at [194, 206] on span "08:30-21:30 (13h)" at bounding box center [172, 202] width 77 height 13
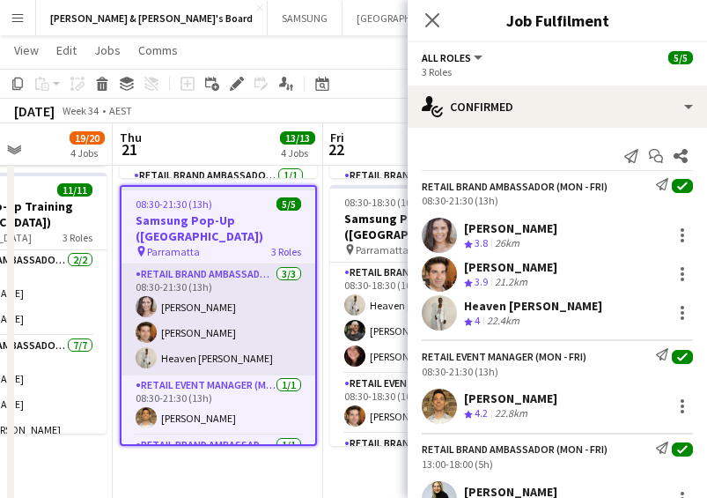
click at [259, 287] on app-card-role "RETAIL Brand Ambassador (Mon - Fri) [DATE] 08:30-21:30 (13h) [PERSON_NAME] [PER…" at bounding box center [219, 319] width 194 height 111
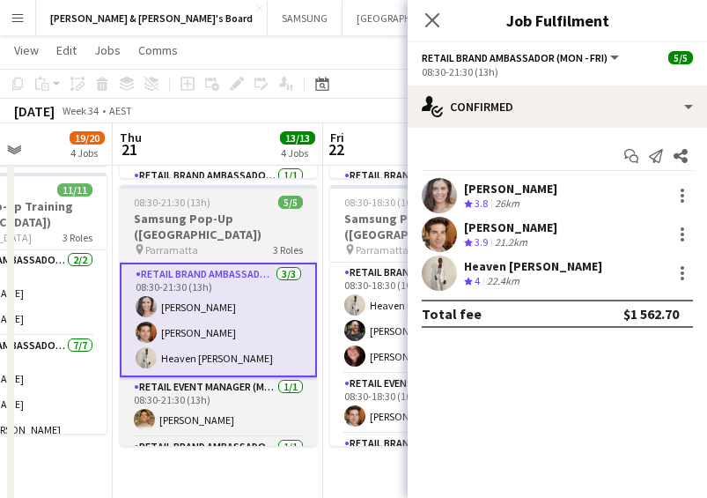
click at [197, 222] on h3 "Samsung Pop-Up ([GEOGRAPHIC_DATA])" at bounding box center [218, 227] width 197 height 32
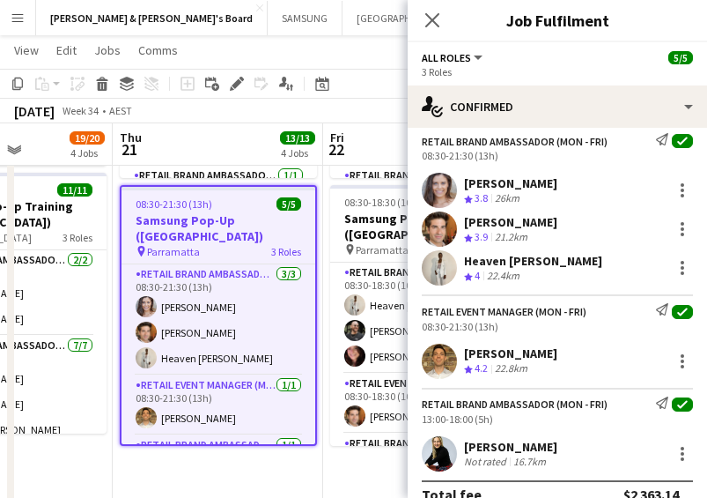
scroll to position [70, 0]
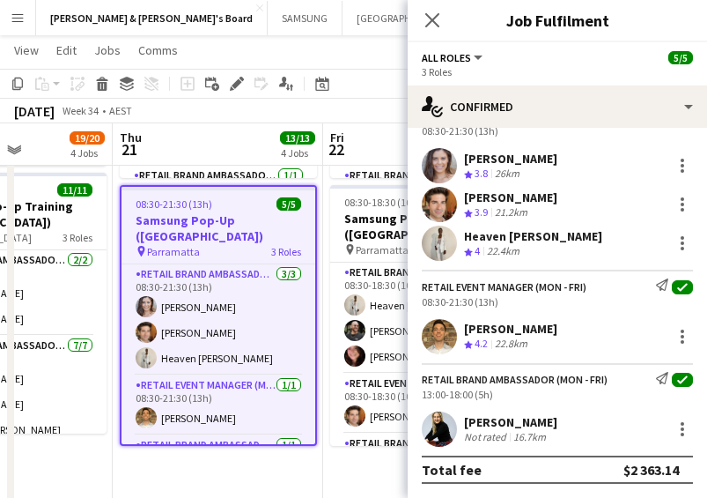
click at [55, 472] on app-date-cell "08:00-18:00 (10h) 4/4 Samsung Pop-Up ([GEOGRAPHIC_DATA]) pin Southland 2 Roles …" at bounding box center [7, 426] width 211 height 1032
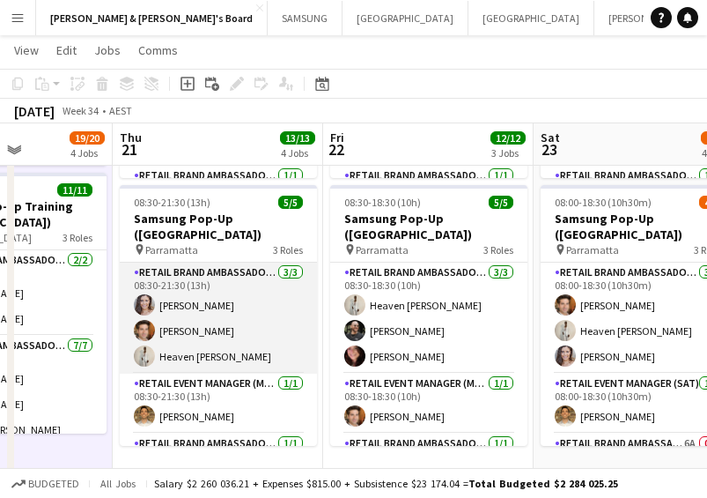
click at [218, 296] on app-card-role "RETAIL Brand Ambassador (Mon - Fri) [DATE] 08:30-21:30 (13h) [PERSON_NAME] [PER…" at bounding box center [218, 317] width 197 height 111
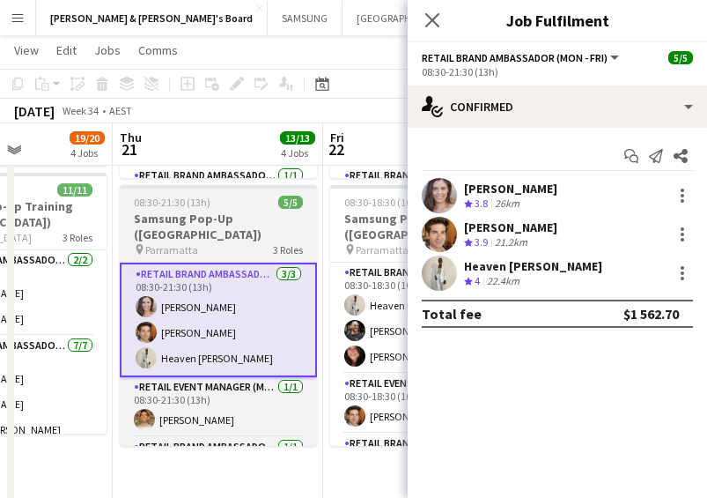
click at [201, 223] on h3 "Samsung Pop-Up ([GEOGRAPHIC_DATA])" at bounding box center [218, 227] width 197 height 32
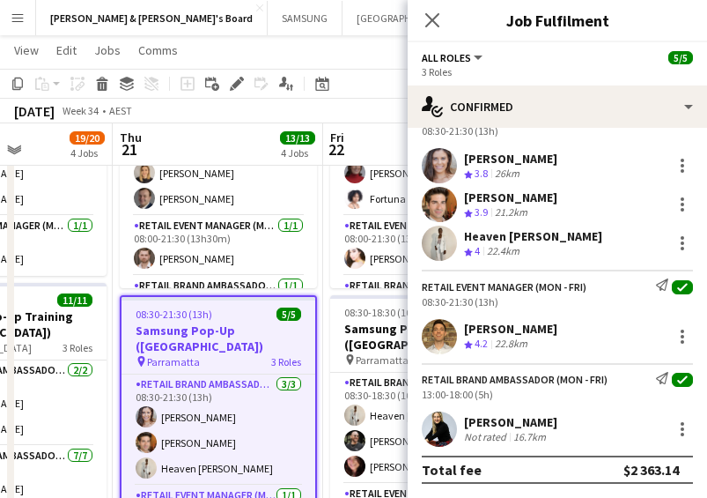
click at [208, 319] on span "08:30-21:30 (13h)" at bounding box center [174, 313] width 77 height 13
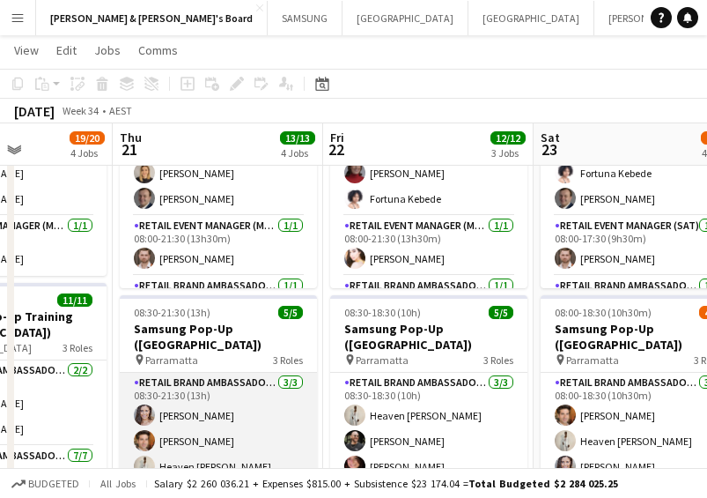
click at [179, 405] on app-card-role "RETAIL Brand Ambassador (Mon - Fri) [DATE] 08:30-21:30 (13h) [PERSON_NAME] [PER…" at bounding box center [218, 428] width 197 height 111
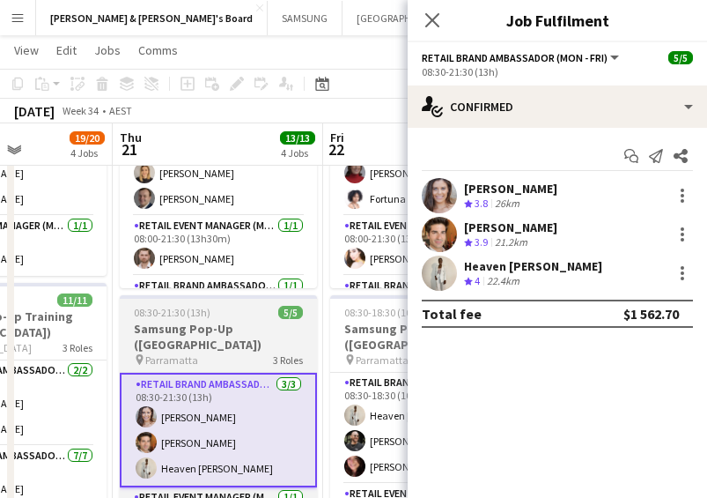
click at [184, 332] on h3 "Samsung Pop-Up ([GEOGRAPHIC_DATA])" at bounding box center [218, 337] width 197 height 32
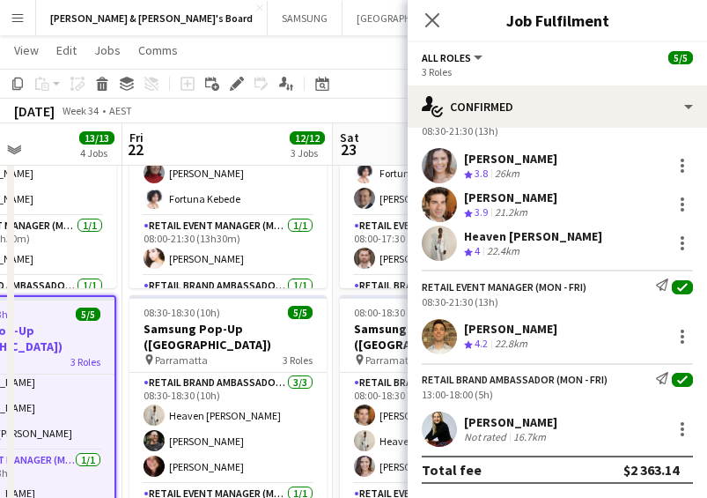
scroll to position [0, 743]
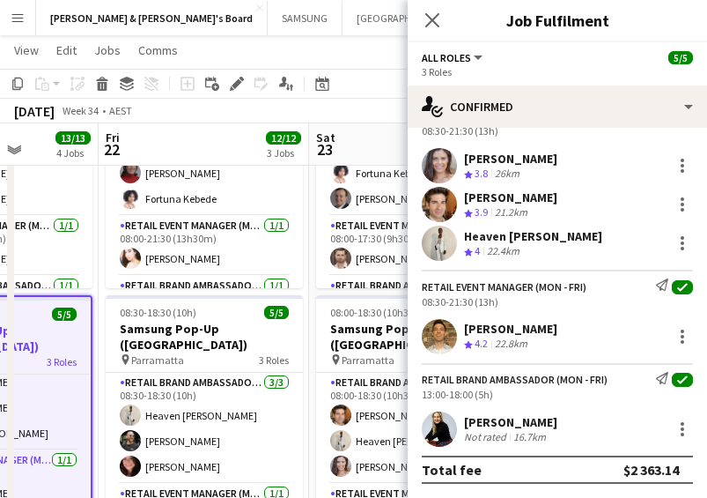
drag, startPoint x: 217, startPoint y: 411, endPoint x: -10, endPoint y: 409, distance: 226.4
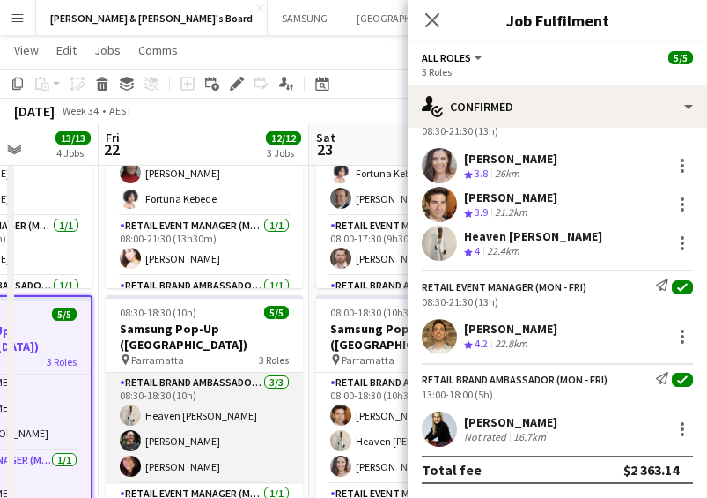
click at [163, 402] on app-card-role "RETAIL Brand Ambassador (Mon - Fri) [DATE] 08:30-18:30 (10h) Heaven [PERSON_NAM…" at bounding box center [204, 428] width 197 height 111
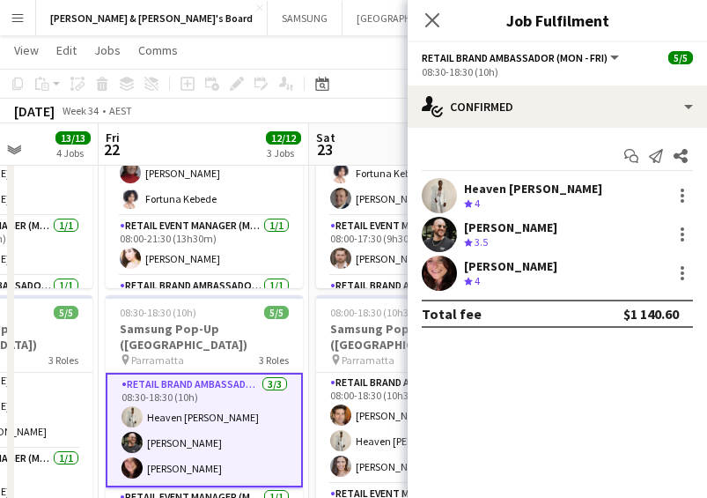
scroll to position [32, 0]
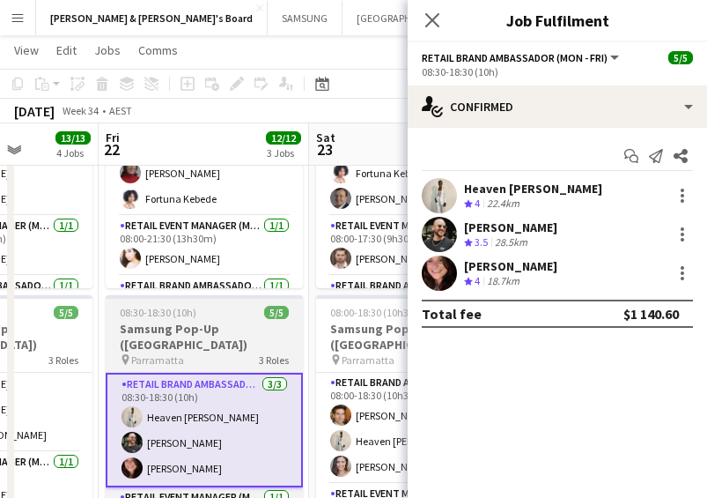
click at [166, 330] on h3 "Samsung Pop-Up ([GEOGRAPHIC_DATA])" at bounding box center [204, 337] width 197 height 32
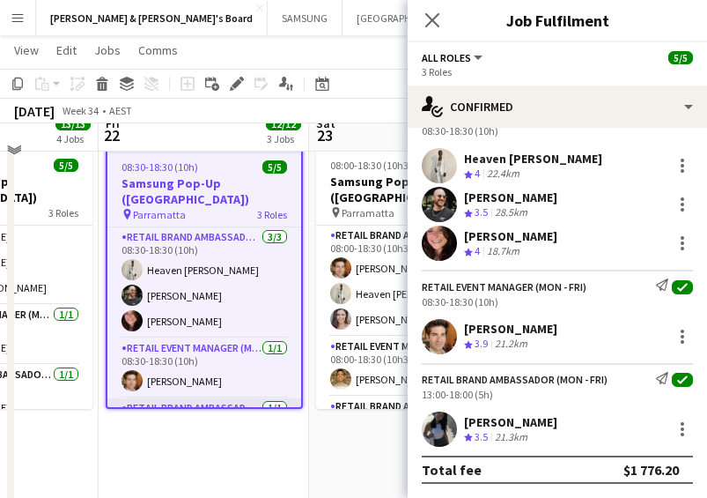
scroll to position [1541, 0]
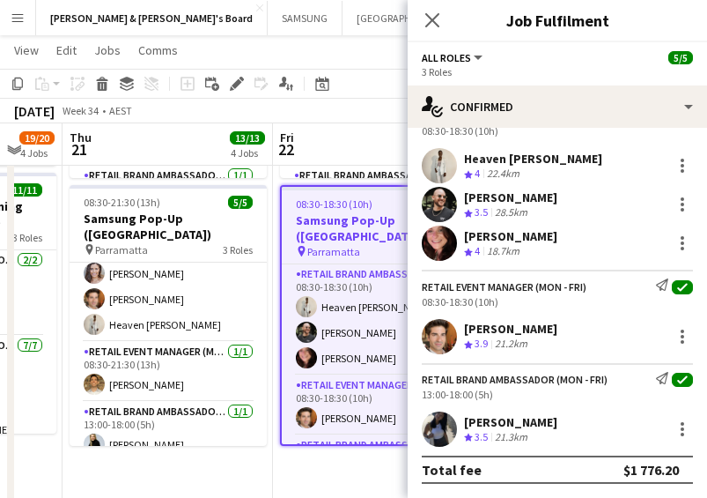
drag, startPoint x: 159, startPoint y: 289, endPoint x: 334, endPoint y: 295, distance: 175.4
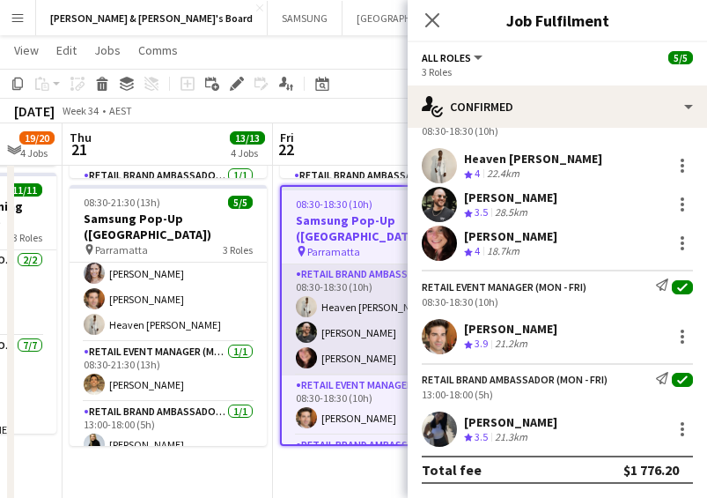
scroll to position [0, 568]
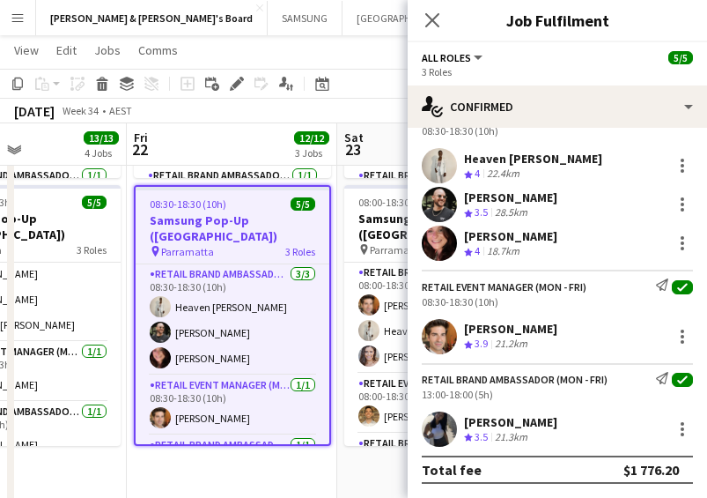
drag, startPoint x: 296, startPoint y: 372, endPoint x: 161, endPoint y: 373, distance: 134.8
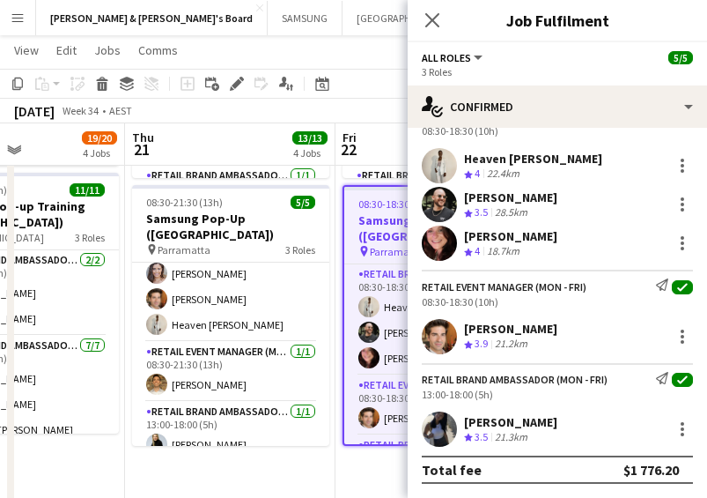
drag, startPoint x: 239, startPoint y: 376, endPoint x: 393, endPoint y: 376, distance: 154.1
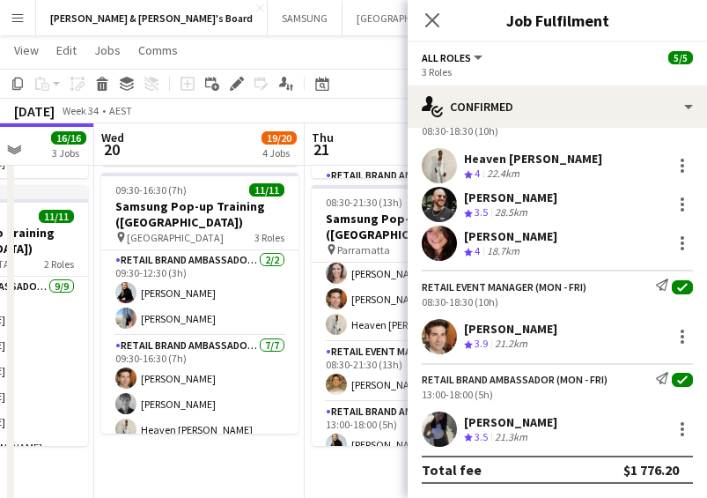
scroll to position [0, 531]
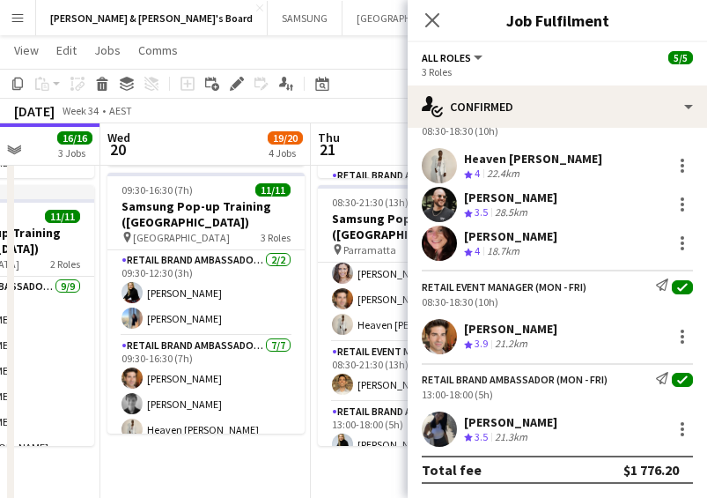
drag, startPoint x: 134, startPoint y: 365, endPoint x: 315, endPoint y: 372, distance: 181.6
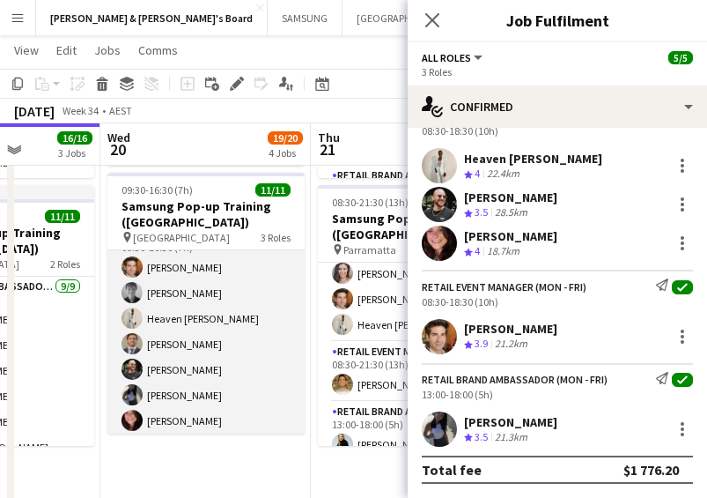
scroll to position [201, 0]
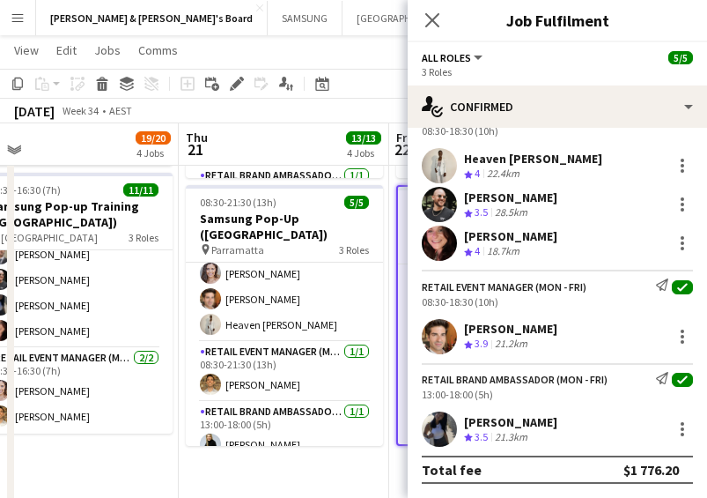
drag, startPoint x: 197, startPoint y: 394, endPoint x: -43, endPoint y: 376, distance: 241.1
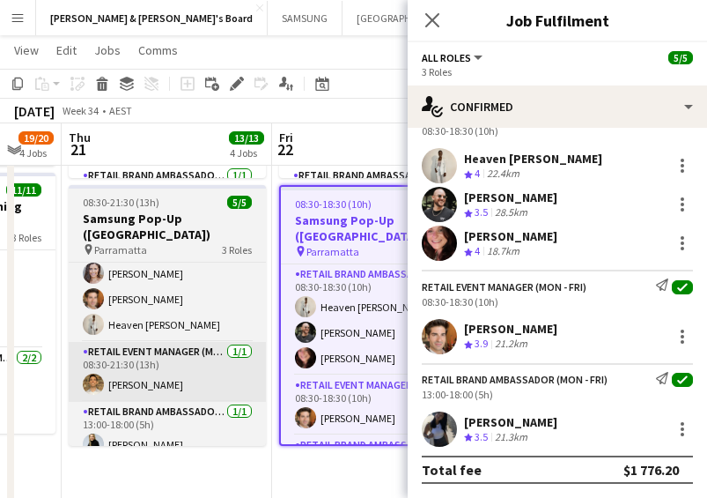
scroll to position [0, 462]
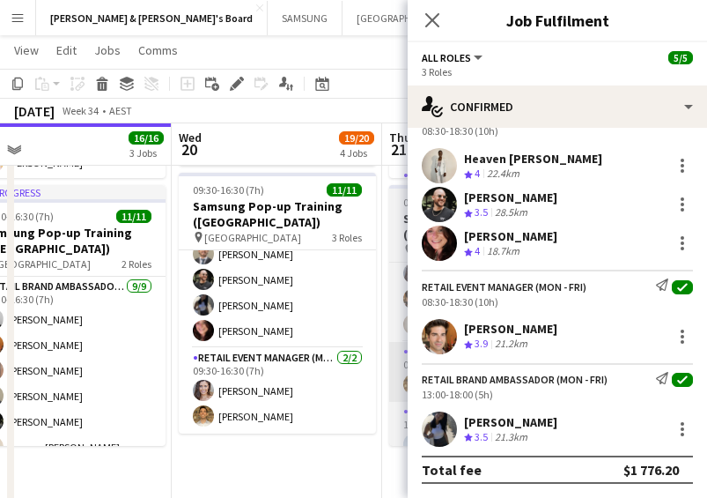
drag, startPoint x: 211, startPoint y: 381, endPoint x: 18, endPoint y: 375, distance: 192.1
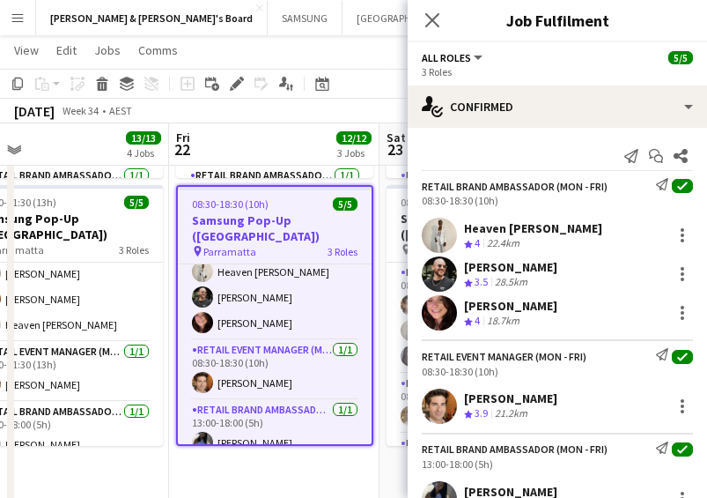
scroll to position [70, 0]
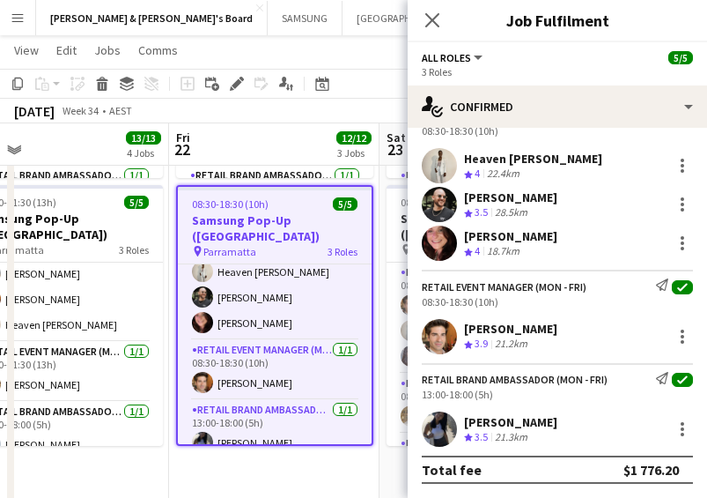
click at [542, 270] on div "RETAIL Event Manager (Mon - Fri) Send notification check 08:30-18:30 (10h) [PER…" at bounding box center [557, 312] width 299 height 84
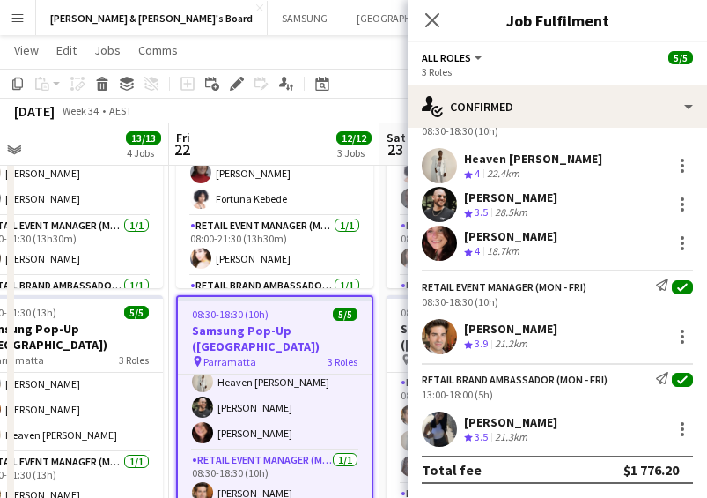
click at [242, 321] on app-job-card "08:30-18:30 (10h) 5/5 Samsung Pop-Up ([GEOGRAPHIC_DATA]) pin Parramatta 3 Roles…" at bounding box center [274, 425] width 197 height 261
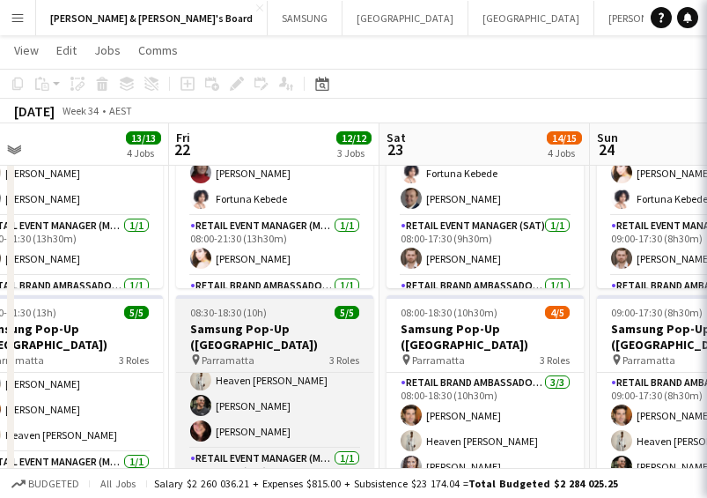
scroll to position [32, 0]
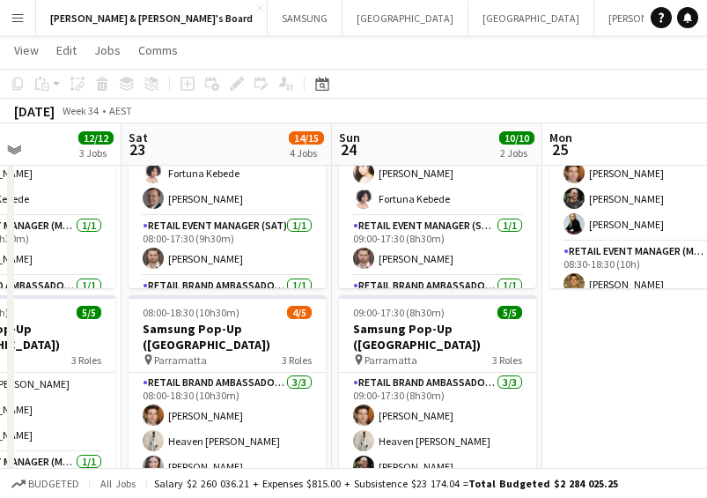
drag, startPoint x: 337, startPoint y: 377, endPoint x: 75, endPoint y: 378, distance: 262.5
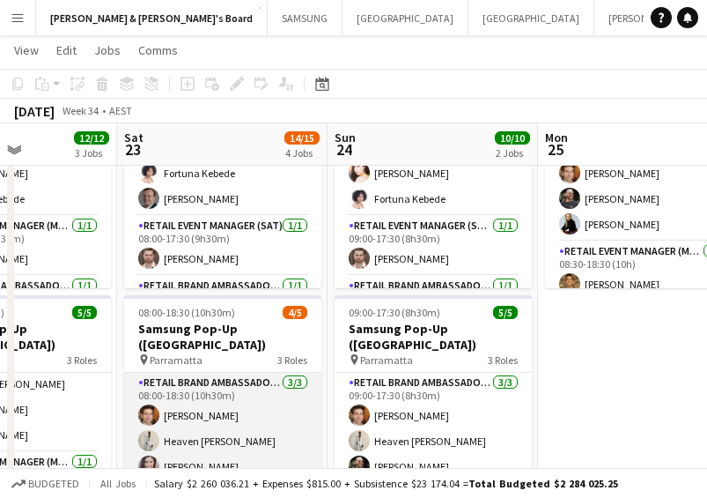
click at [212, 403] on app-card-role "RETAIL Brand Ambassador ([DATE]) [DATE] 08:00-18:30 (10h30m) [PERSON_NAME] Heav…" at bounding box center [222, 428] width 197 height 111
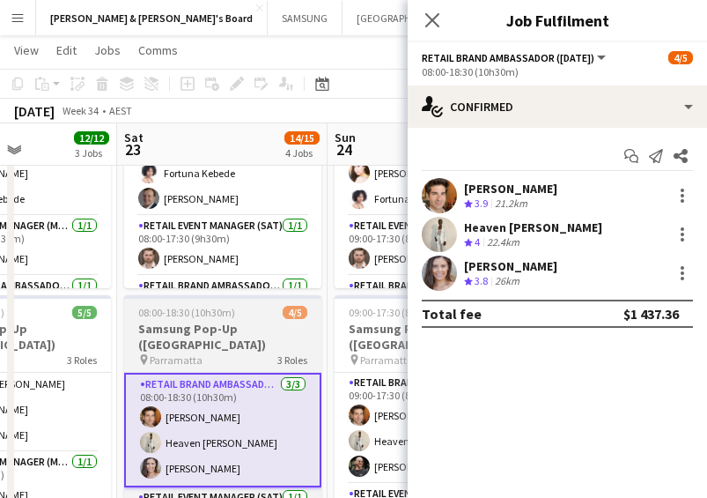
click at [198, 353] on span "Parramatta" at bounding box center [176, 359] width 53 height 13
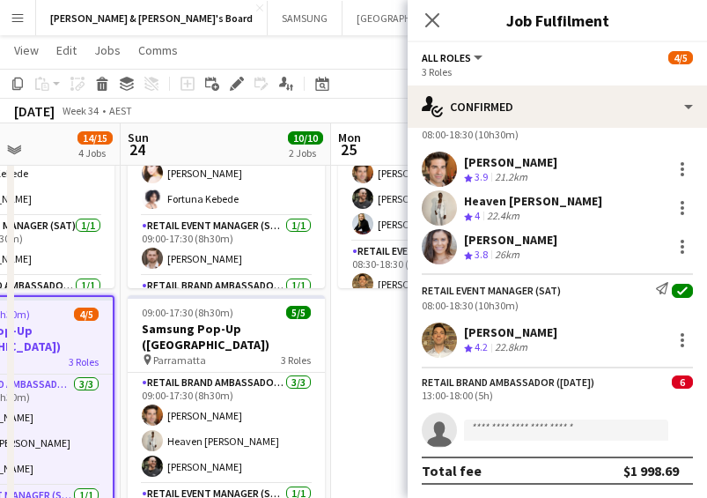
scroll to position [0, 736]
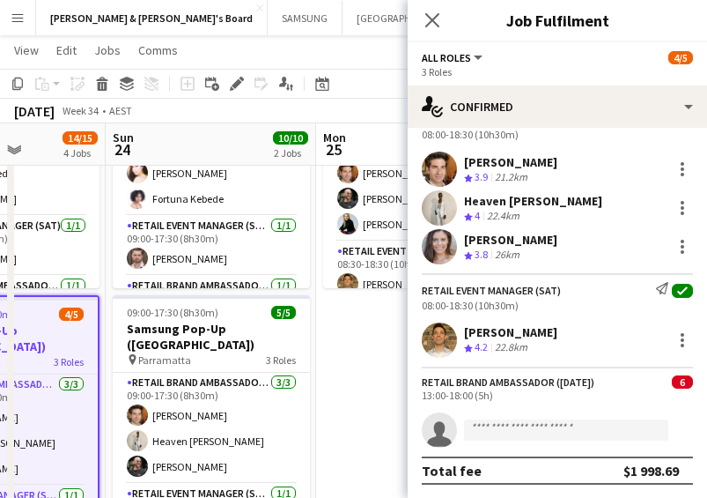
drag, startPoint x: 222, startPoint y: 395, endPoint x: -5, endPoint y: 389, distance: 227.3
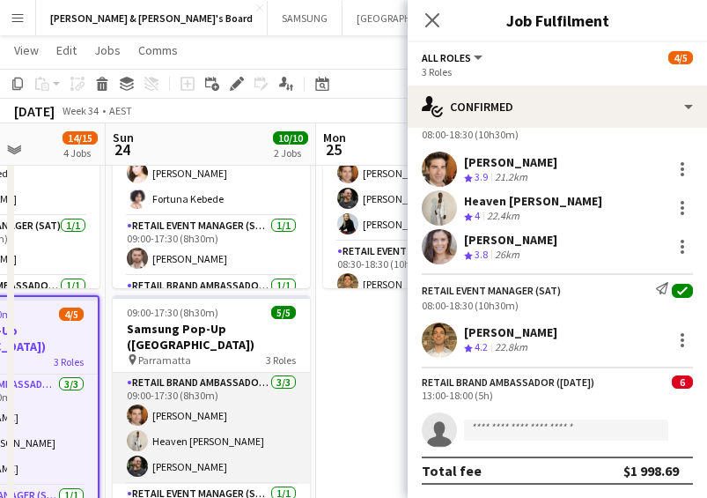
click at [222, 394] on app-card-role "RETAIL Brand Ambassador ([DATE]) [DATE] 09:00-17:30 (8h30m) [PERSON_NAME] Heave…" at bounding box center [211, 428] width 197 height 111
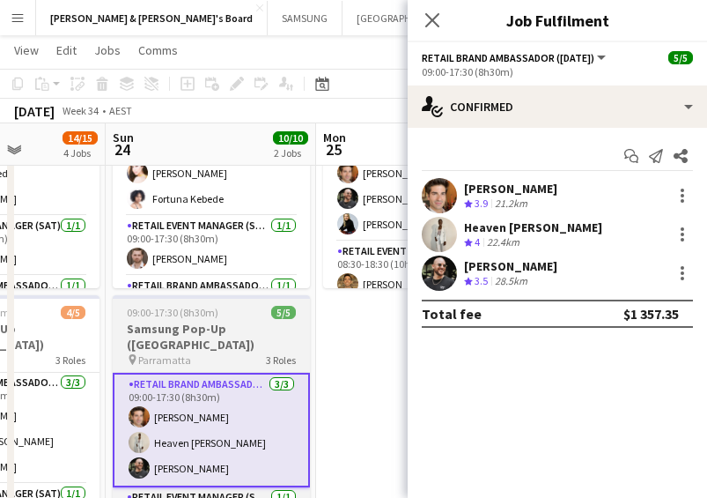
click at [199, 325] on h3 "Samsung Pop-Up ([GEOGRAPHIC_DATA])" at bounding box center [211, 337] width 197 height 32
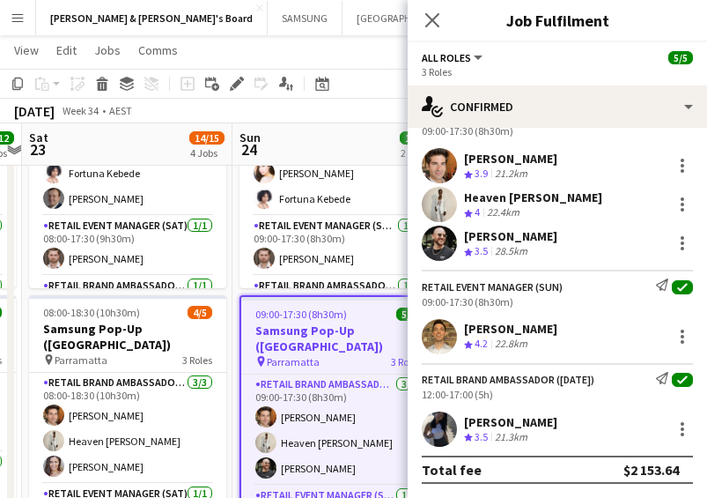
scroll to position [0, 584]
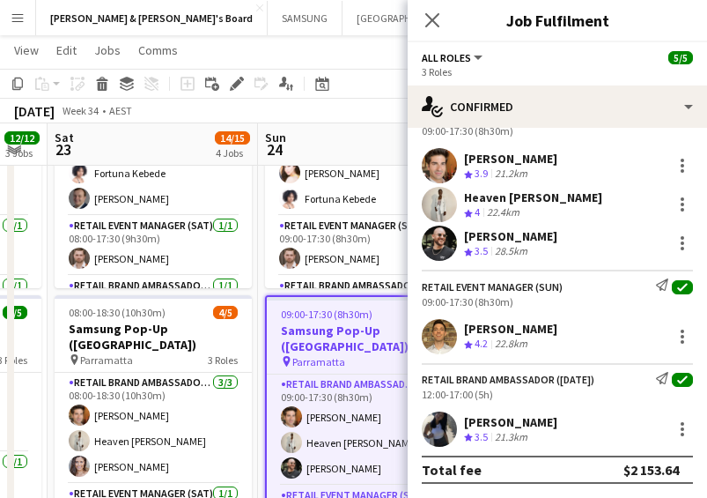
drag, startPoint x: 204, startPoint y: 391, endPoint x: 357, endPoint y: 397, distance: 152.5
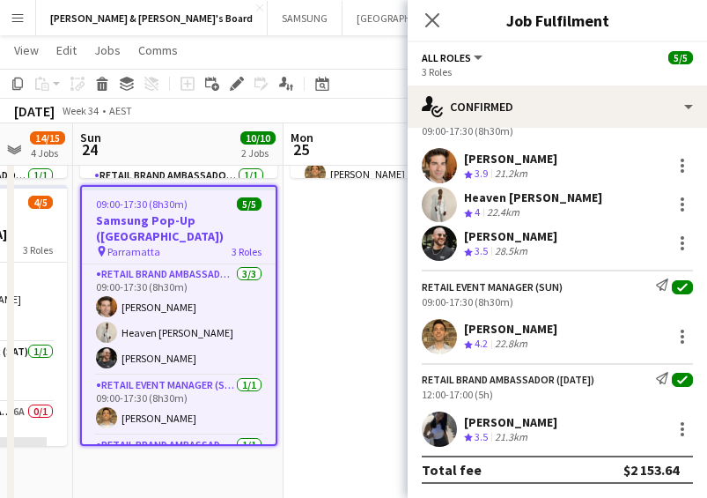
scroll to position [0, 794]
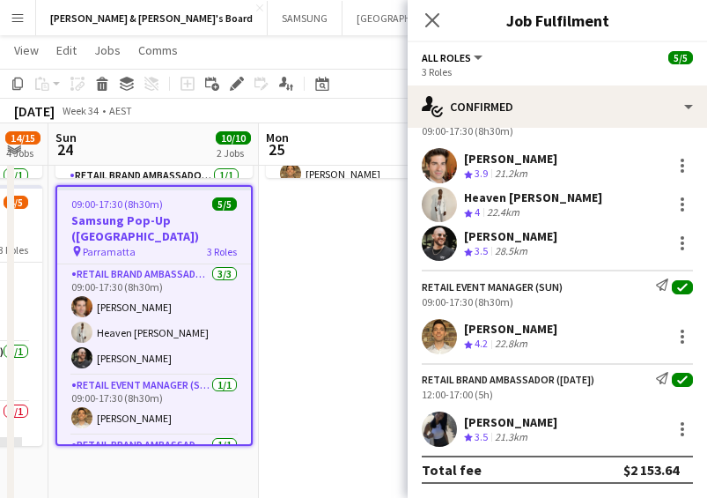
drag, startPoint x: 289, startPoint y: 399, endPoint x: 84, endPoint y: 404, distance: 205.3
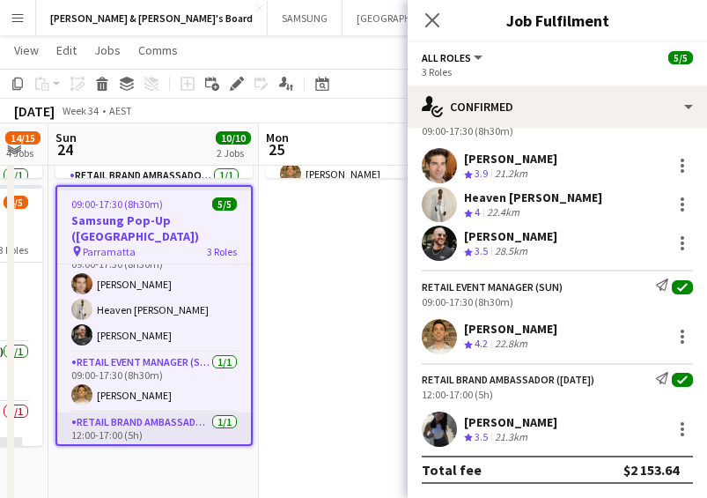
scroll to position [35, 0]
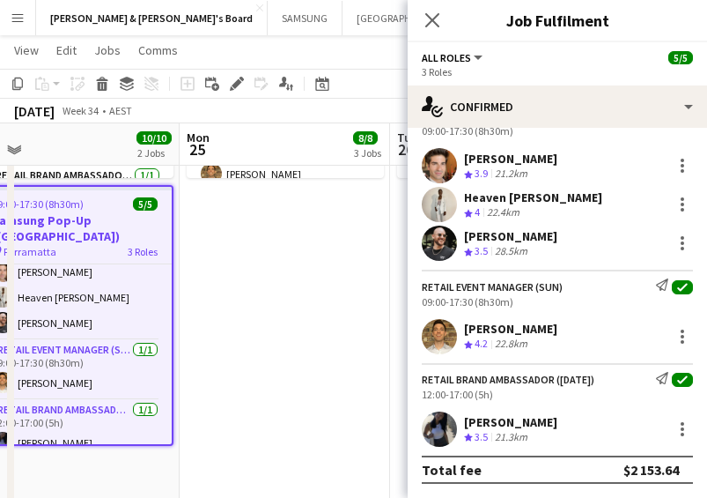
drag, startPoint x: 313, startPoint y: 348, endPoint x: 231, endPoint y: 343, distance: 82.1
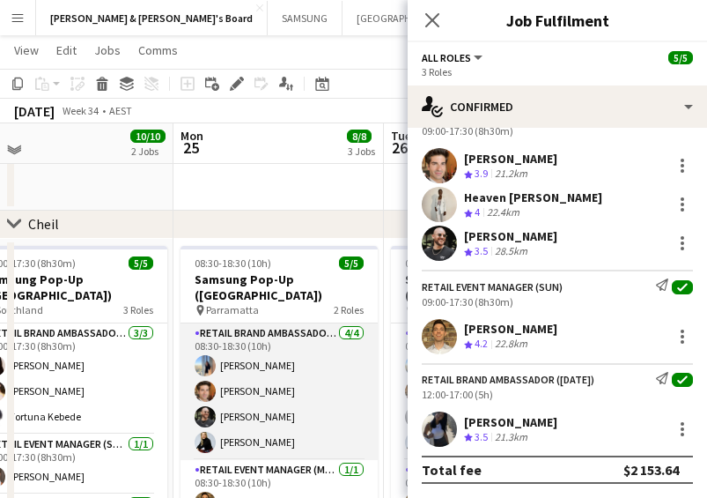
scroll to position [1340, 0]
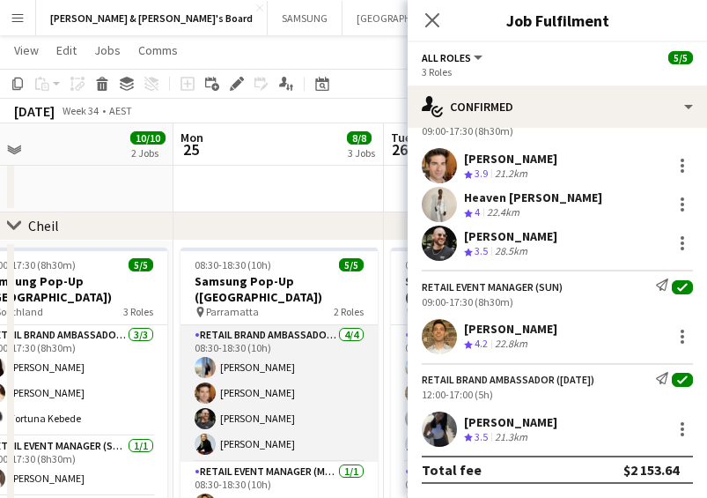
click at [252, 359] on app-card-role "RETAIL Brand Ambassador (Mon - Fri) [DATE] 08:30-18:30 (10h) [PERSON_NAME] [PER…" at bounding box center [279, 393] width 197 height 137
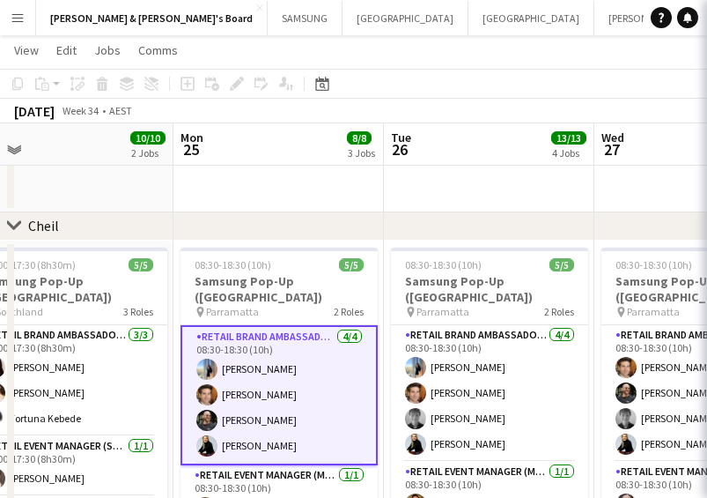
scroll to position [32, 0]
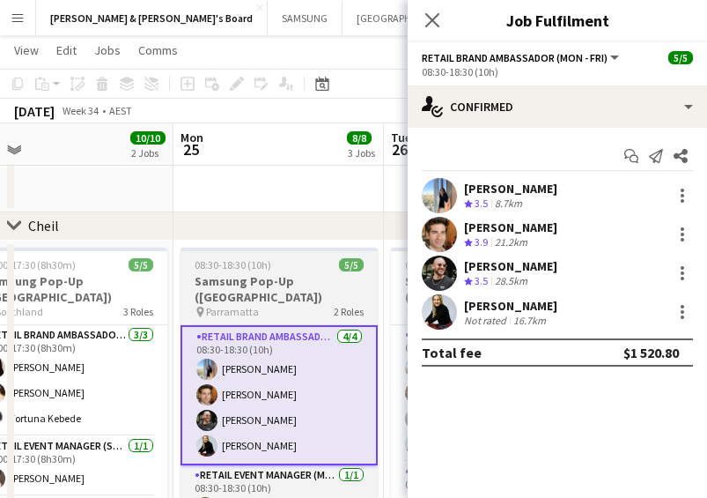
click at [248, 269] on span "08:30-18:30 (10h)" at bounding box center [233, 264] width 77 height 13
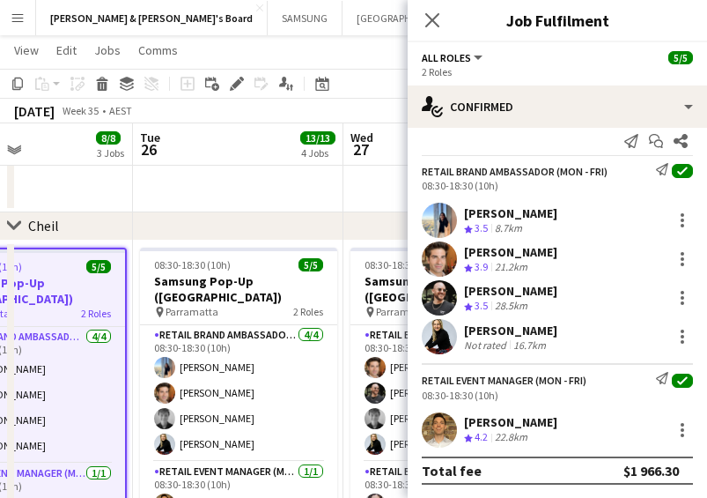
scroll to position [0, 711]
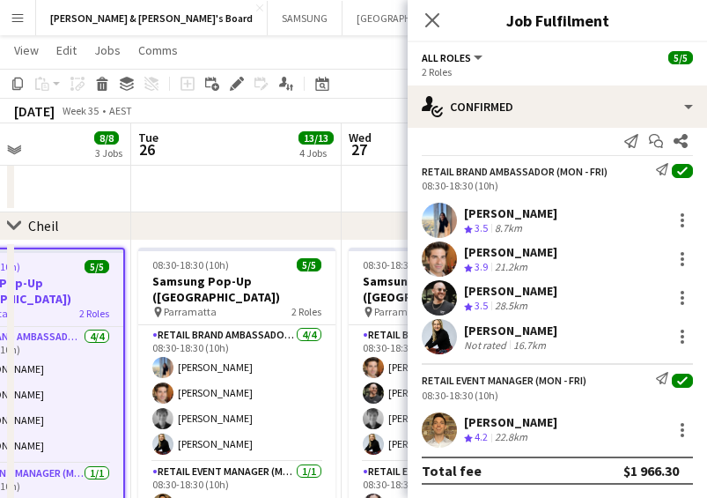
drag, startPoint x: 294, startPoint y: 394, endPoint x: 41, endPoint y: 365, distance: 254.5
click at [41, 365] on app-calendar-viewport "Fri 22 12/12 3 Jobs Sat 23 14/15 4 Jobs Sun 24 10/10 2 Jobs Mon 25 8/8 3 Jobs T…" at bounding box center [353, 0] width 707 height 2543
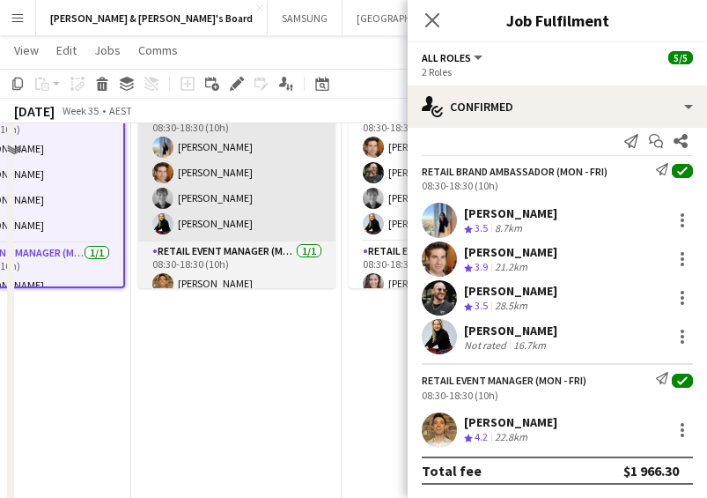
scroll to position [1340, 0]
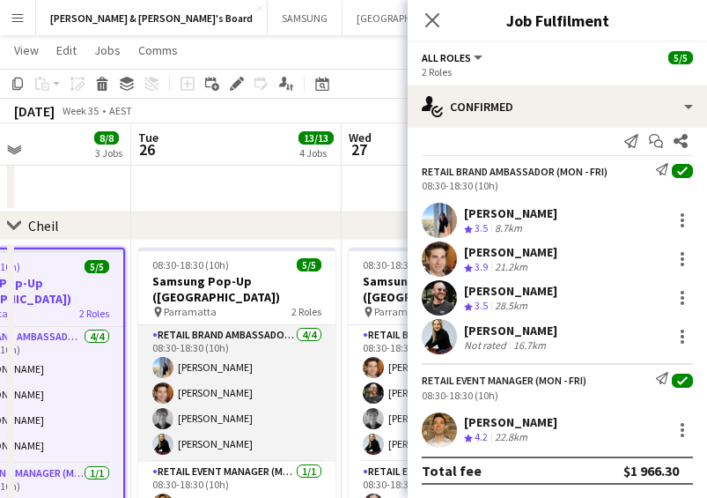
click at [203, 370] on app-card-role "RETAIL Brand Ambassador (Mon - Fri) [DATE] 08:30-18:30 (10h) [PERSON_NAME] [PER…" at bounding box center [236, 393] width 197 height 137
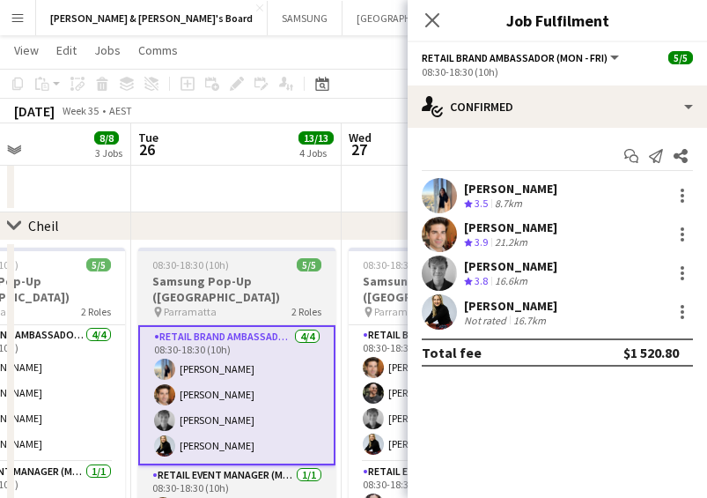
click at [204, 280] on h3 "Samsung Pop-Up ([GEOGRAPHIC_DATA])" at bounding box center [236, 289] width 197 height 32
